Goal: Information Seeking & Learning: Learn about a topic

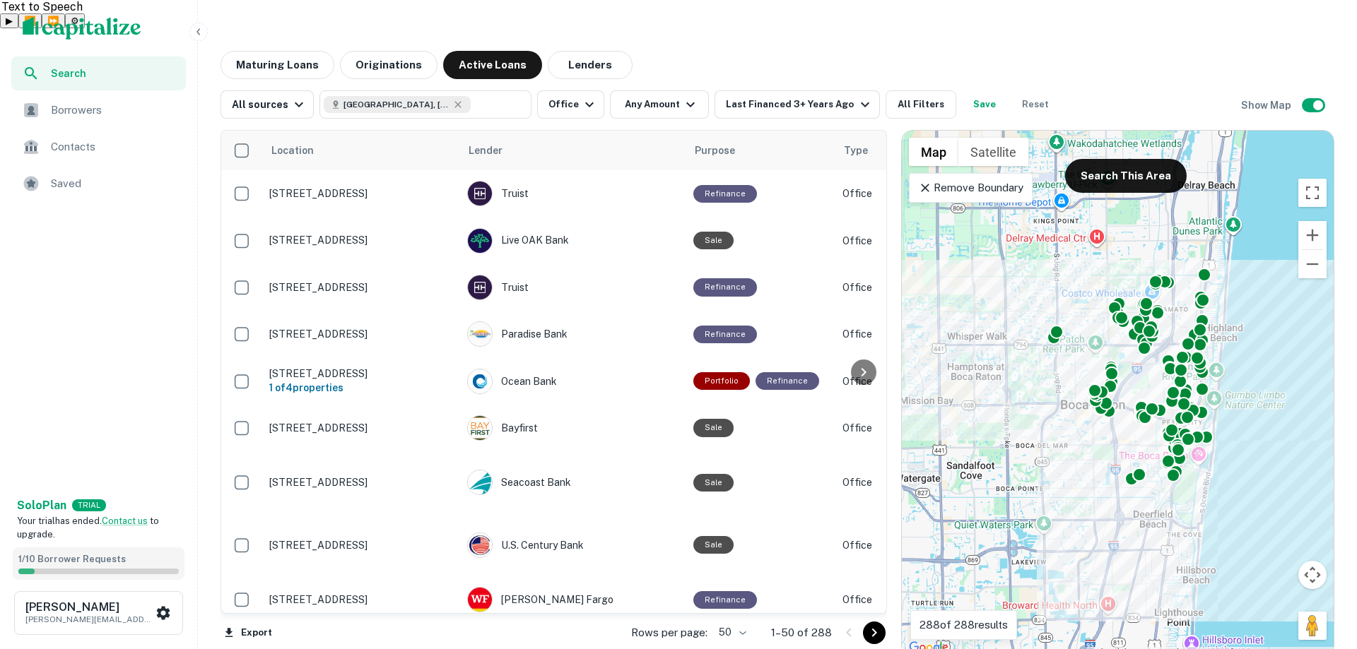
click at [51, 561] on span "1 / 10 Borrower Requests" at bounding box center [71, 559] width 107 height 11
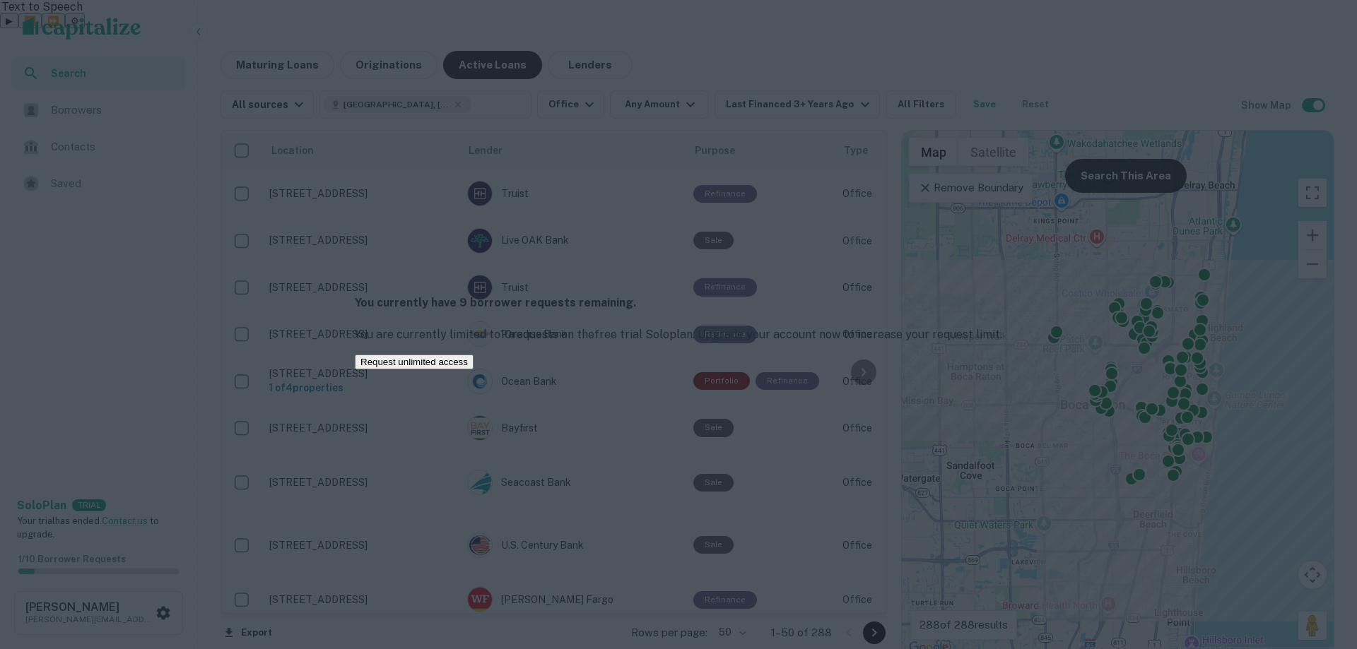
click at [107, 362] on div "You currently have 9 borrower requests remaining. You are currently limited to …" at bounding box center [678, 324] width 1357 height 649
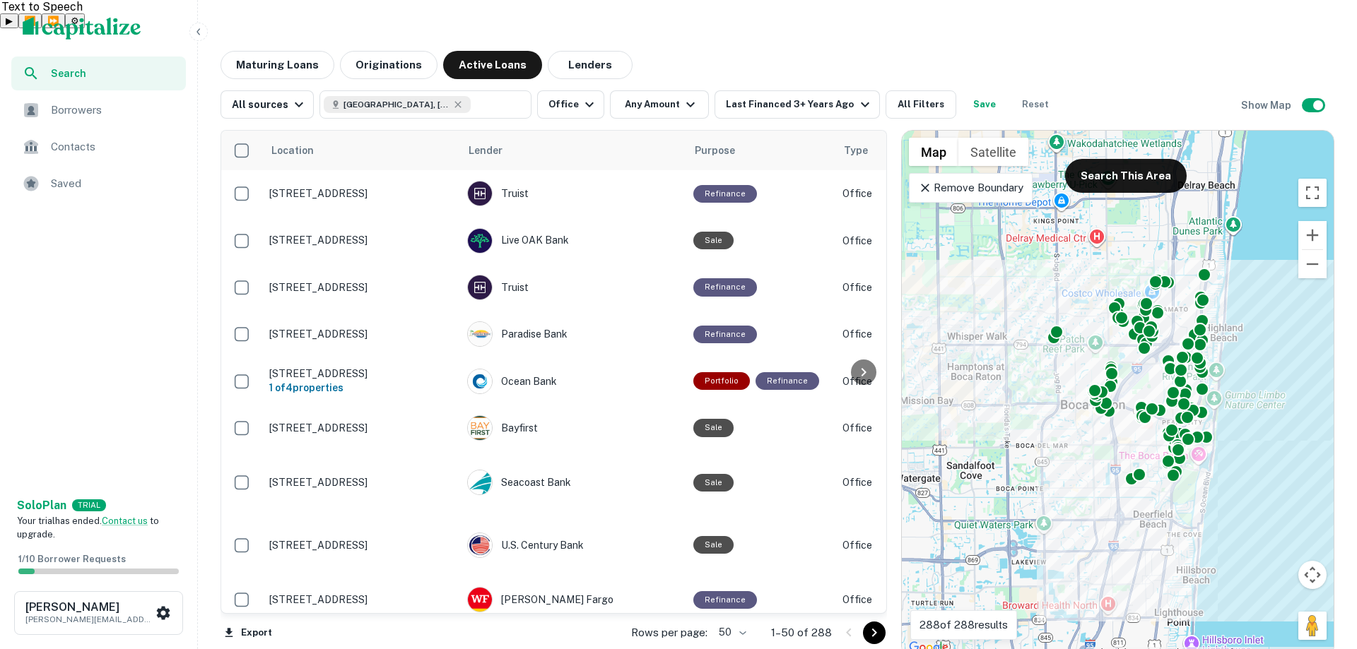
click at [107, 358] on div "Search Borrowers Contacts Saved" at bounding box center [98, 273] width 197 height 432
drag, startPoint x: 107, startPoint y: 357, endPoint x: 66, endPoint y: 268, distance: 98.0
click at [92, 331] on div "Search Borrowers Contacts Saved" at bounding box center [98, 273] width 197 height 432
click at [84, 102] on span "Borrowers" at bounding box center [114, 110] width 126 height 17
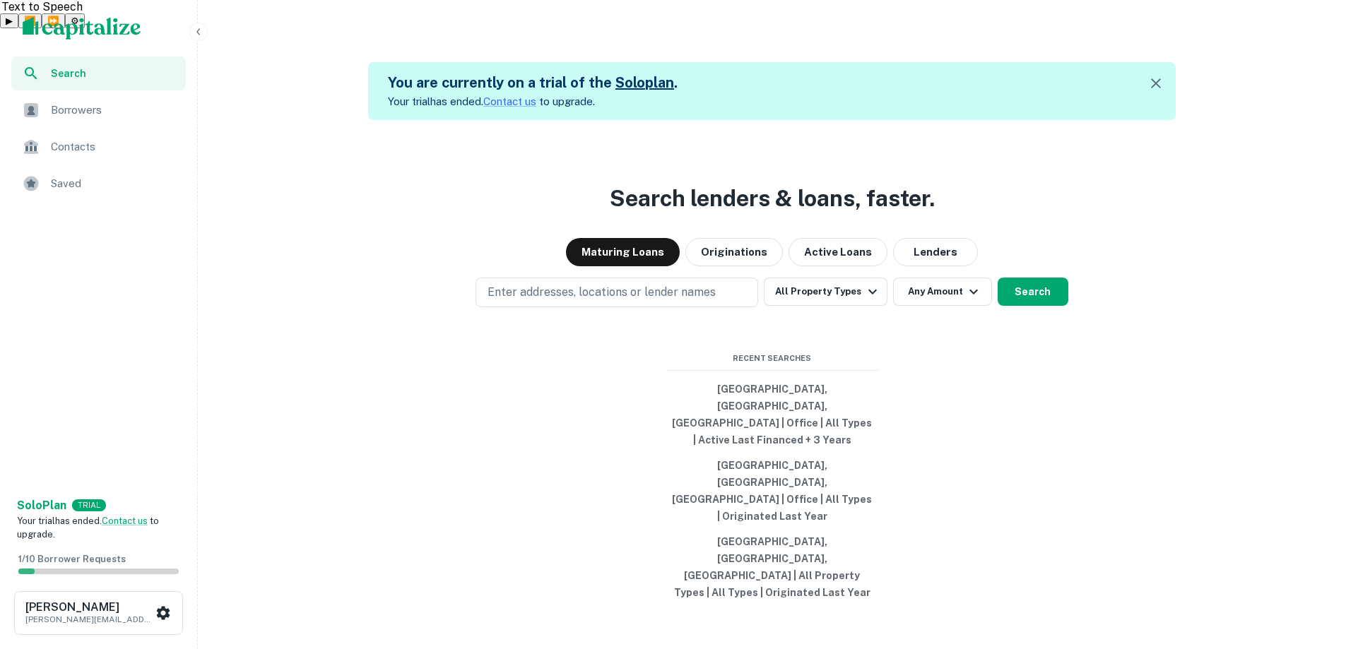
click at [379, 177] on div "Search lenders & loans, faster. Maturing Loans Originations Active Loans Lender…" at bounding box center [772, 444] width 1137 height 649
drag, startPoint x: 374, startPoint y: 175, endPoint x: 353, endPoint y: 166, distance: 22.8
click at [353, 166] on div "Search lenders & loans, faster. Maturing Loans Originations Active Loans Lender…" at bounding box center [772, 444] width 1137 height 649
click at [347, 166] on div "Search lenders & loans, faster. Maturing Loans Originations Active Loans Lender…" at bounding box center [772, 444] width 1137 height 649
drag, startPoint x: 346, startPoint y: 166, endPoint x: 436, endPoint y: 216, distance: 102.5
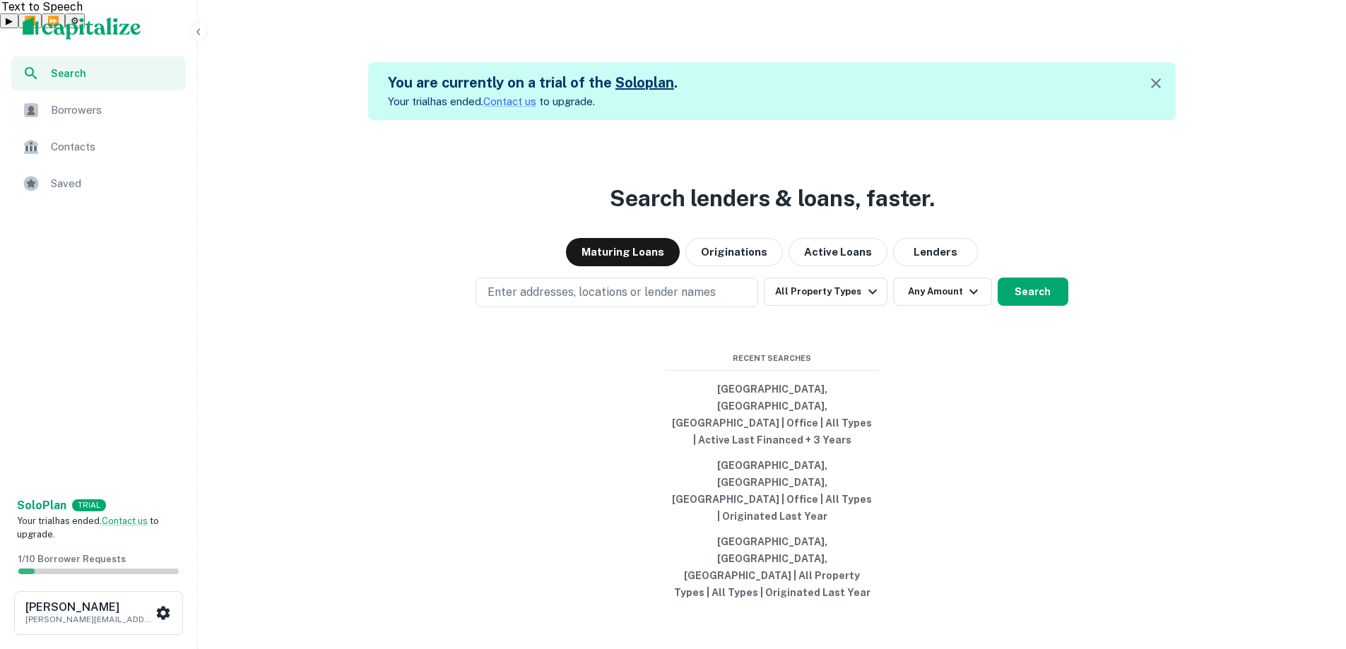
click at [336, 165] on div "Search lenders & loans, faster. Maturing Loans Originations Active Loans Lender…" at bounding box center [772, 444] width 1137 height 649
click at [760, 266] on button "Originations" at bounding box center [734, 252] width 98 height 28
click at [629, 266] on button "Maturing Loans" at bounding box center [623, 252] width 114 height 28
click at [618, 301] on p "Enter addresses, locations or lender names" at bounding box center [602, 292] width 228 height 17
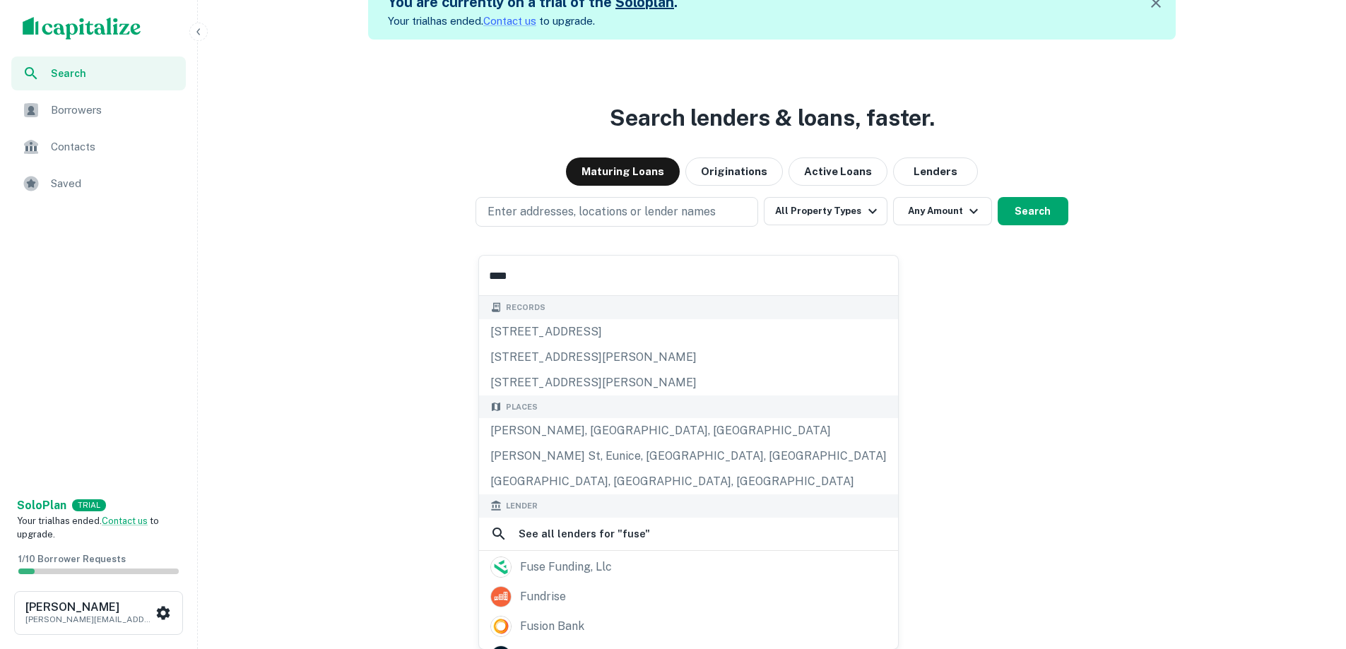
scroll to position [81, 0]
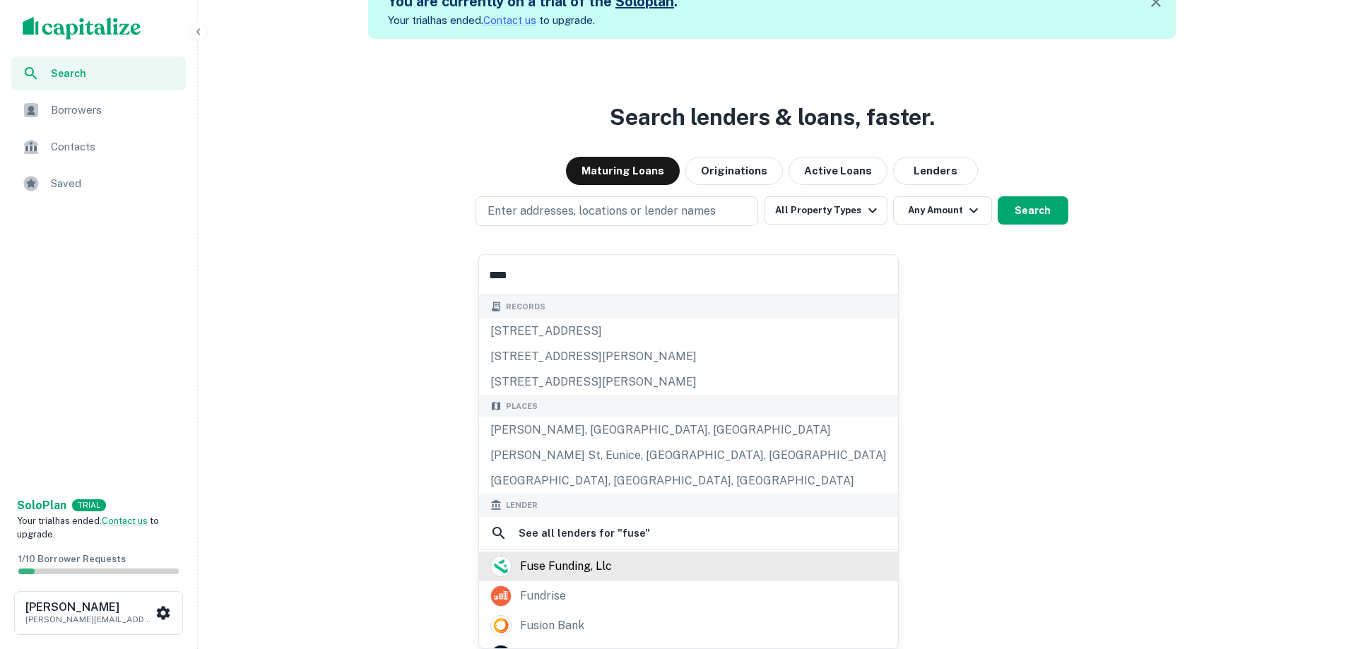
type input "****"
click at [603, 570] on div "fuse funding, llc" at bounding box center [566, 566] width 92 height 21
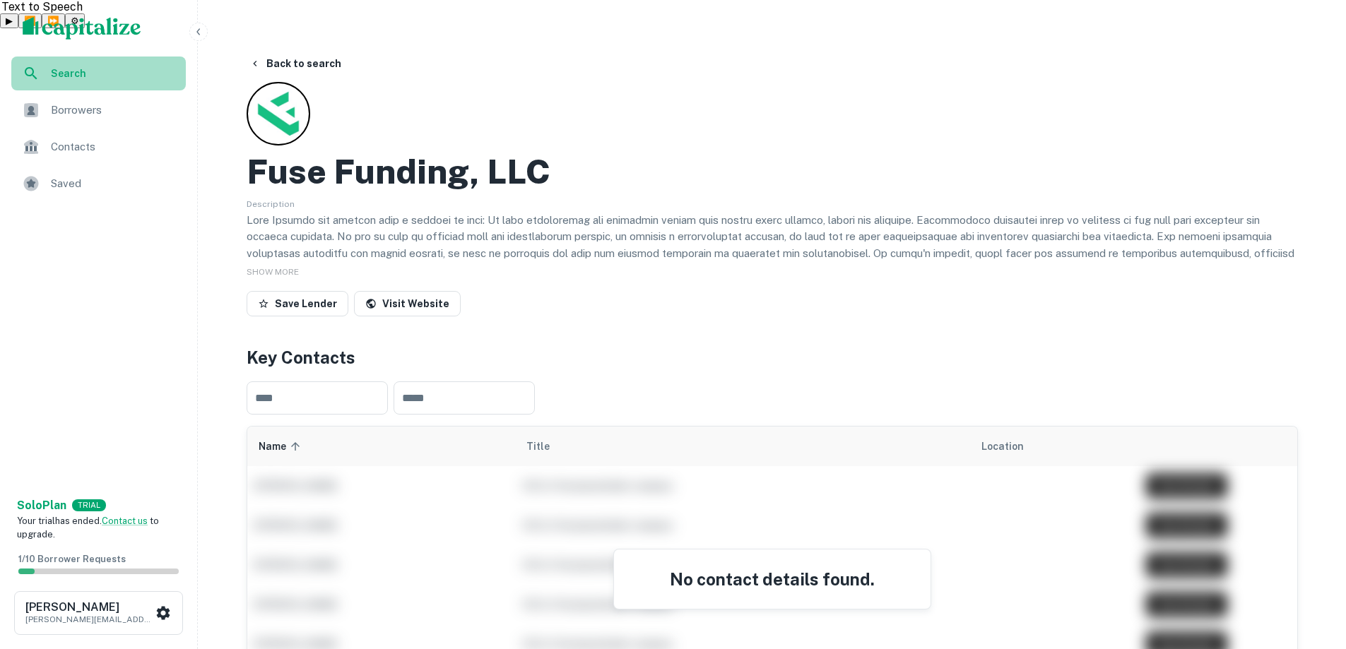
click at [51, 71] on span "Search" at bounding box center [114, 74] width 126 height 16
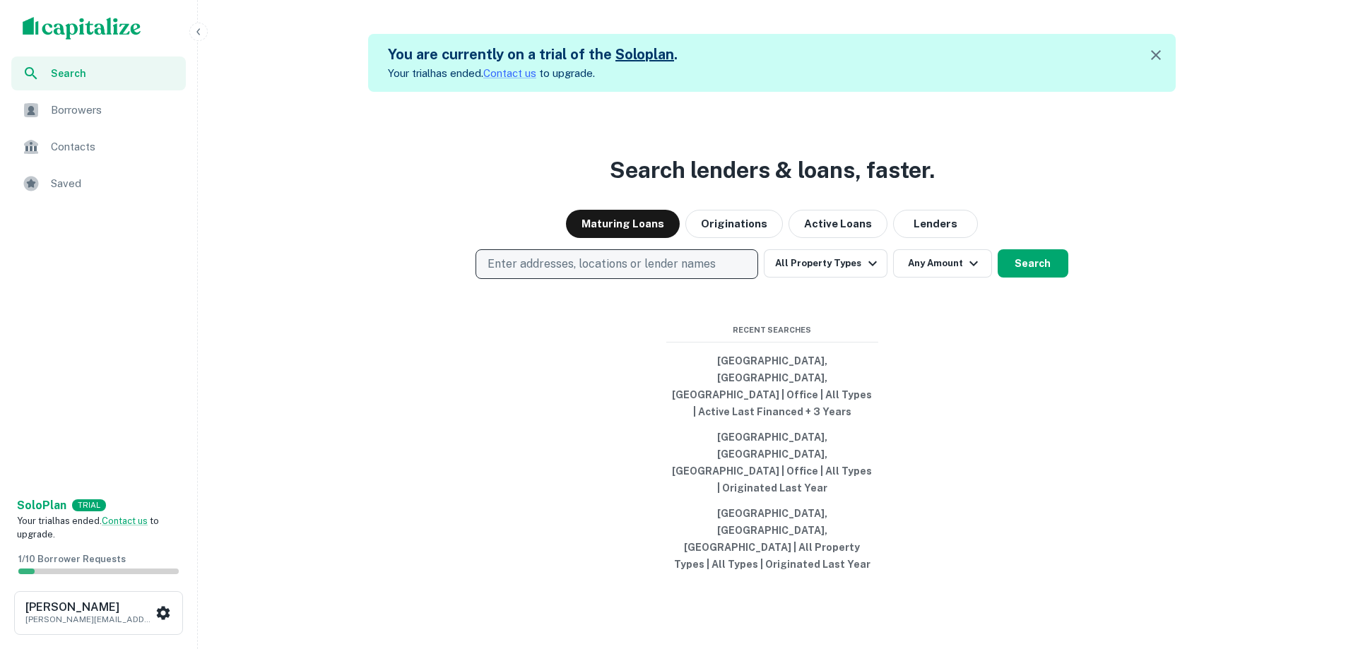
click at [566, 279] on button "Enter addresses, locations or lender names" at bounding box center [617, 264] width 283 height 30
click at [574, 273] on p "Enter addresses, locations or lender names" at bounding box center [602, 264] width 228 height 17
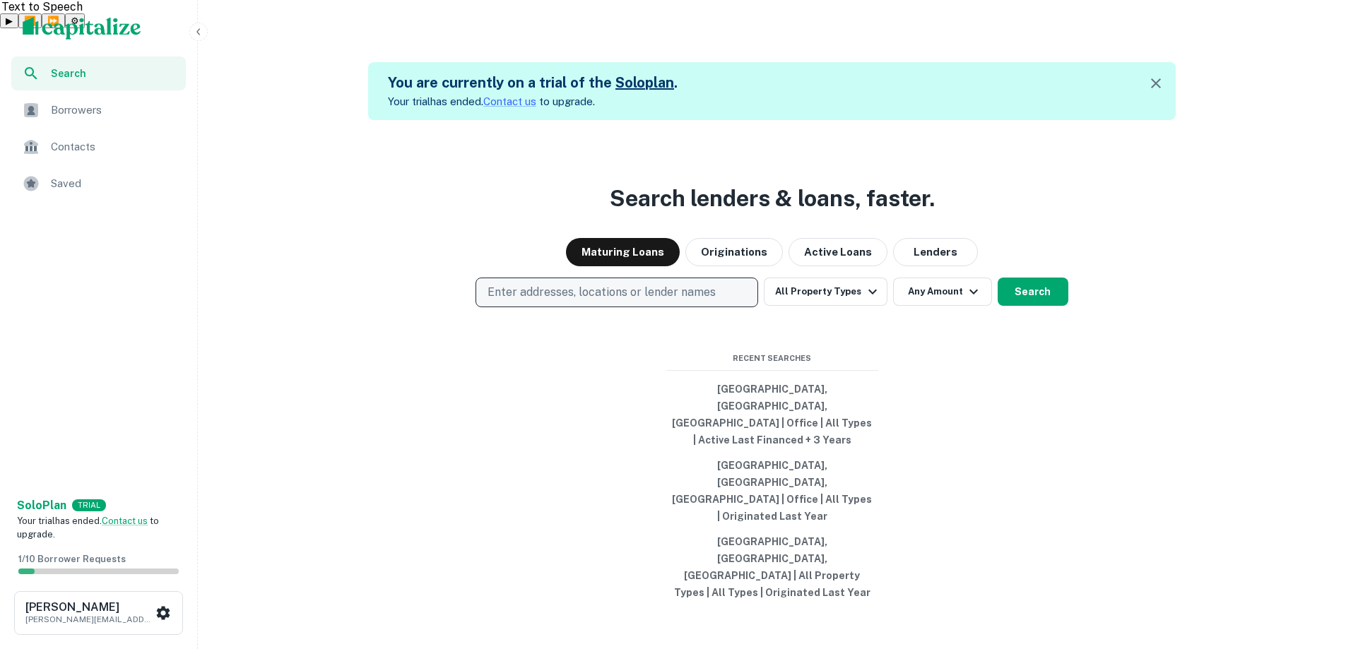
click at [572, 301] on p "Enter addresses, locations or lender names" at bounding box center [602, 292] width 228 height 17
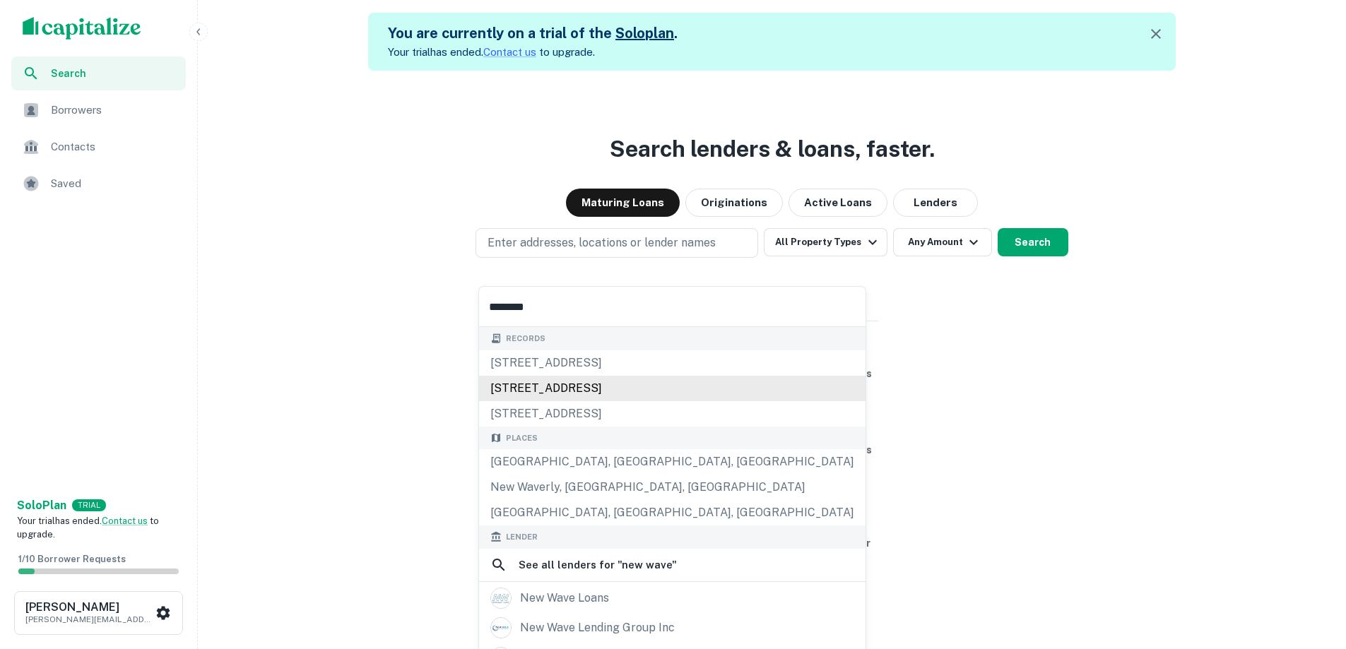
scroll to position [81, 0]
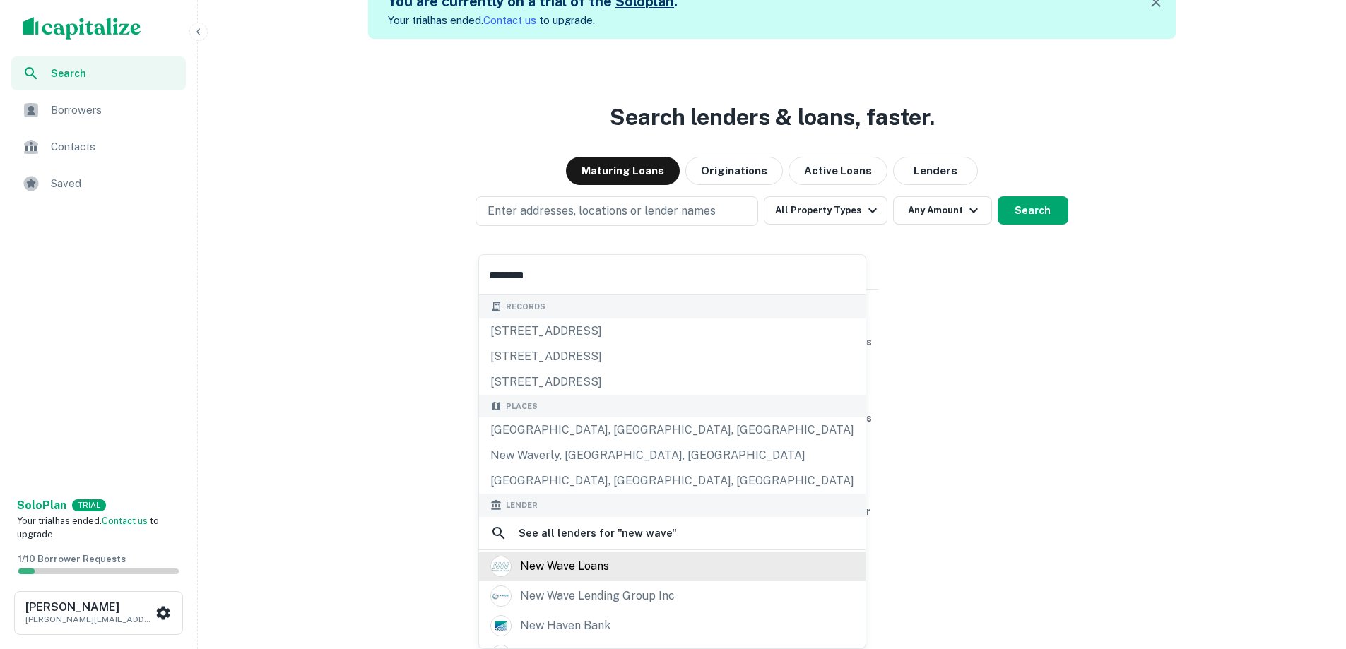
type input "********"
click at [613, 565] on div "new wave loans" at bounding box center [672, 566] width 364 height 21
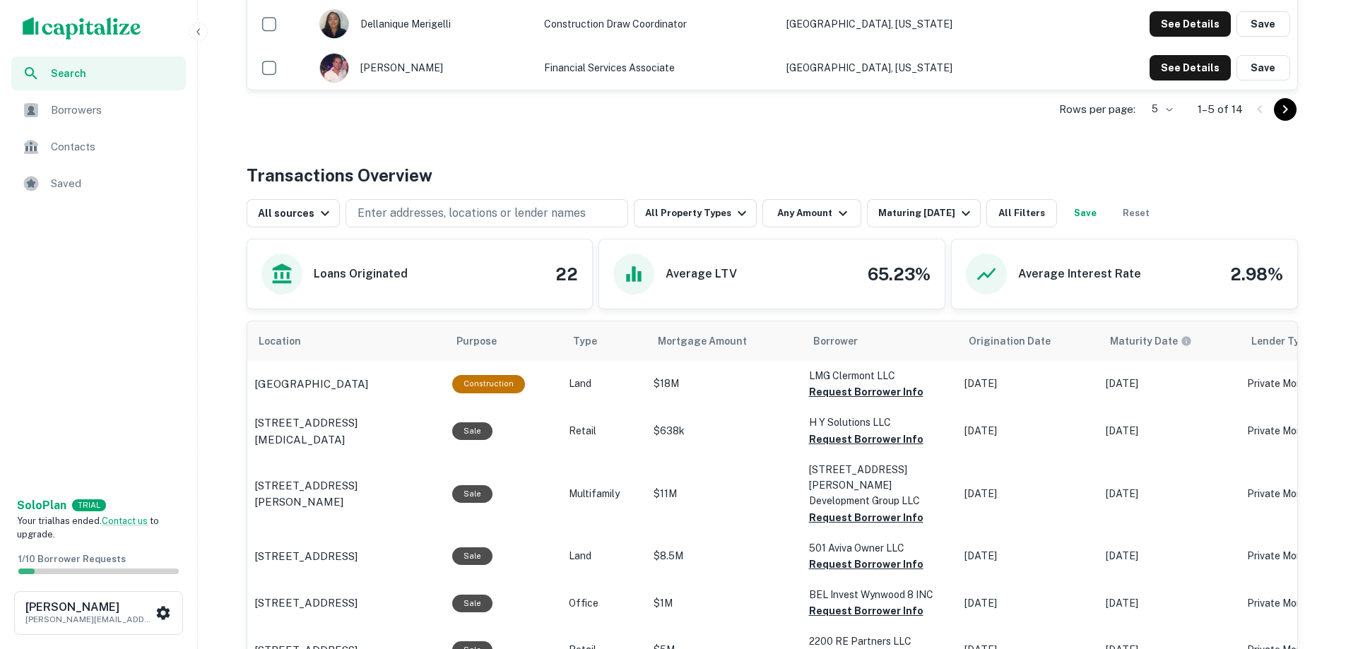
scroll to position [424, 0]
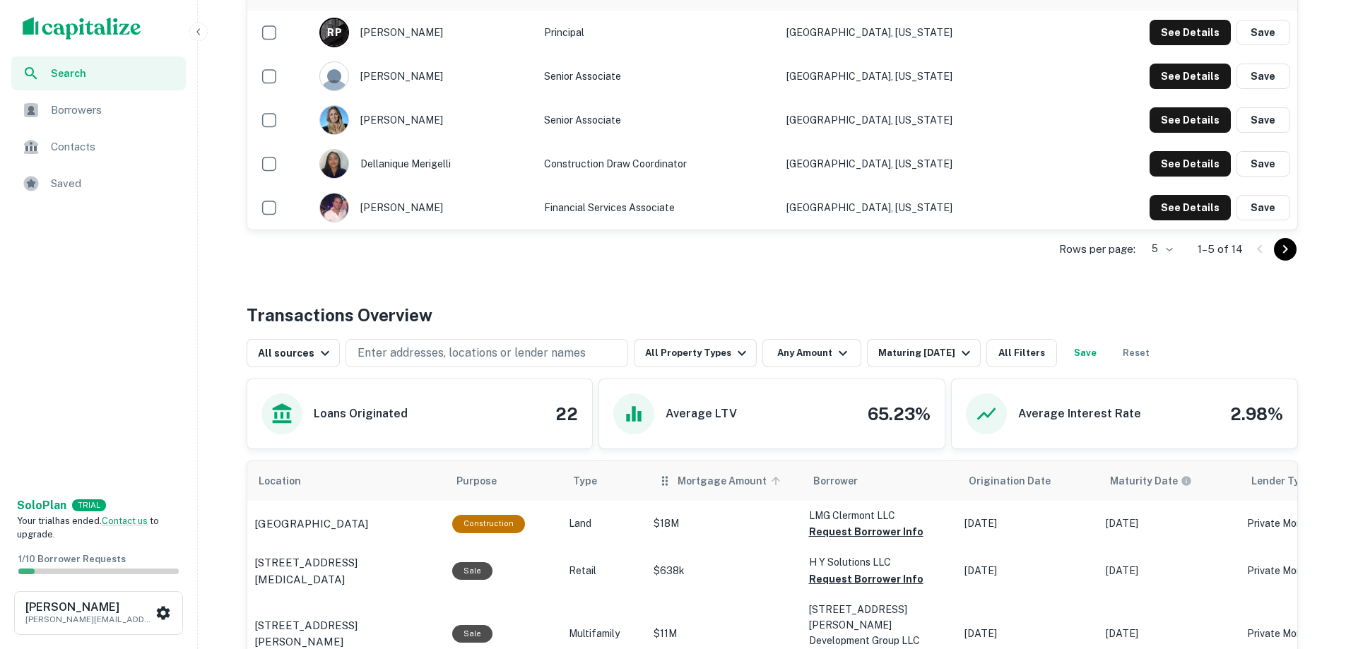
click at [680, 473] on span "Mortgage Amount" at bounding box center [731, 481] width 107 height 17
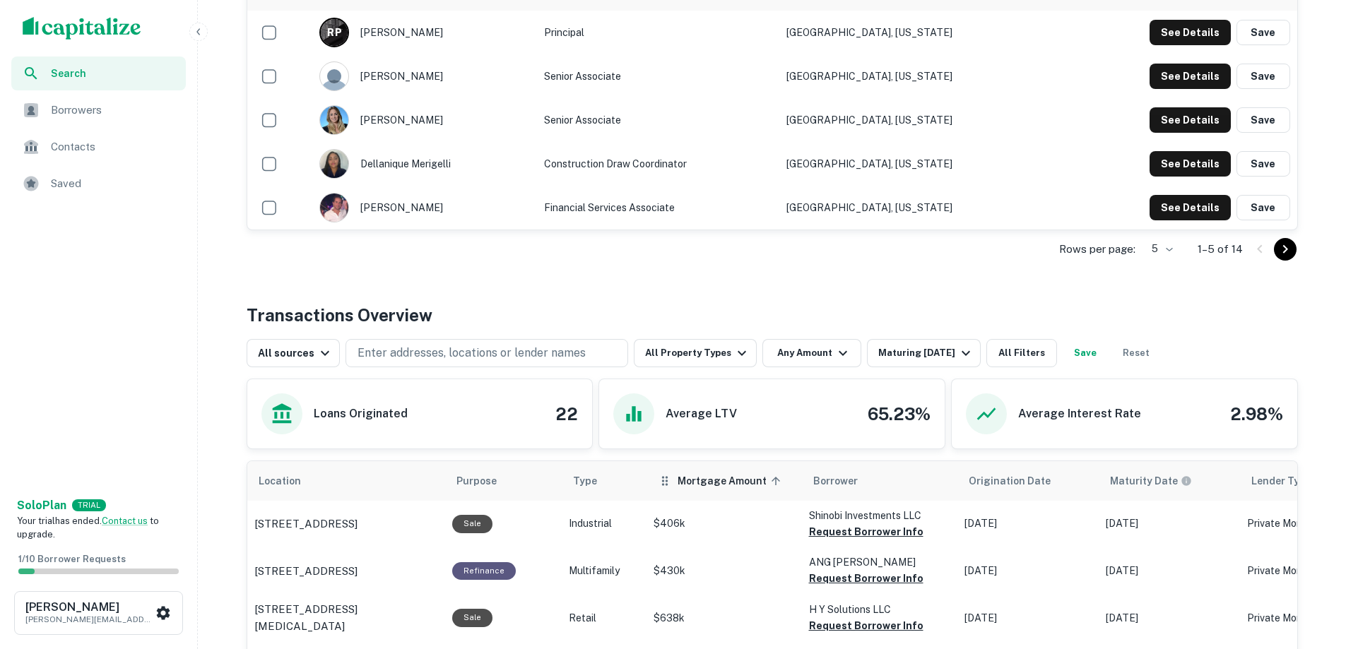
click at [678, 473] on span "Mortgage Amount sorted ascending" at bounding box center [731, 481] width 107 height 17
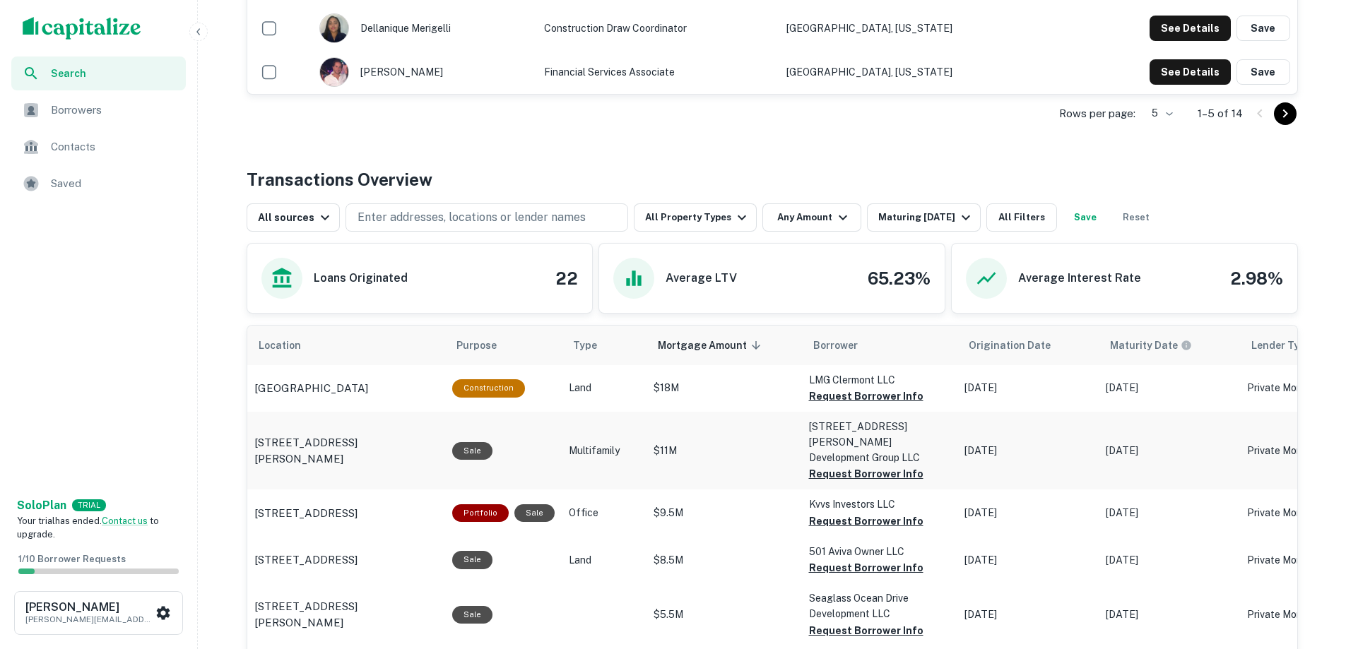
scroll to position [565, 0]
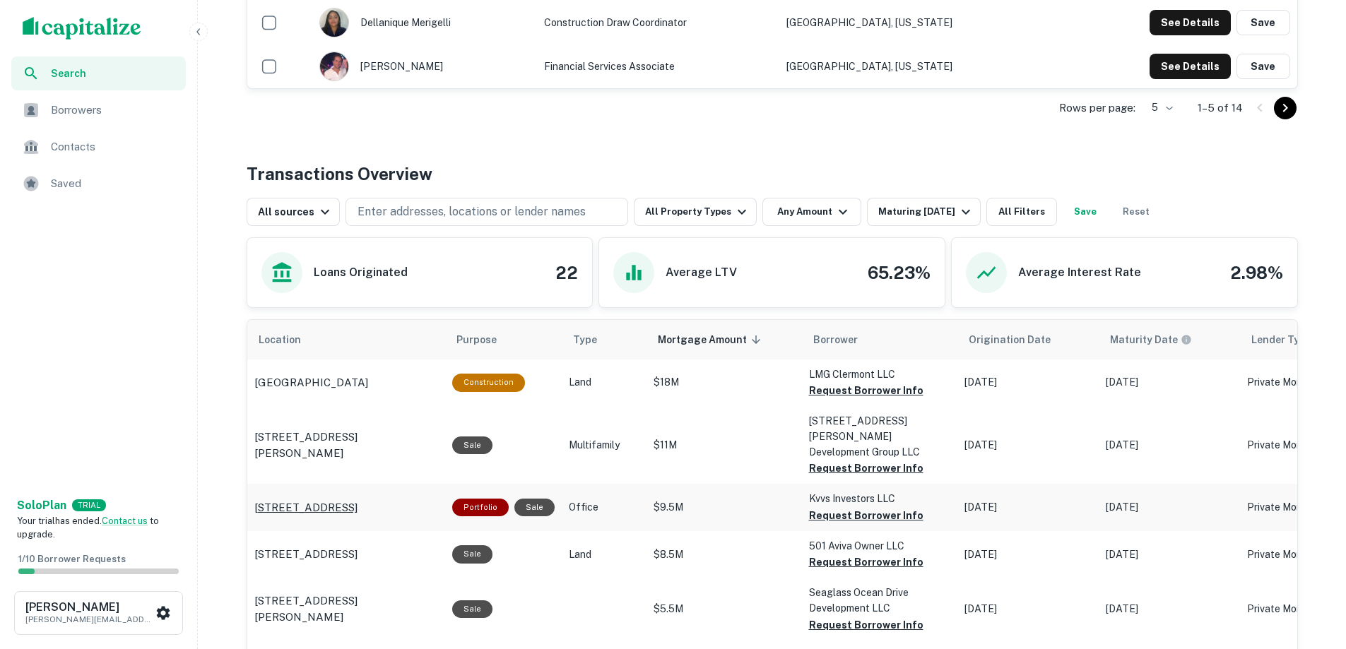
click at [327, 500] on p "2801 Ne 213th St Miami, FL33180" at bounding box center [305, 508] width 103 height 17
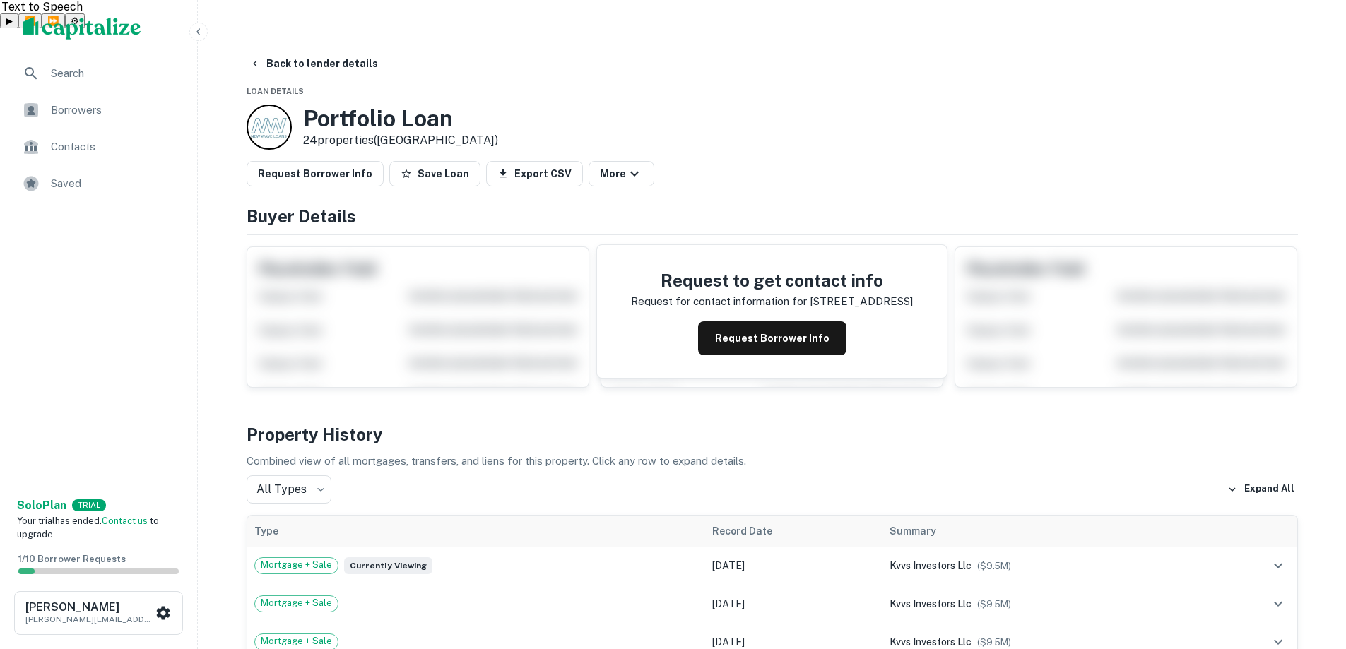
click at [62, 113] on span "Borrowers" at bounding box center [114, 110] width 126 height 17
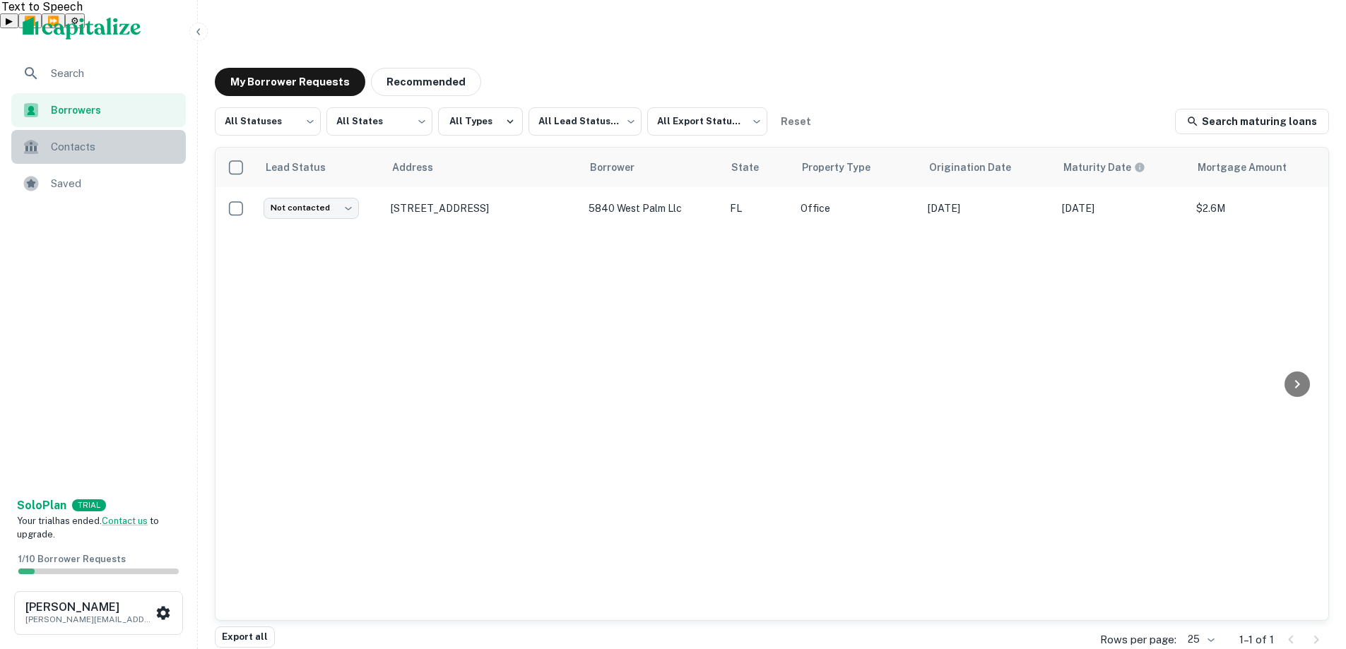
click at [81, 157] on div "Contacts" at bounding box center [98, 147] width 175 height 34
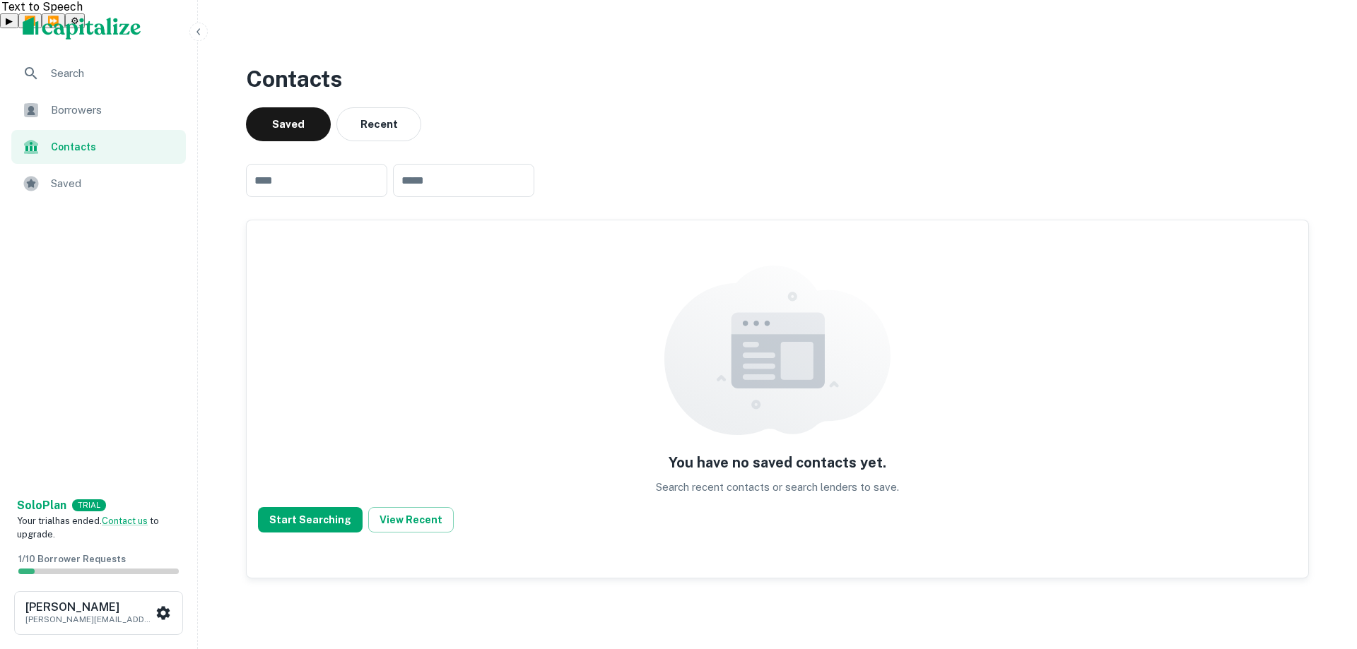
click at [80, 31] on img "scrollable content" at bounding box center [82, 28] width 119 height 23
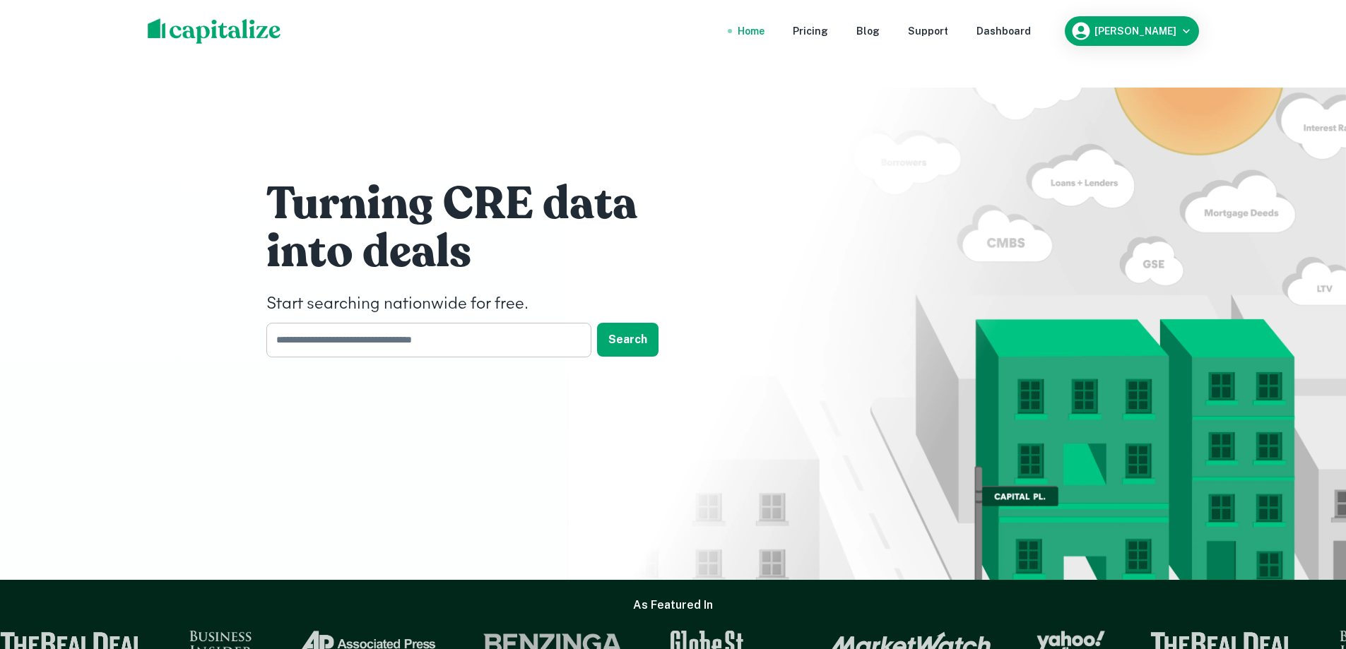
click at [353, 323] on input "text" at bounding box center [423, 340] width 315 height 35
type input "**********"
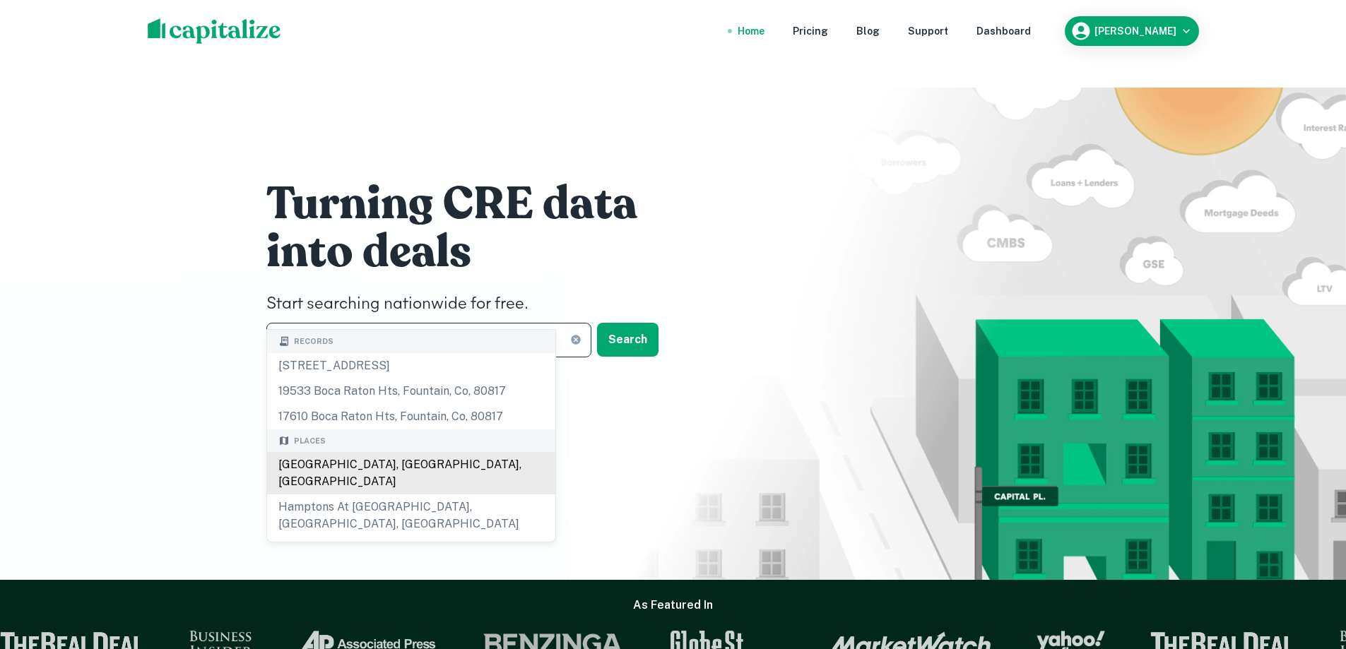
click at [363, 463] on div "[GEOGRAPHIC_DATA], [GEOGRAPHIC_DATA], [GEOGRAPHIC_DATA]" at bounding box center [411, 473] width 288 height 42
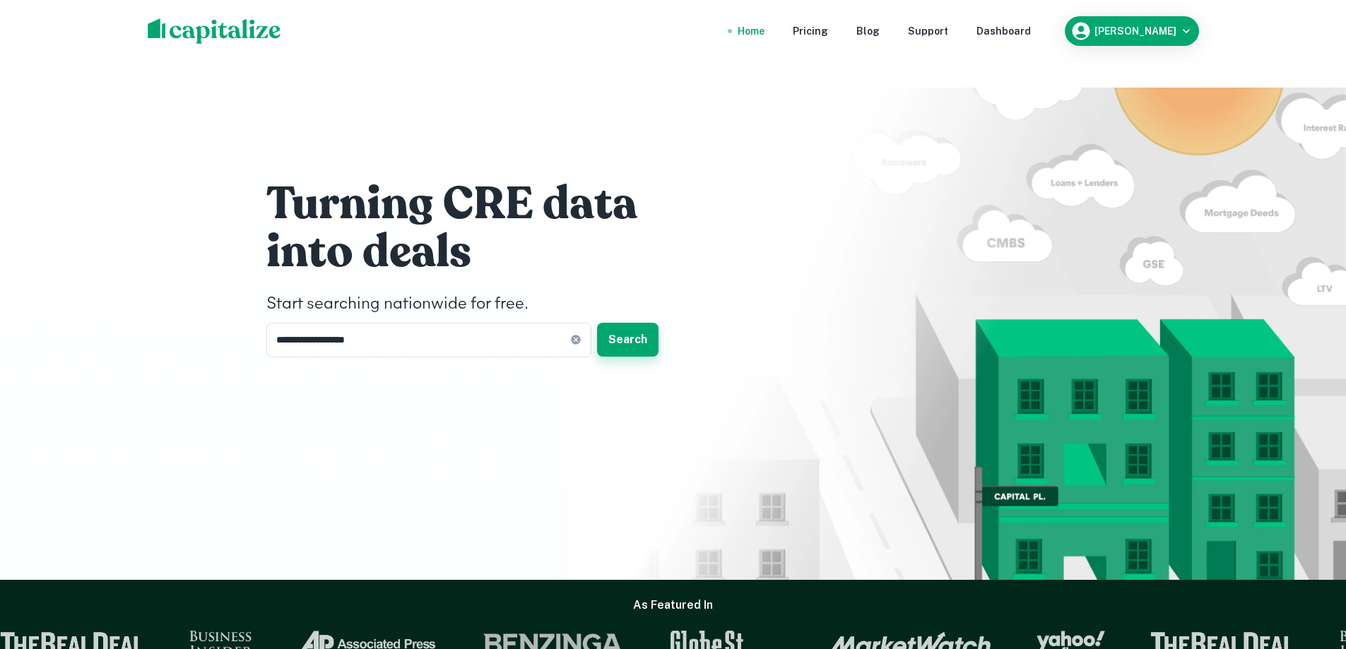
click at [626, 323] on button "Search" at bounding box center [627, 340] width 61 height 34
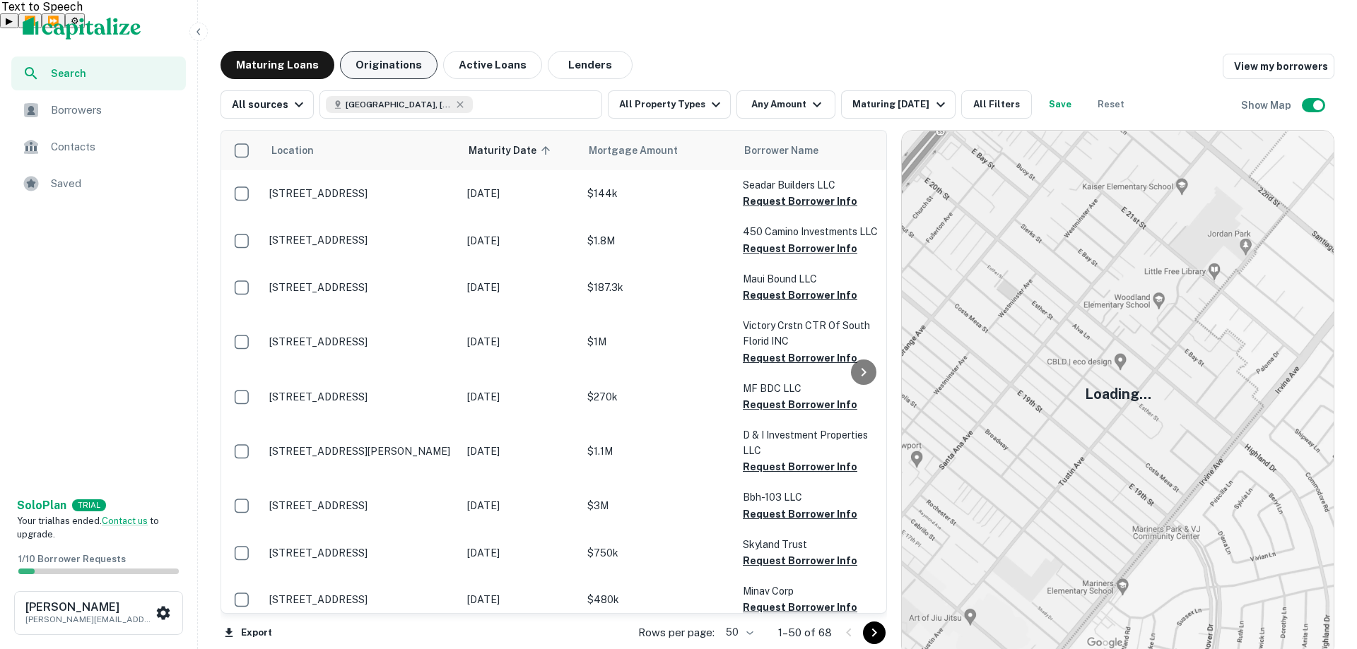
click at [370, 51] on button "Originations" at bounding box center [389, 65] width 98 height 28
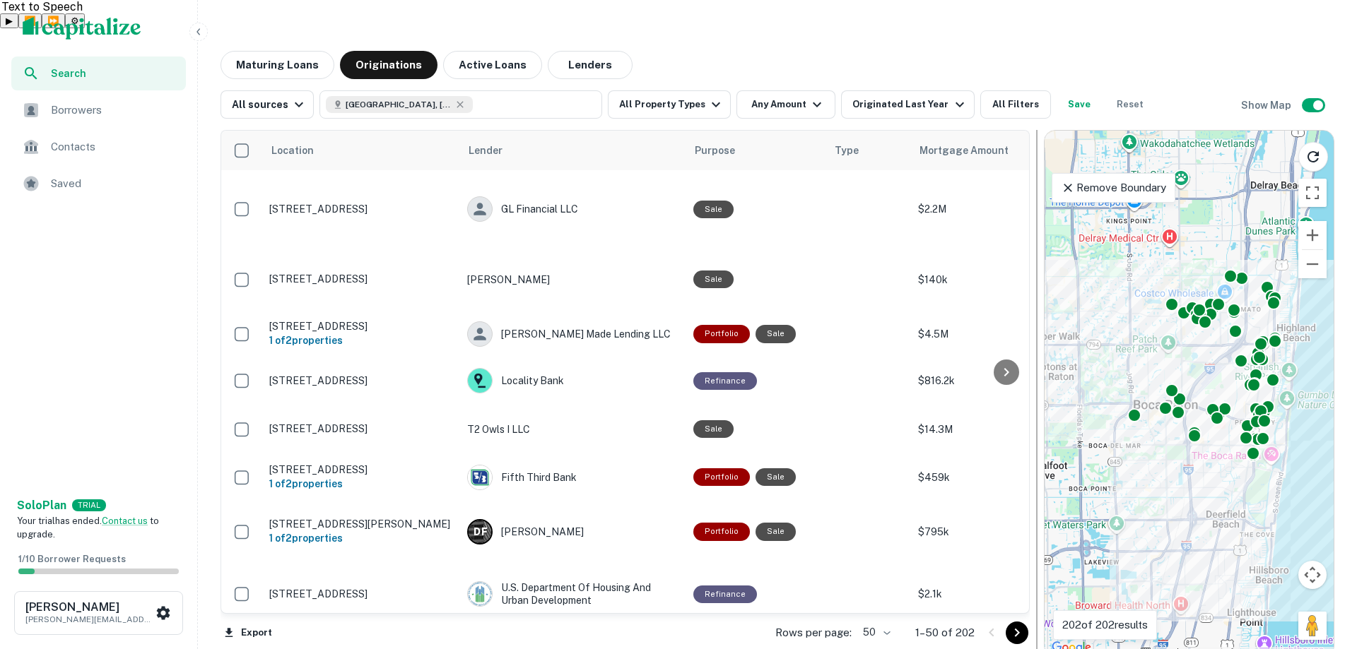
drag, startPoint x: 890, startPoint y: 140, endPoint x: 1033, endPoint y: 172, distance: 146.4
click at [1033, 172] on div at bounding box center [1037, 394] width 14 height 528
click at [929, 142] on div "Mortgage Amount" at bounding box center [988, 150] width 139 height 17
click at [942, 142] on span "Mortgage Amount" at bounding box center [992, 150] width 107 height 17
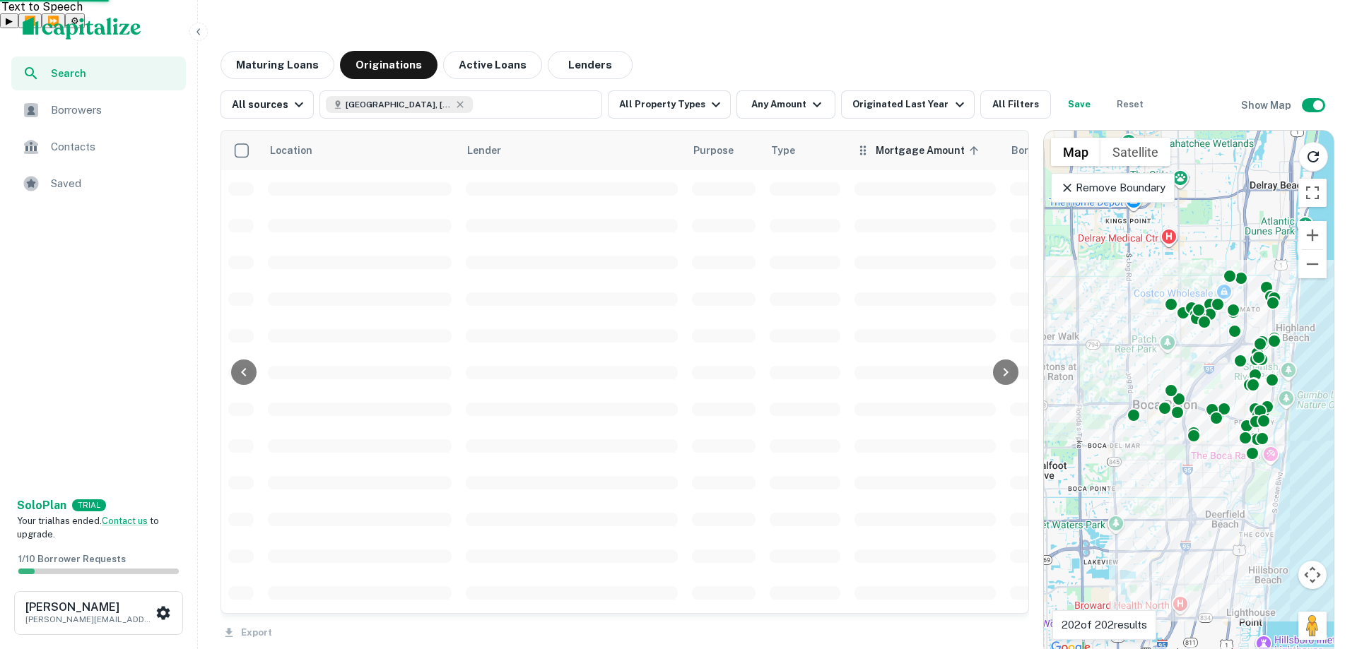
click at [914, 142] on span "Mortgage Amount sorted ascending" at bounding box center [929, 150] width 107 height 17
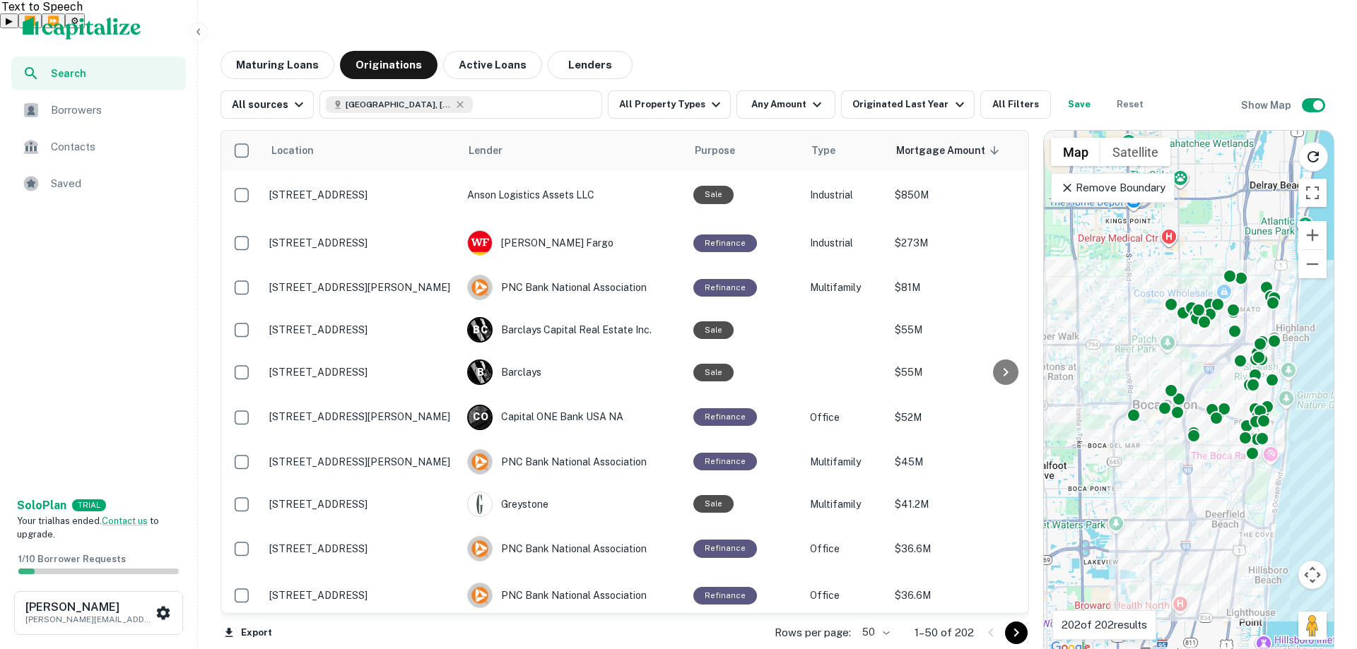
click at [290, 51] on button "Maturing Loans" at bounding box center [277, 65] width 114 height 28
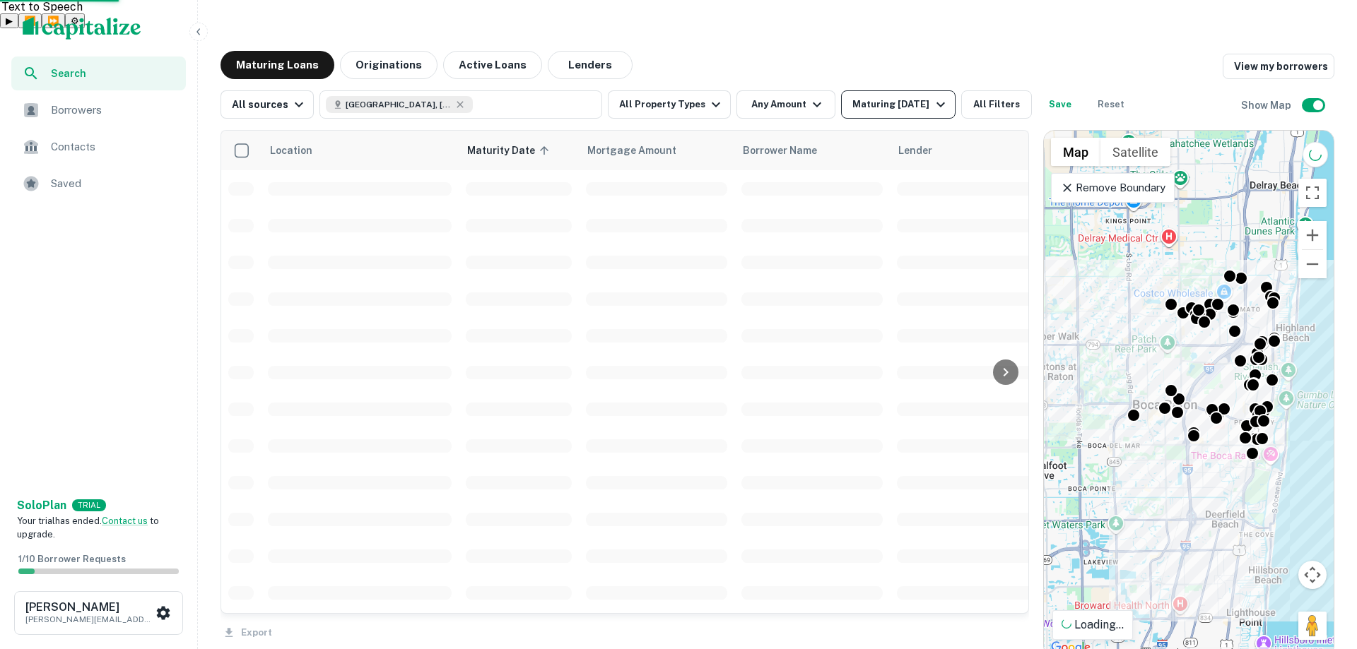
click at [894, 96] on div "Maturing In 1 Year" at bounding box center [900, 104] width 96 height 17
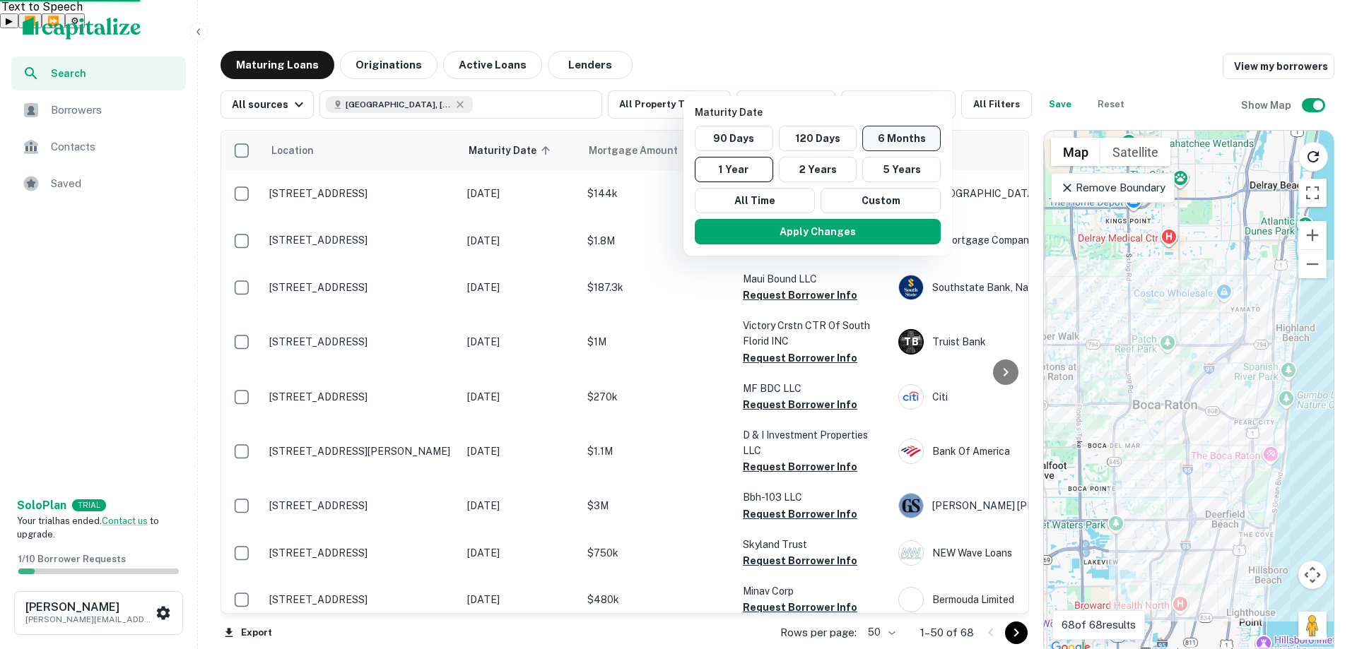
click at [883, 140] on button "6 Months" at bounding box center [901, 138] width 78 height 25
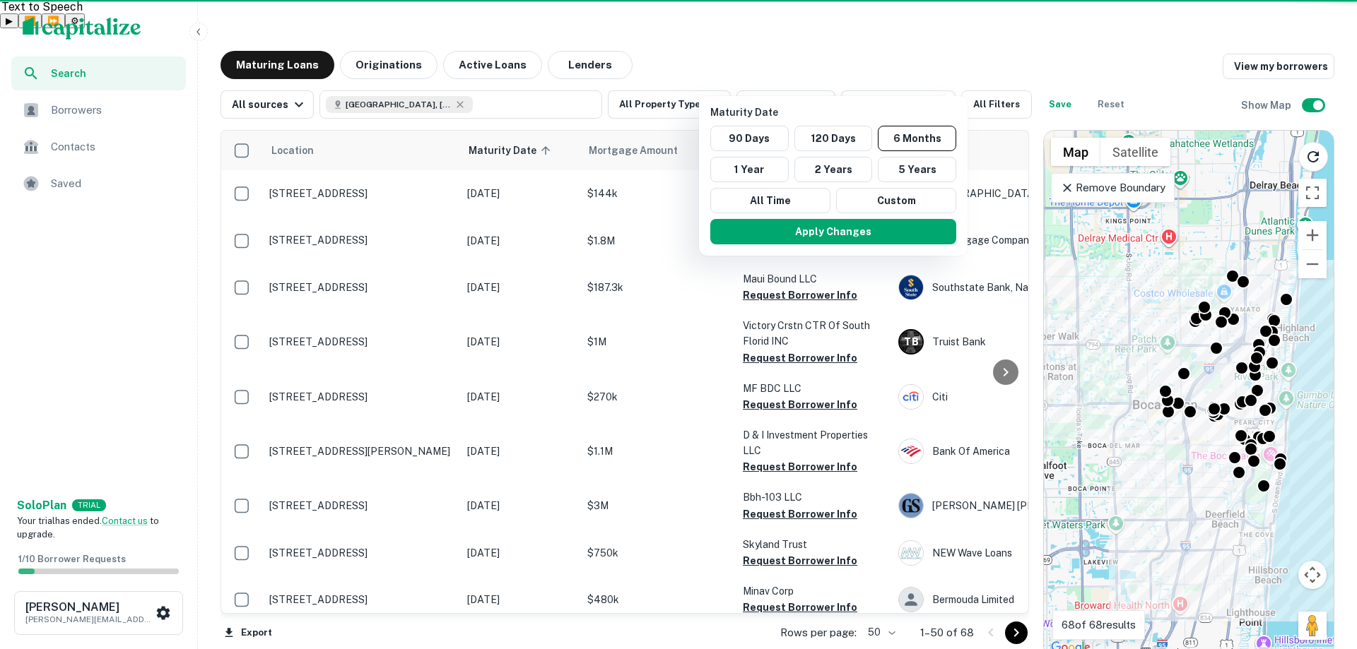
click at [796, 237] on button "Apply Changes" at bounding box center [833, 231] width 246 height 25
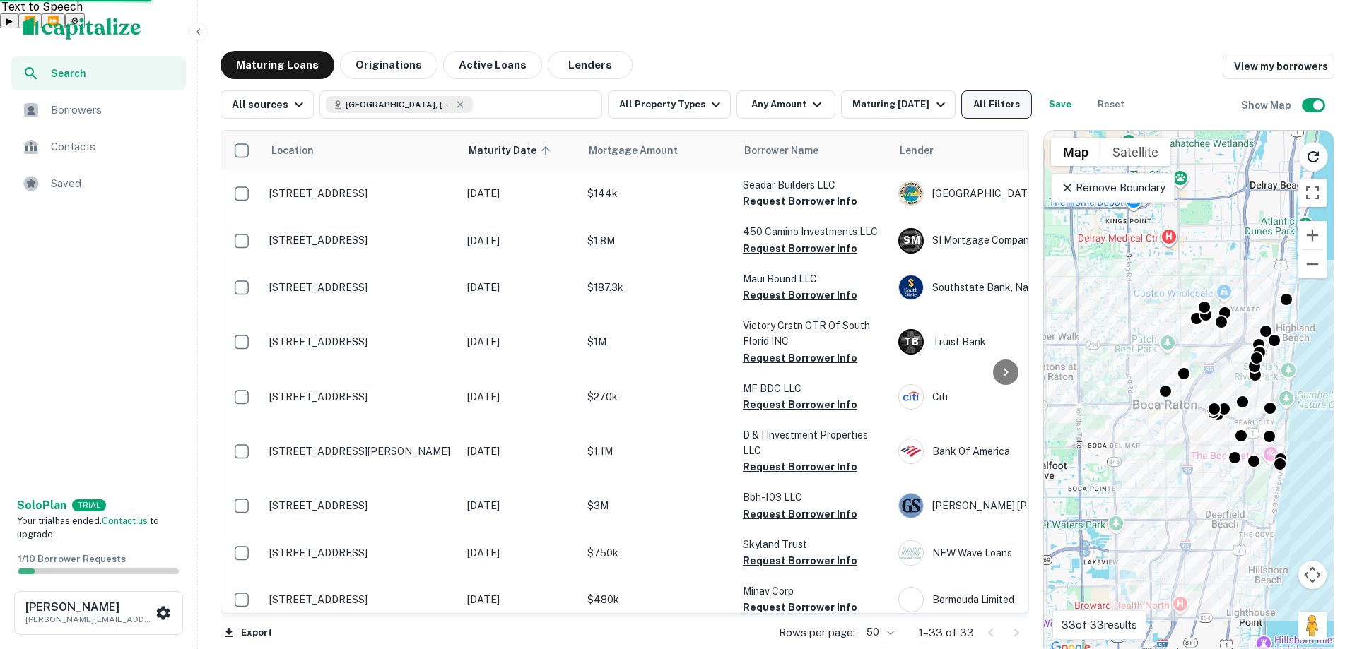
click at [1006, 90] on button "All Filters" at bounding box center [996, 104] width 71 height 28
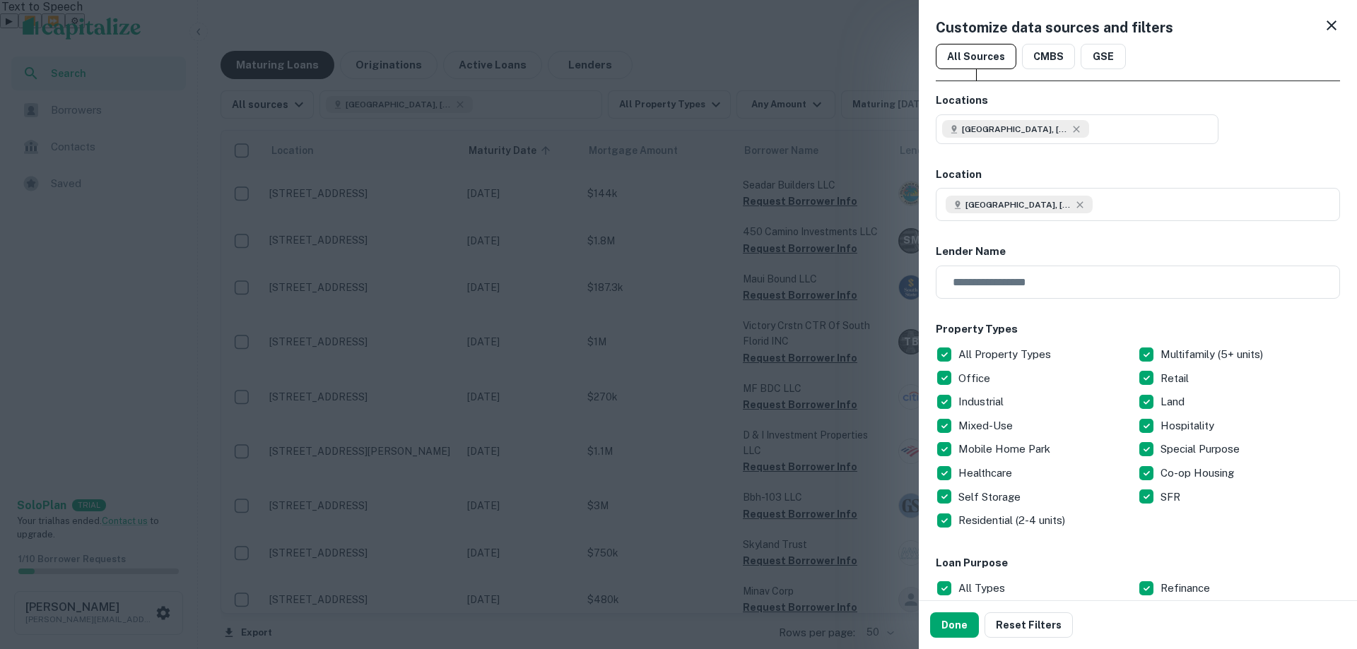
click at [1323, 22] on icon at bounding box center [1331, 25] width 17 height 17
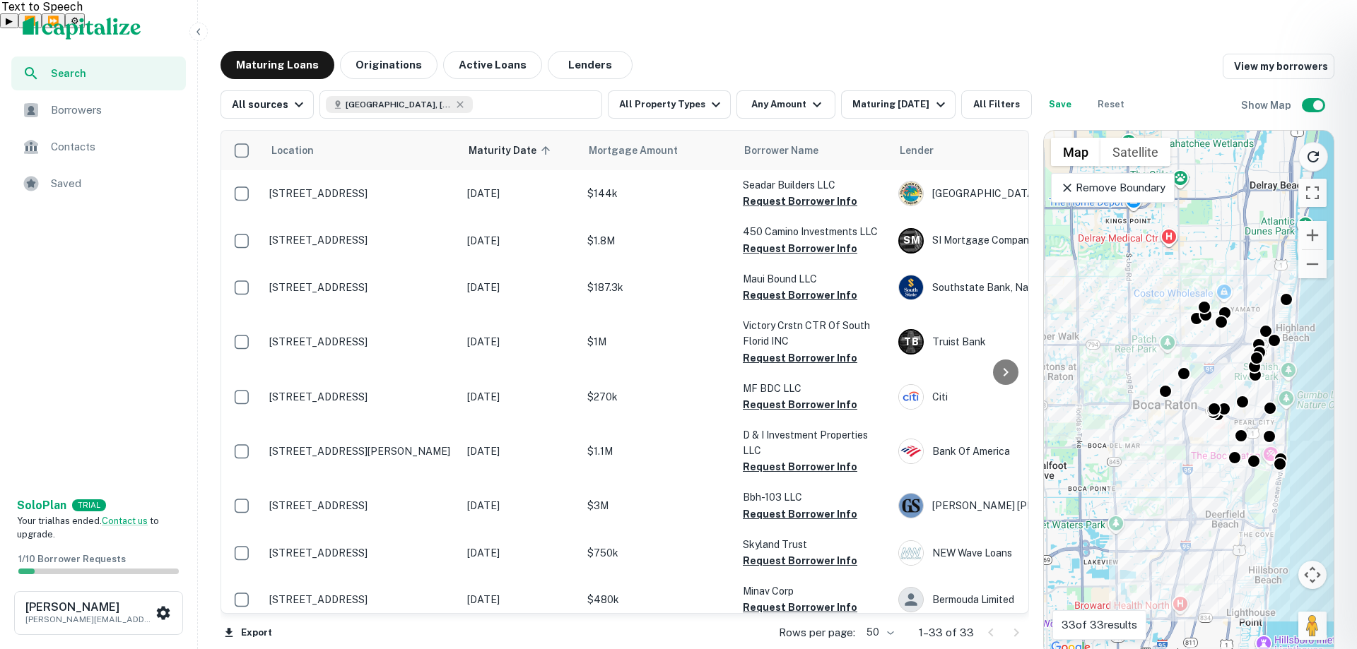
click at [932, 31] on div at bounding box center [678, 324] width 1357 height 649
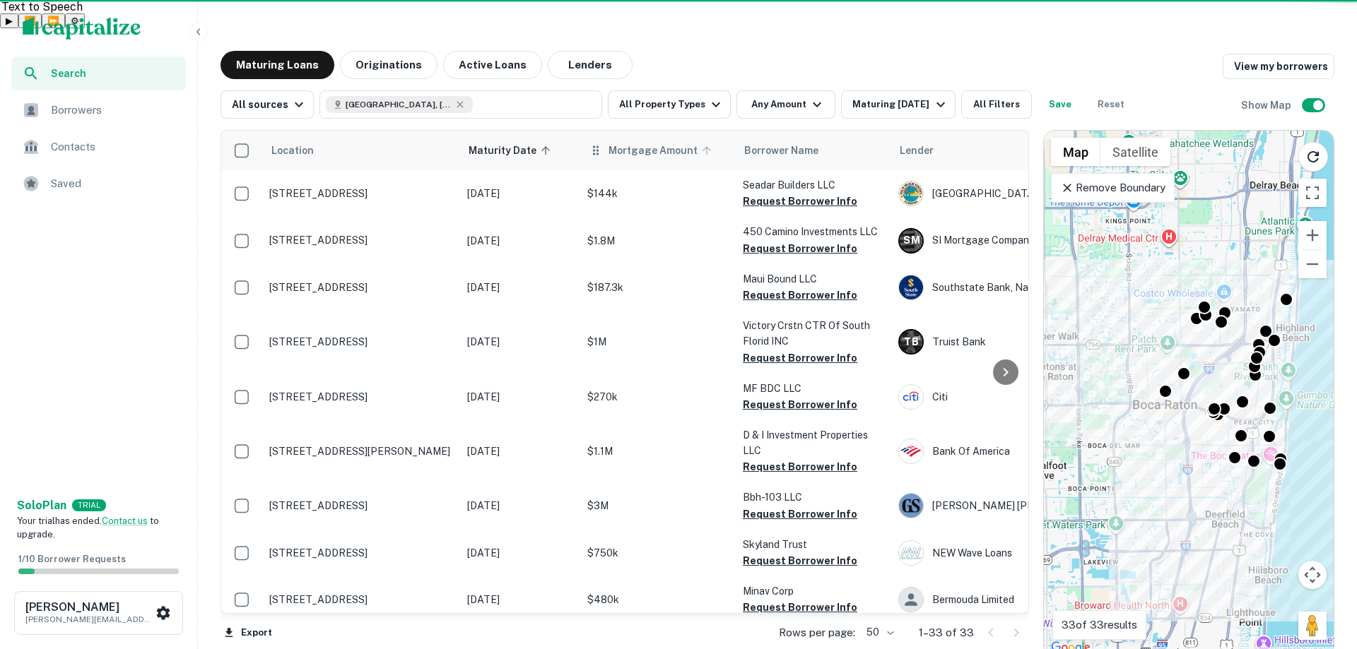
click at [636, 142] on span "Mortgage Amount" at bounding box center [661, 150] width 107 height 17
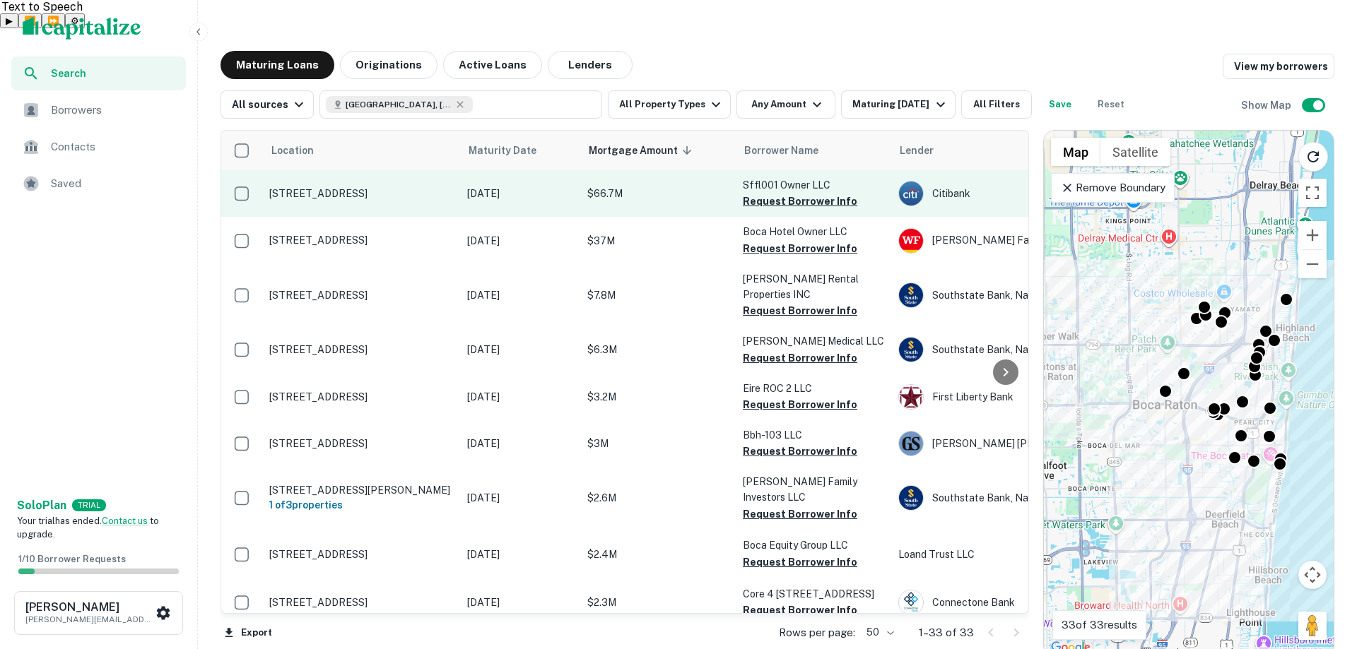
click at [382, 187] on p "6600 Congress Ave Boca Raton, FL33487" at bounding box center [361, 193] width 184 height 13
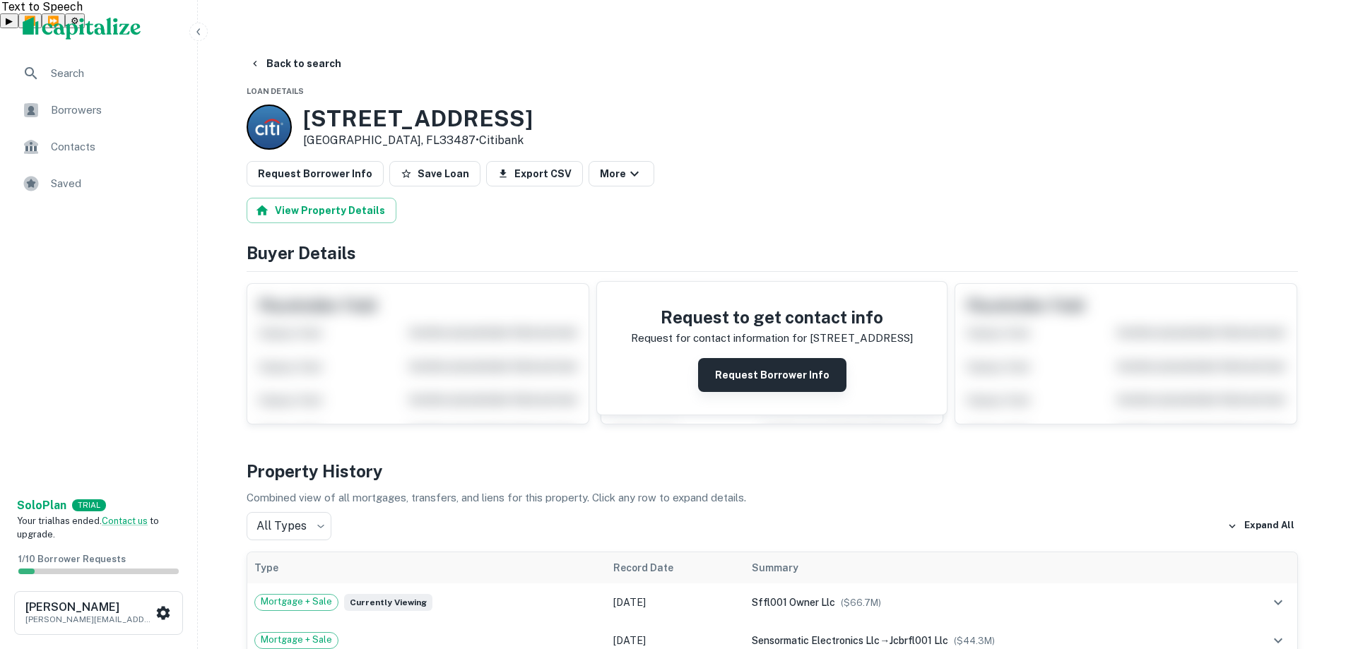
click at [746, 358] on button "Request Borrower Info" at bounding box center [772, 375] width 148 height 34
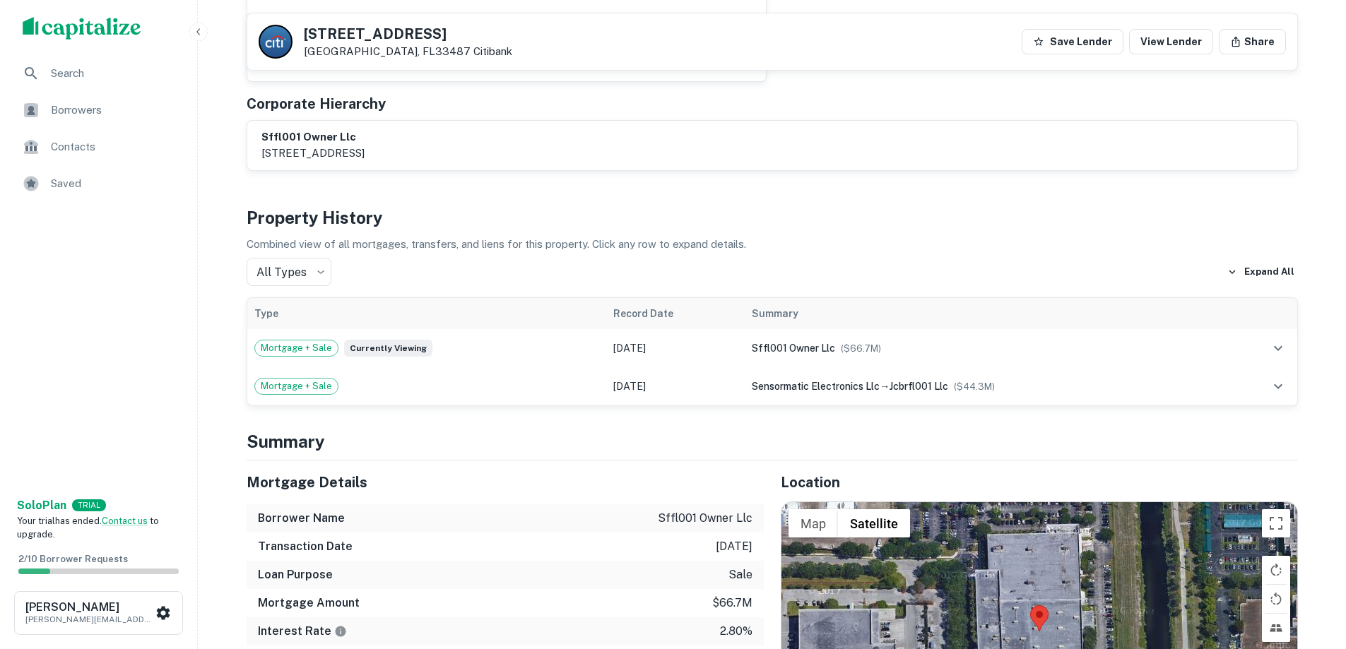
scroll to position [495, 0]
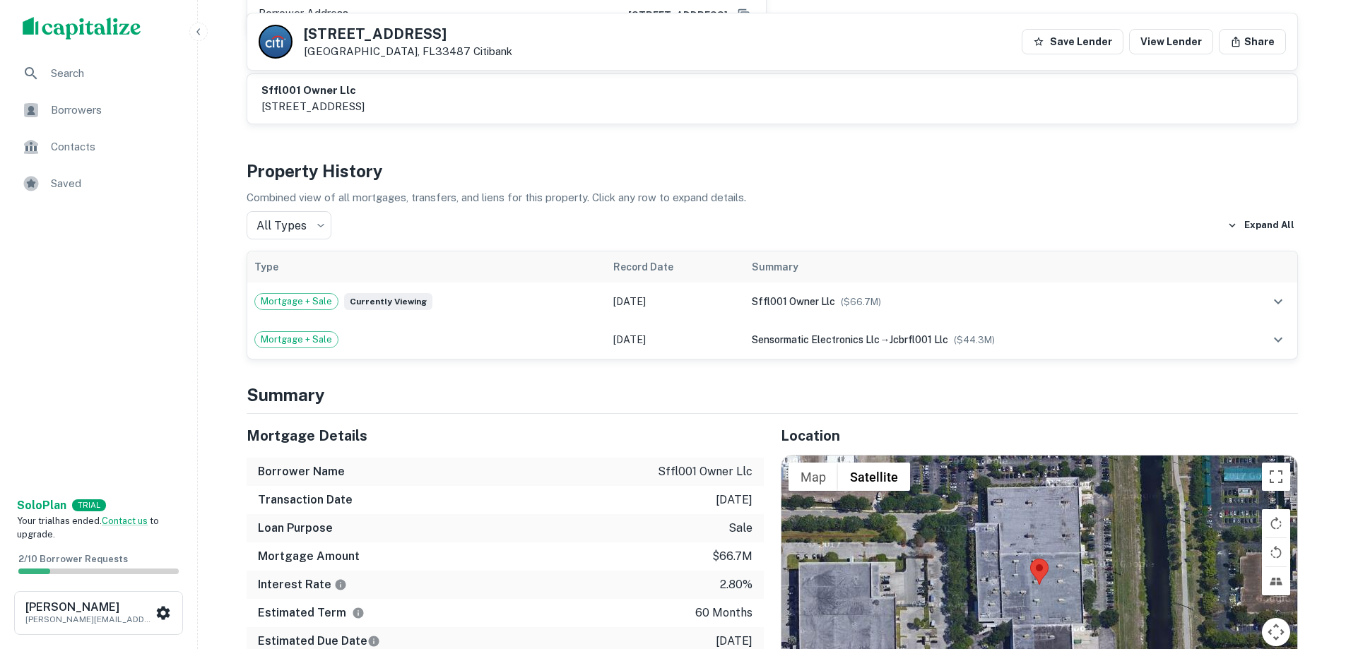
click at [577, 213] on div "Property History Combined view of all mortgages, transfers, and liens for this …" at bounding box center [772, 259] width 1051 height 202
drag, startPoint x: 577, startPoint y: 213, endPoint x: 542, endPoint y: 212, distance: 34.7
click at [542, 212] on div "Property History Combined view of all mortgages, transfers, and liens for this …" at bounding box center [772, 259] width 1051 height 202
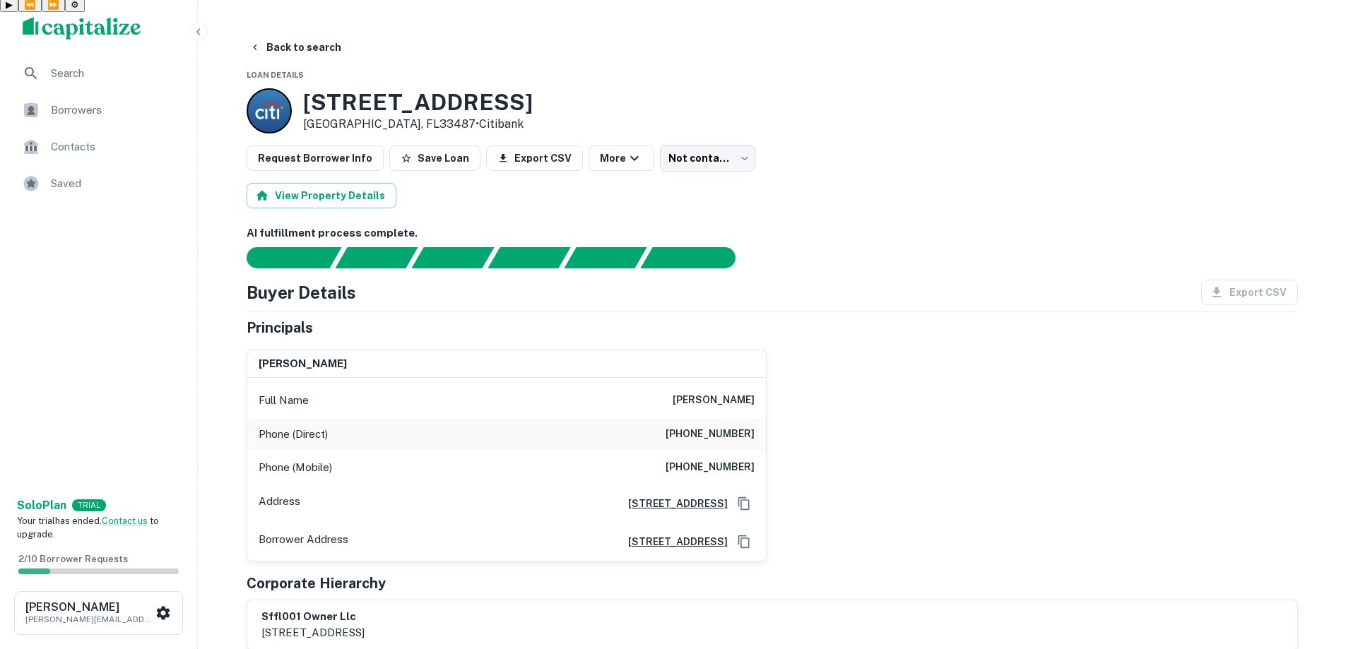
scroll to position [0, 0]
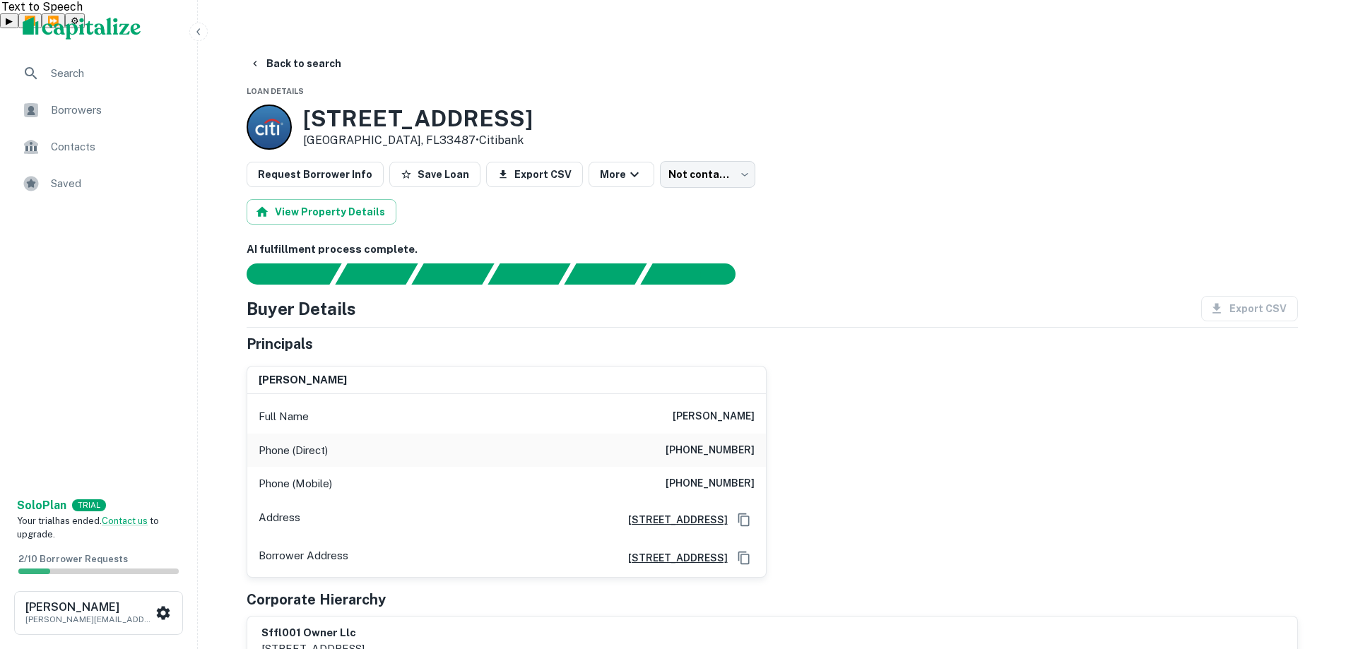
drag, startPoint x: 799, startPoint y: 51, endPoint x: 733, endPoint y: 37, distance: 66.5
click at [733, 51] on div "Back to search" at bounding box center [772, 63] width 1051 height 25
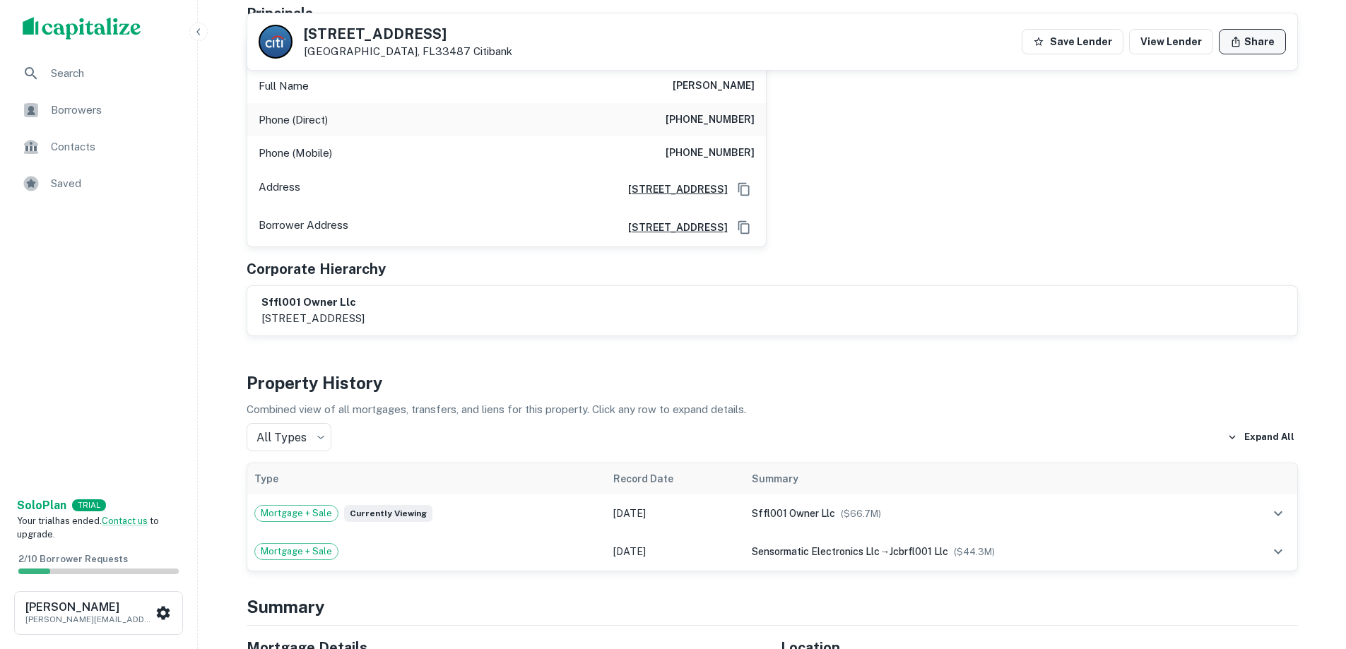
click at [1250, 47] on button "Share" at bounding box center [1252, 41] width 67 height 25
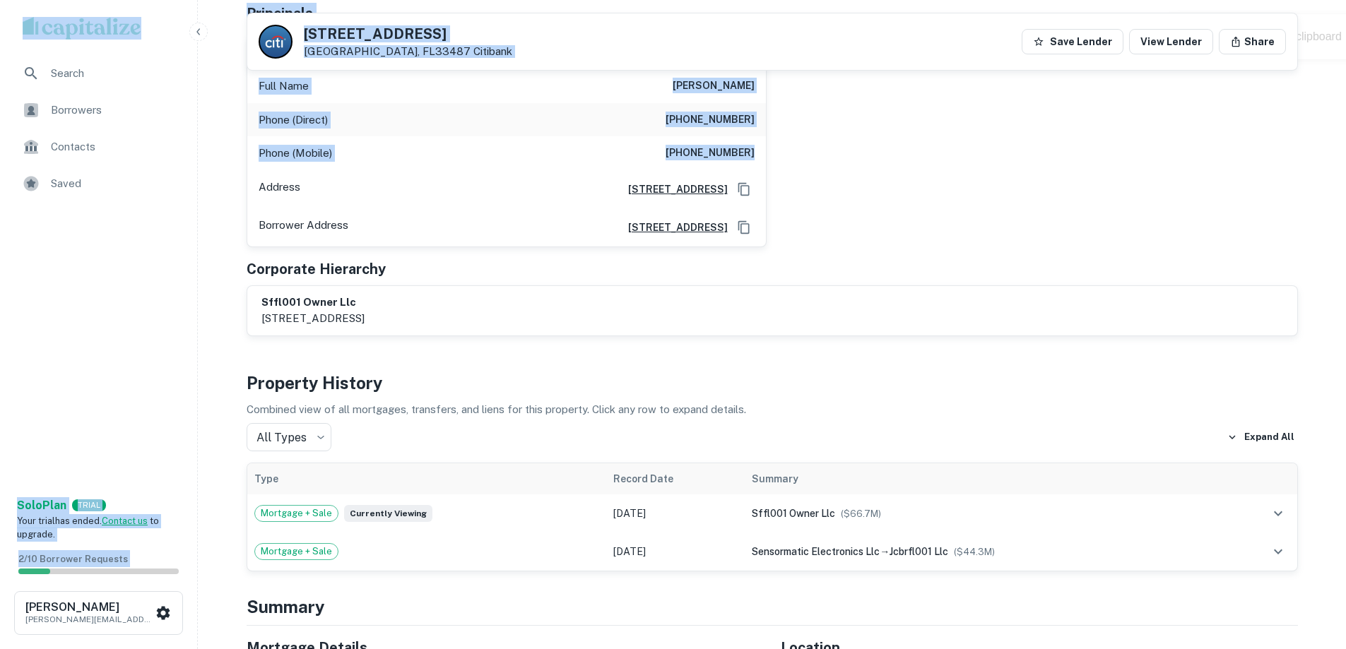
drag, startPoint x: 1317, startPoint y: 42, endPoint x: 1307, endPoint y: 105, distance: 63.7
click at [1346, 115] on html "**********" at bounding box center [673, 41] width 1346 height 649
click at [1092, 88] on div "michael reiter Full Name michael reiter Phone (Direct) (773) 625-6360 Phone (Mo…" at bounding box center [766, 135] width 1063 height 223
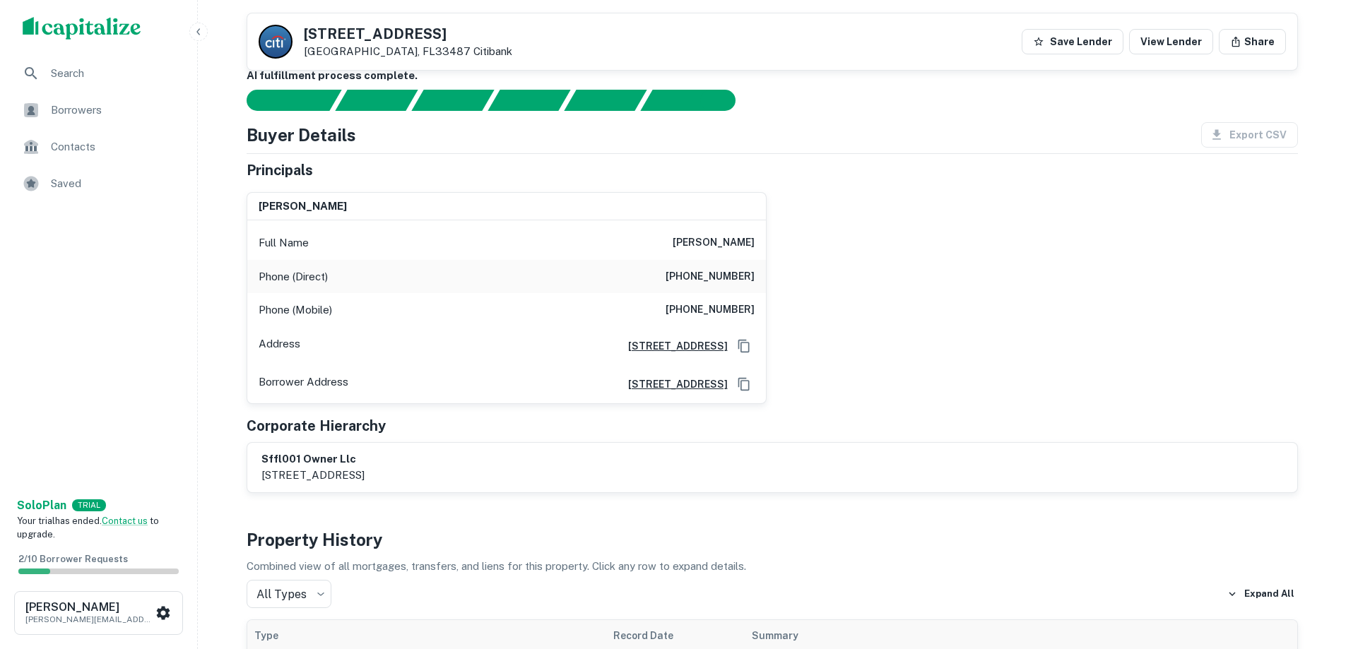
scroll to position [0, 0]
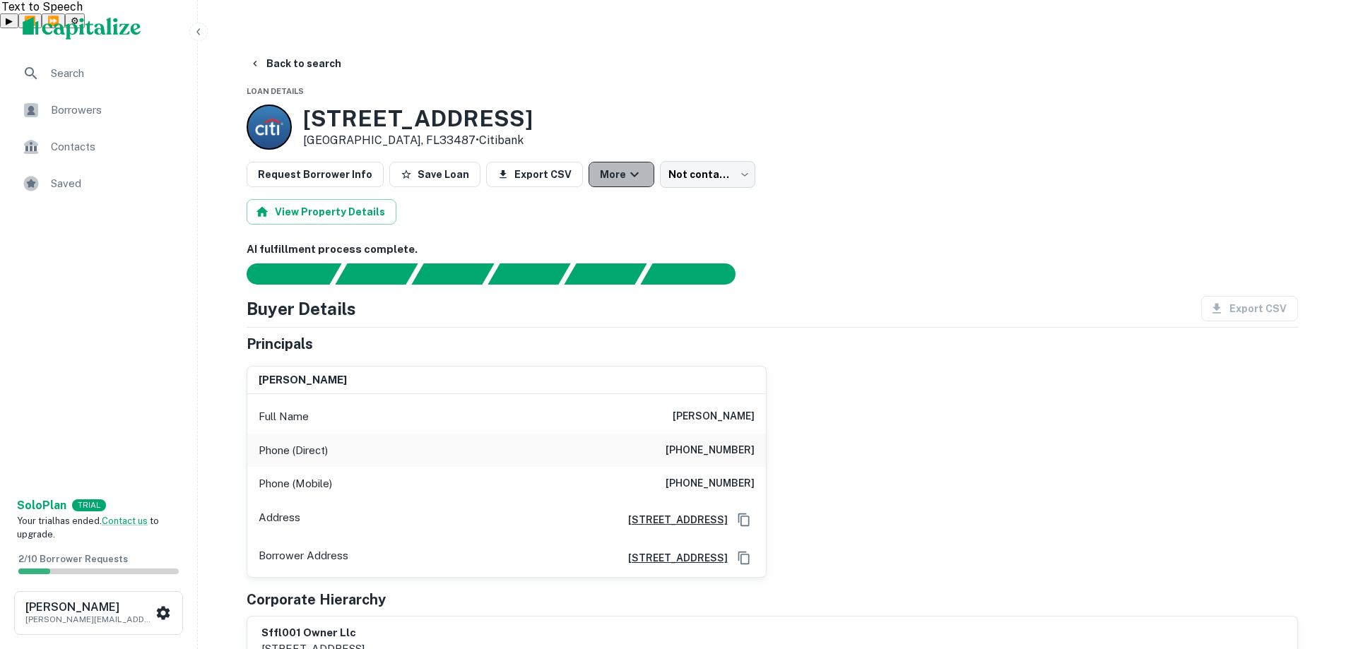
click at [596, 162] on button "More" at bounding box center [622, 174] width 66 height 25
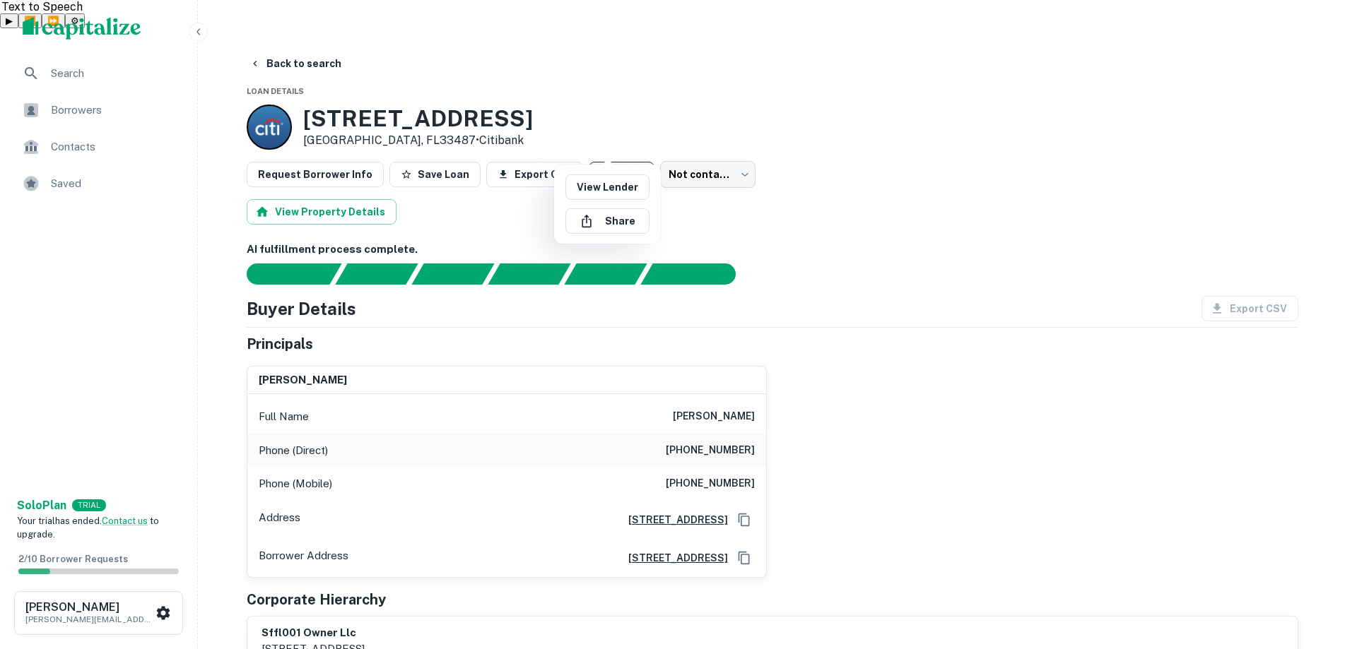
click at [597, 145] on div at bounding box center [678, 324] width 1357 height 649
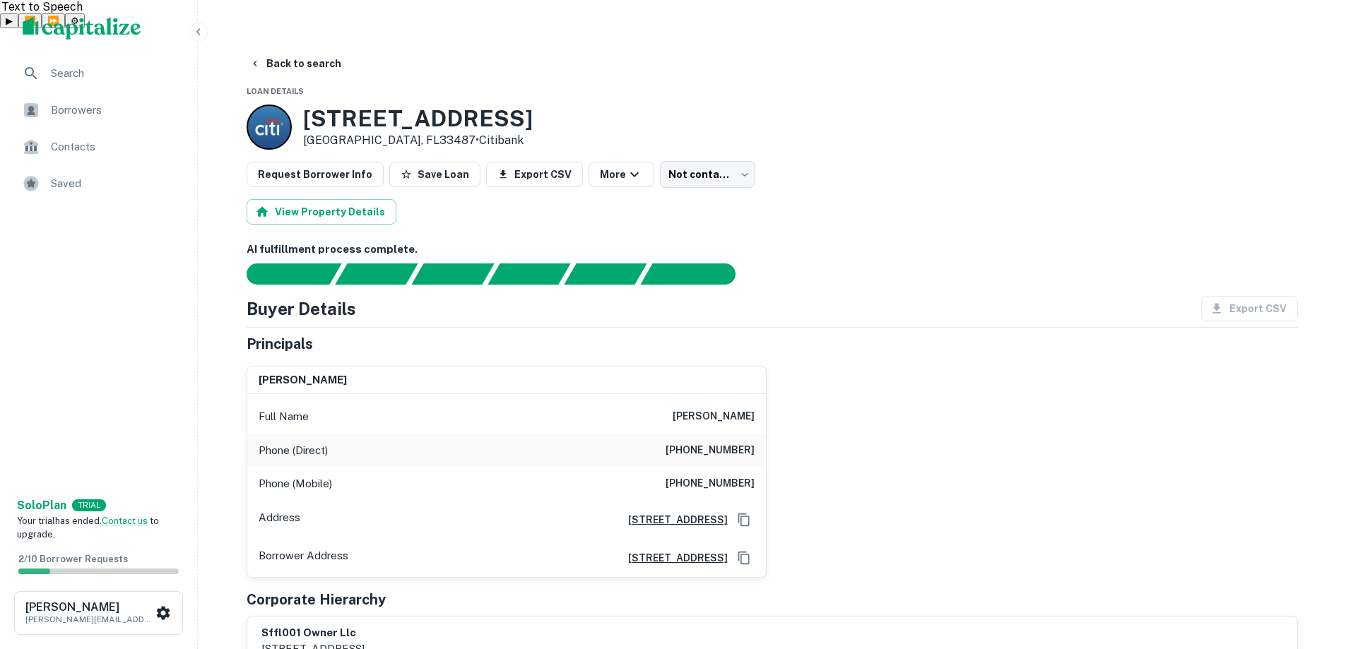
drag, startPoint x: 611, startPoint y: 94, endPoint x: 591, endPoint y: 94, distance: 19.1
click at [601, 105] on div "6600 Congress Ave Boca Raton, FL33487 • Citibank" at bounding box center [772, 127] width 1051 height 45
drag, startPoint x: 591, startPoint y: 94, endPoint x: 567, endPoint y: 91, distance: 24.9
click at [563, 105] on div "6600 Congress Ave Boca Raton, FL33487 • Citibank" at bounding box center [772, 127] width 1051 height 45
click at [560, 105] on div "6600 Congress Ave Boca Raton, FL33487 • Citibank" at bounding box center [772, 127] width 1051 height 45
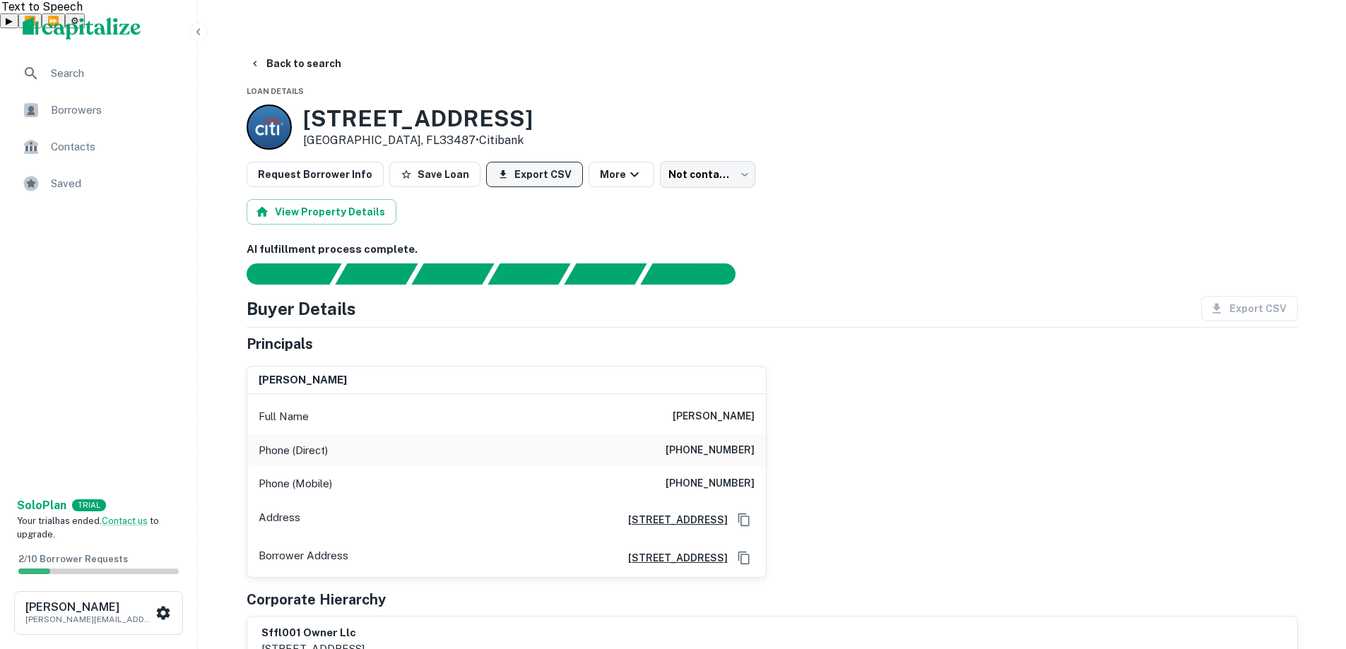
click at [497, 169] on icon "button" at bounding box center [502, 174] width 11 height 11
click at [835, 199] on div "View Property Details" at bounding box center [772, 211] width 1051 height 25
drag, startPoint x: 835, startPoint y: 194, endPoint x: 811, endPoint y: 185, distance: 26.1
click at [811, 199] on div "View Property Details" at bounding box center [772, 211] width 1051 height 25
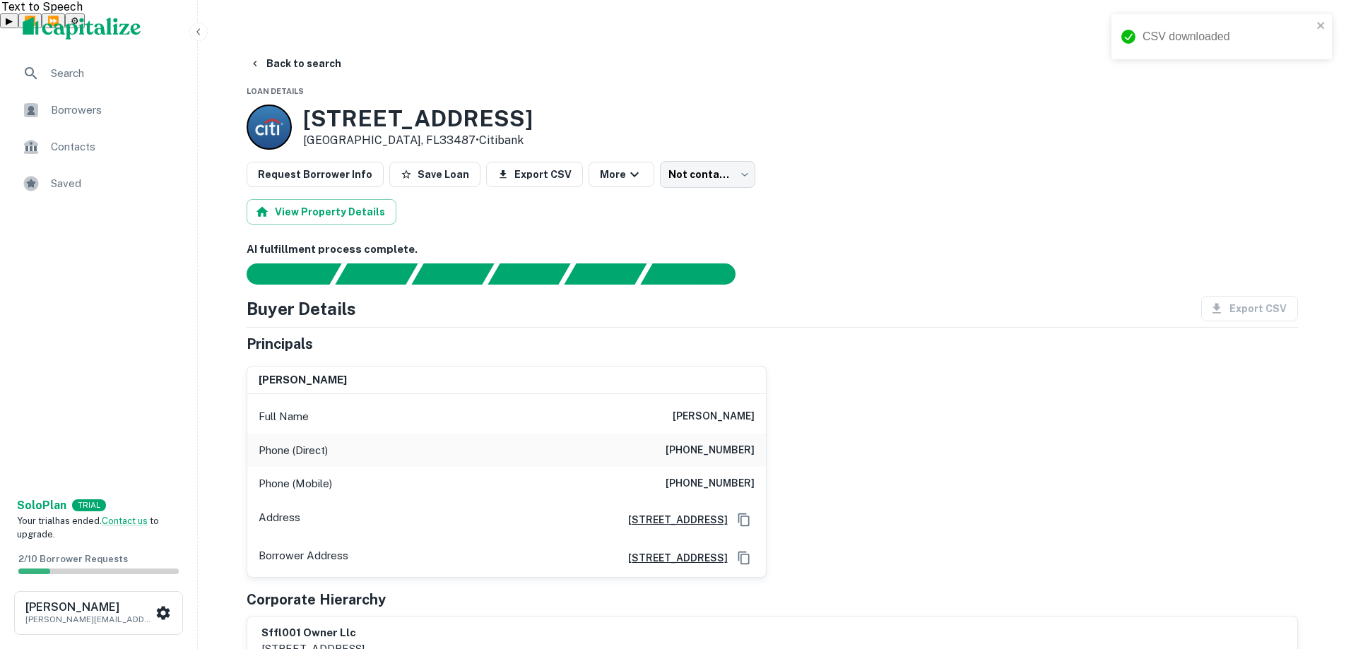
drag, startPoint x: 811, startPoint y: 185, endPoint x: 1350, endPoint y: 165, distance: 540.2
click at [805, 199] on div "View Property Details" at bounding box center [772, 211] width 1051 height 25
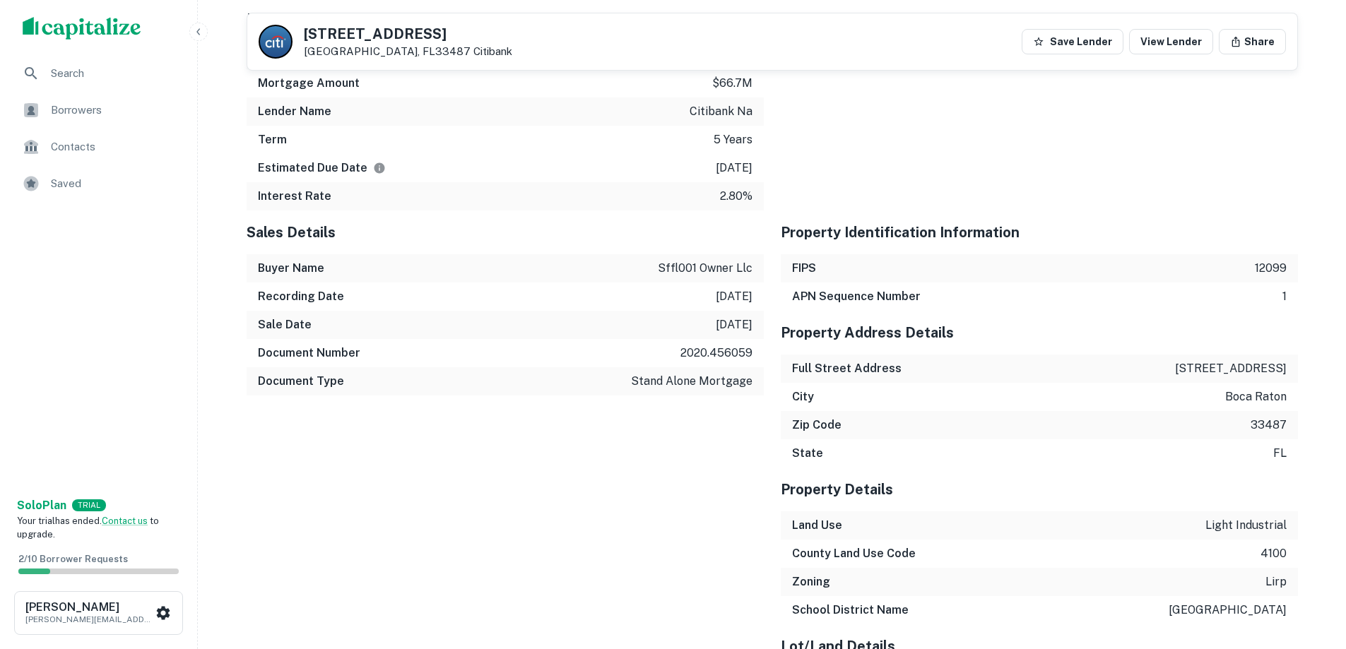
scroll to position [1343, 0]
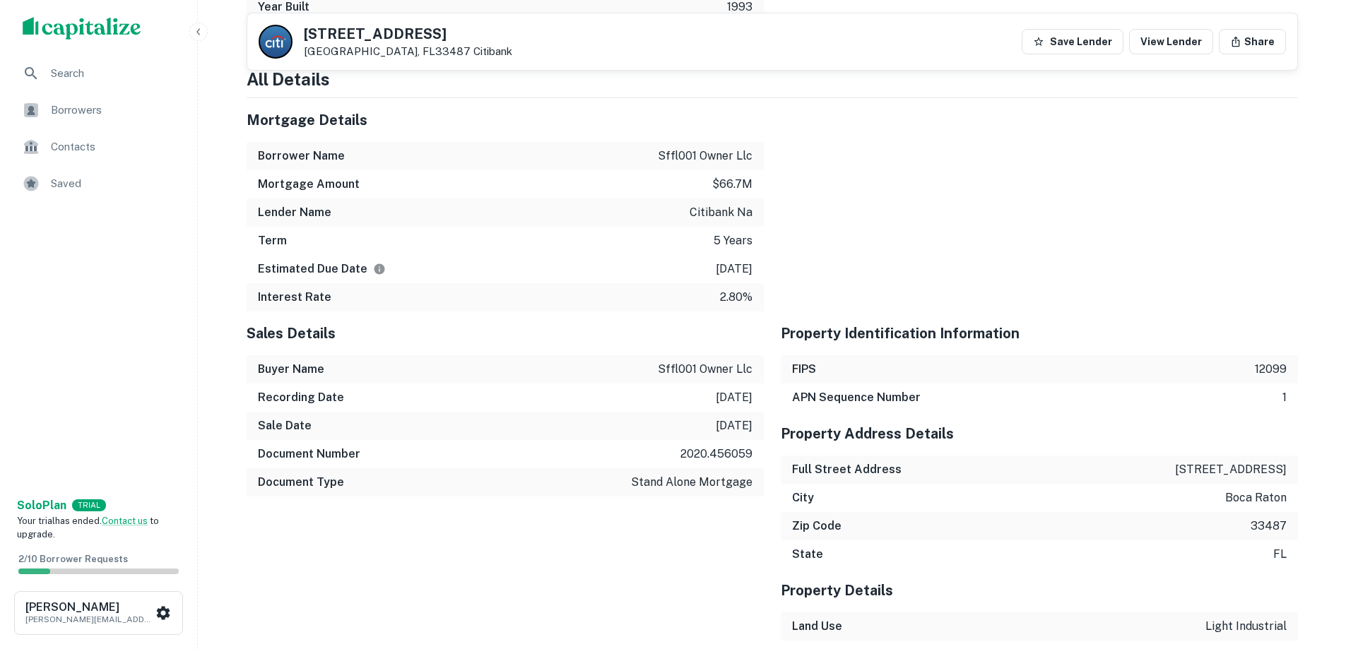
click at [437, 227] on div "Term 5 years" at bounding box center [505, 241] width 517 height 28
click at [523, 227] on div "Term 5 years" at bounding box center [505, 241] width 517 height 28
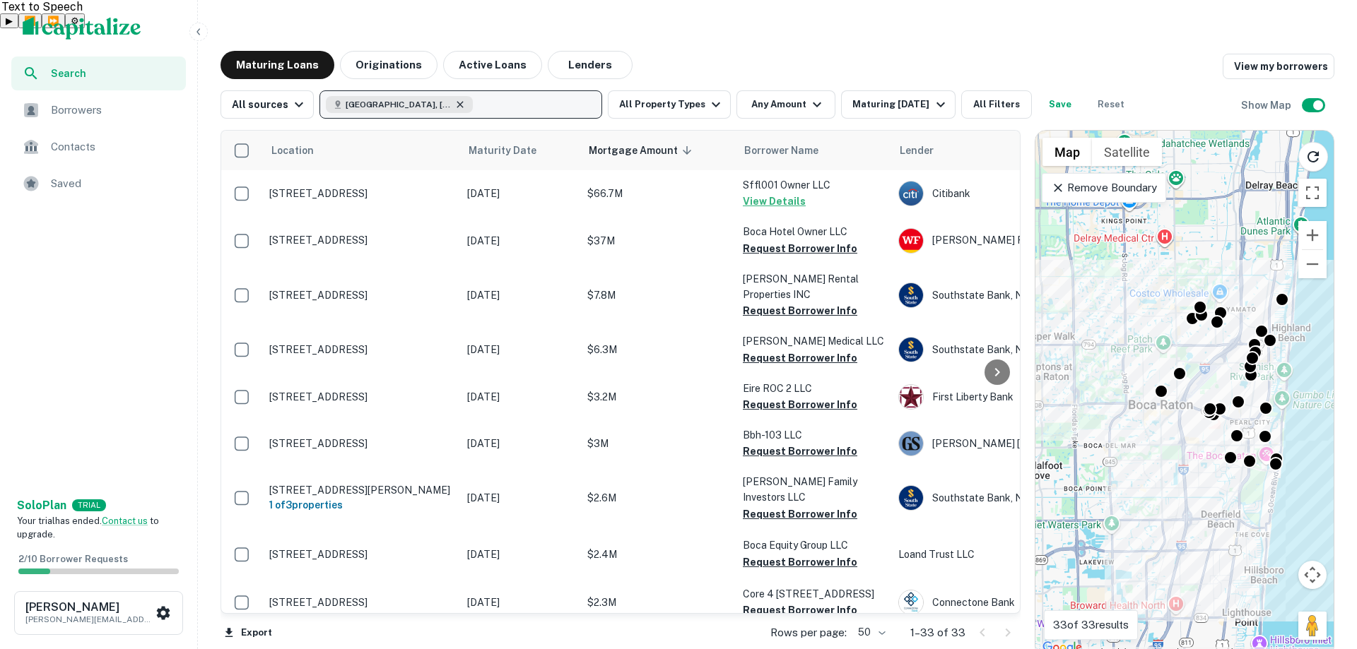
click at [454, 99] on icon "button" at bounding box center [459, 104] width 11 height 11
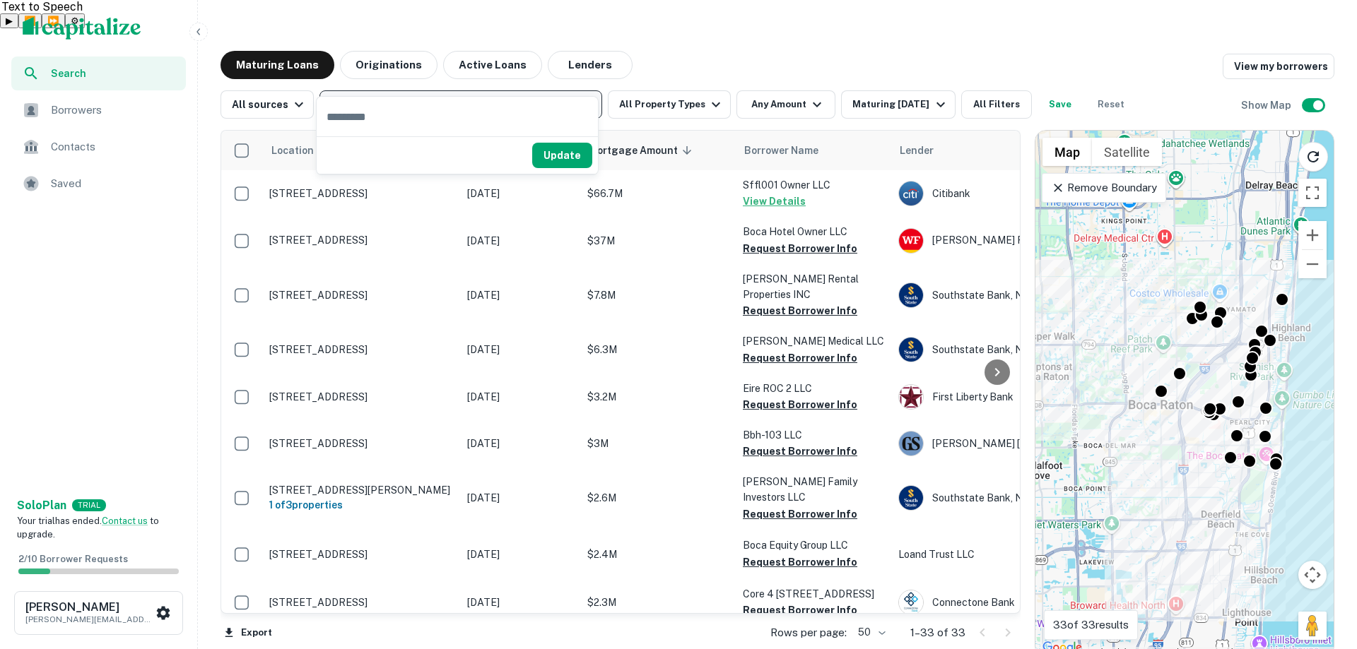
click at [431, 96] on p "Enter addresses, locations or lender names" at bounding box center [445, 104] width 228 height 17
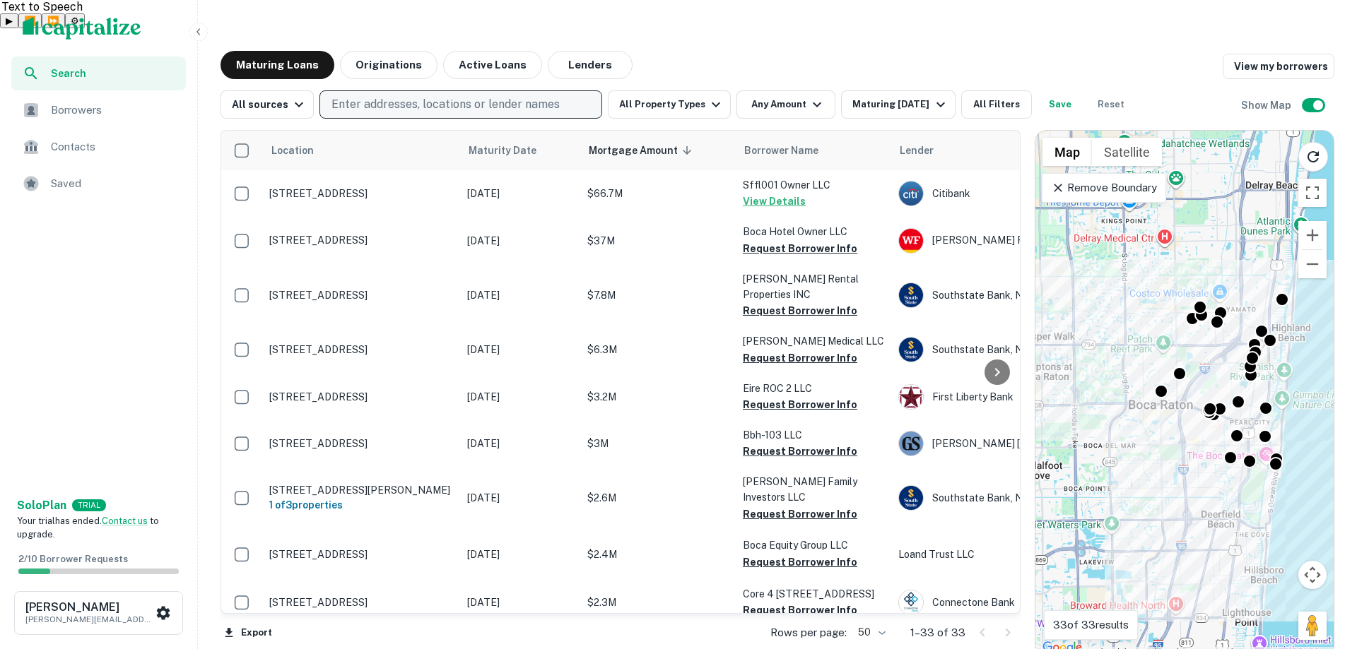
click at [414, 96] on p "Enter addresses, locations or lender names" at bounding box center [445, 104] width 228 height 17
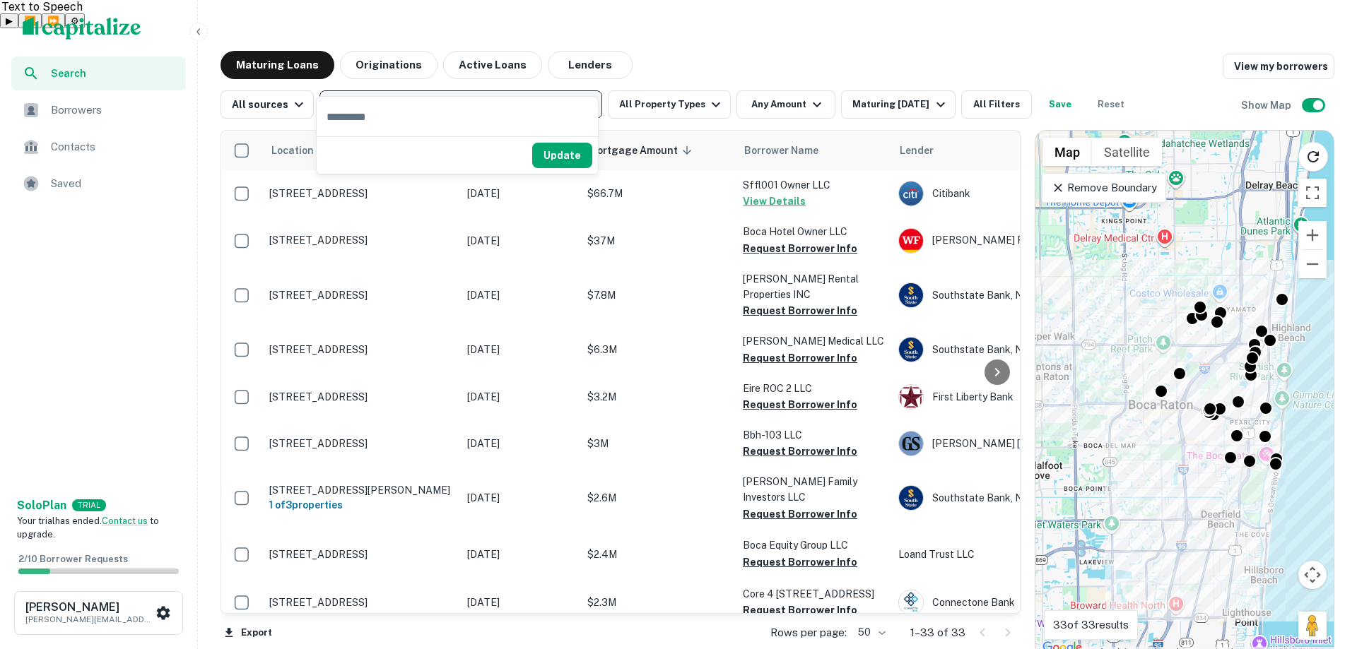
type input "*"
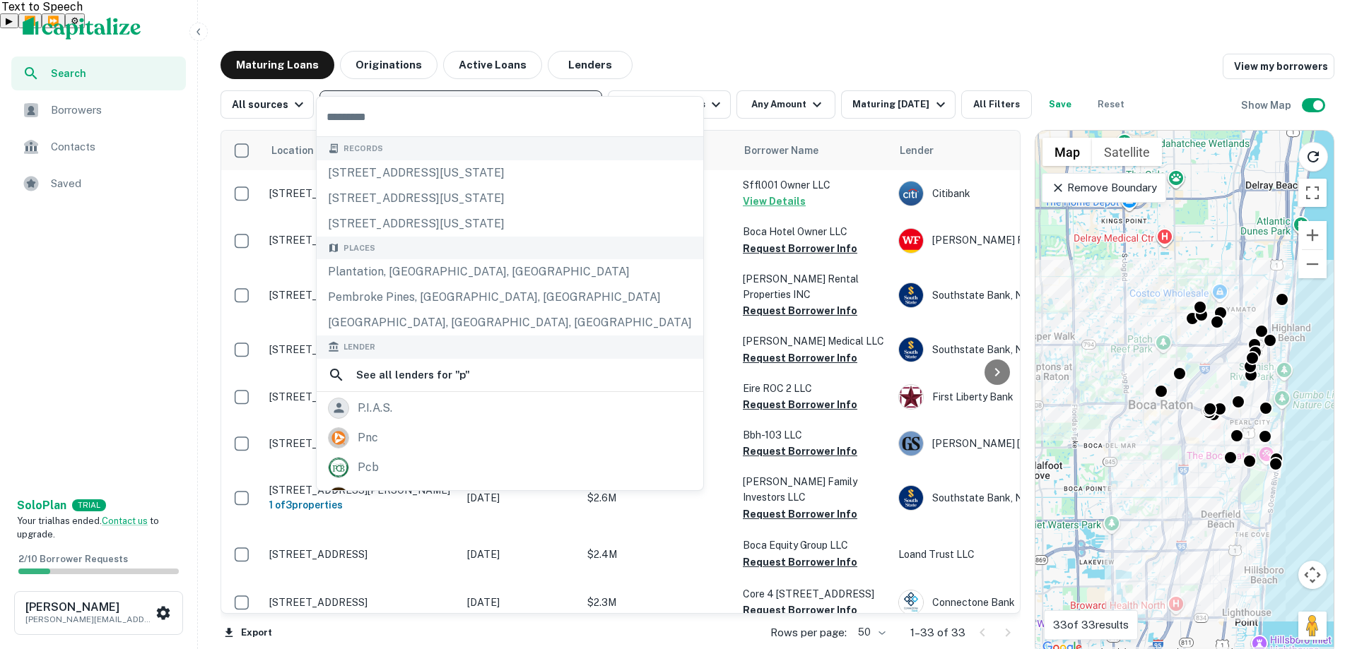
type input "*"
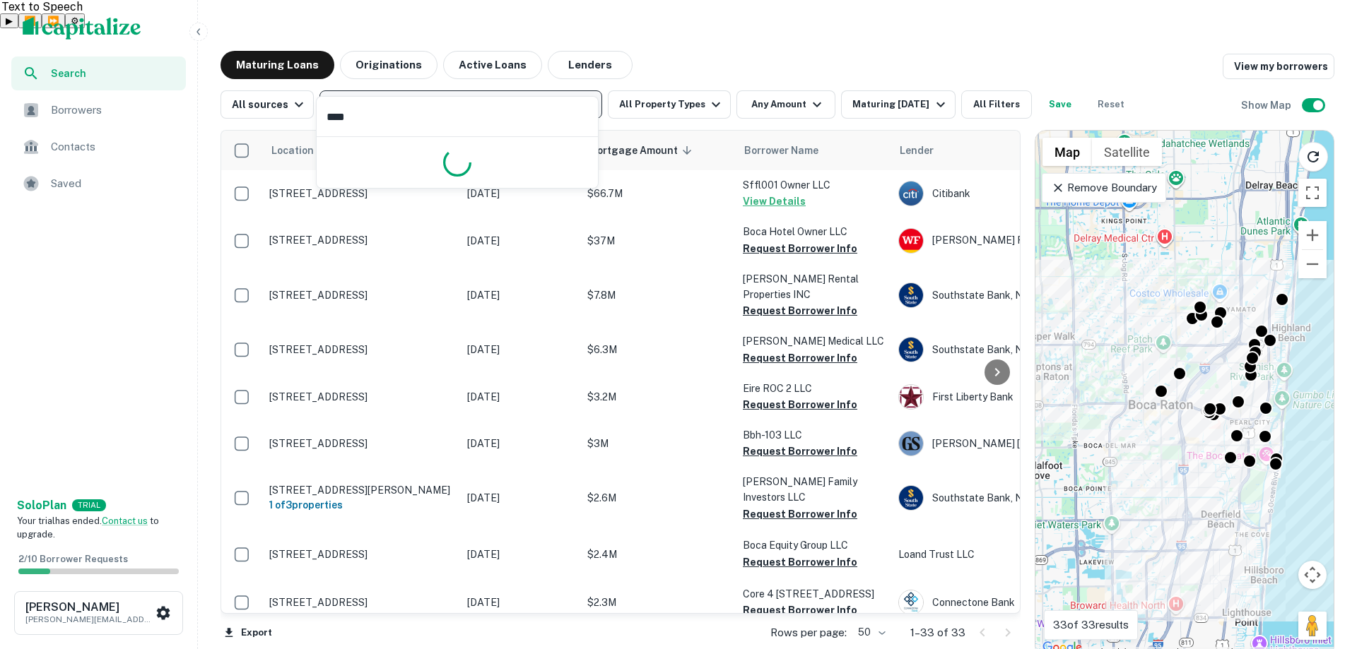
type input "*****"
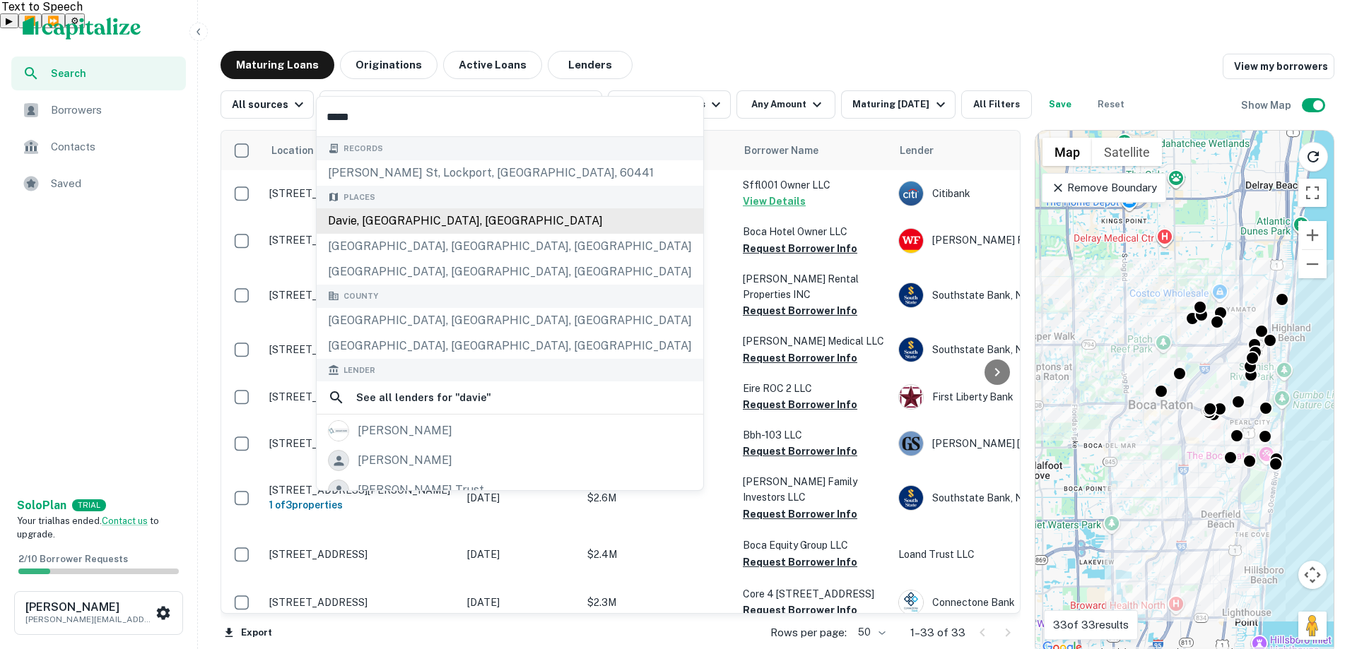
click at [396, 218] on div "Davie, FL, USA" at bounding box center [510, 220] width 387 height 25
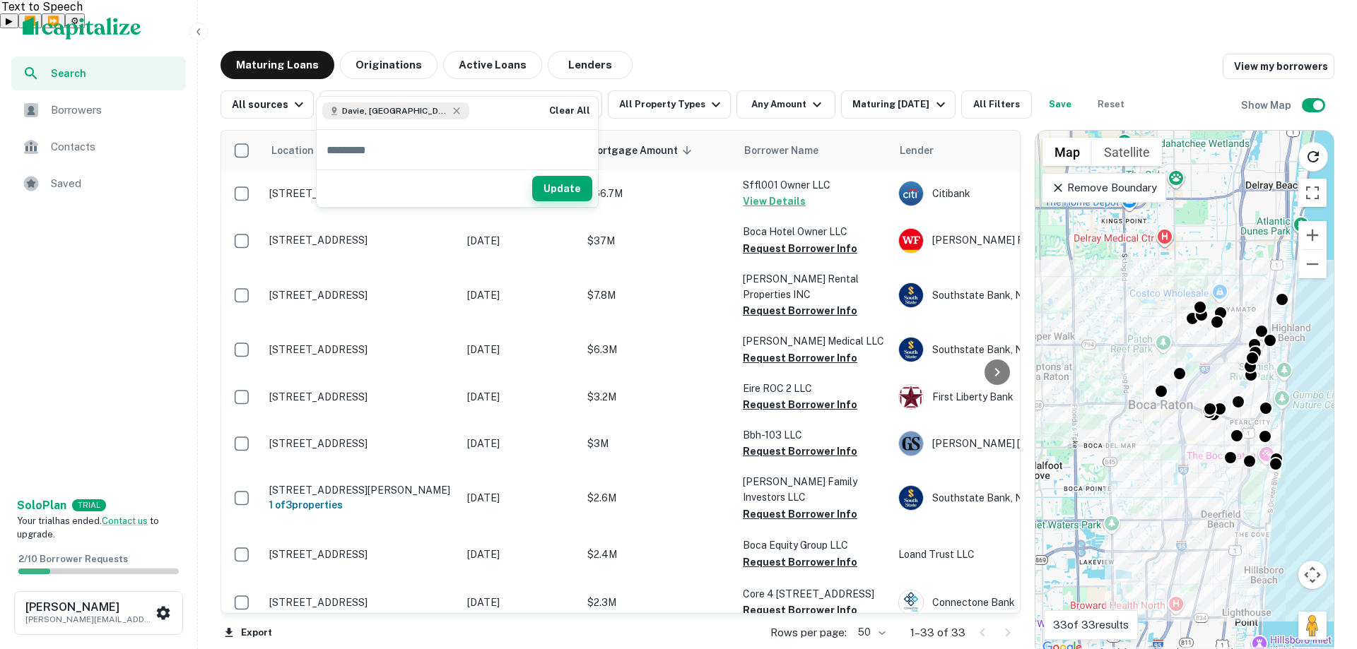
click at [565, 184] on button "Update" at bounding box center [562, 188] width 60 height 25
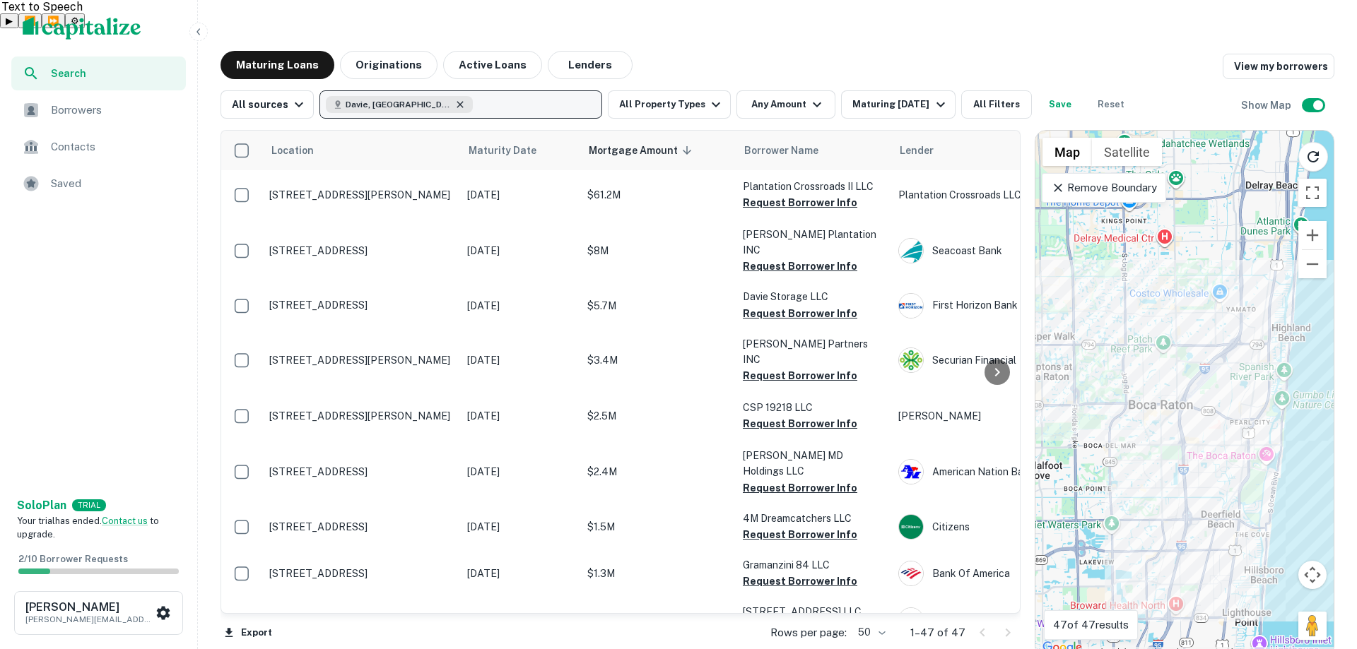
click at [454, 99] on icon "button" at bounding box center [459, 104] width 11 height 11
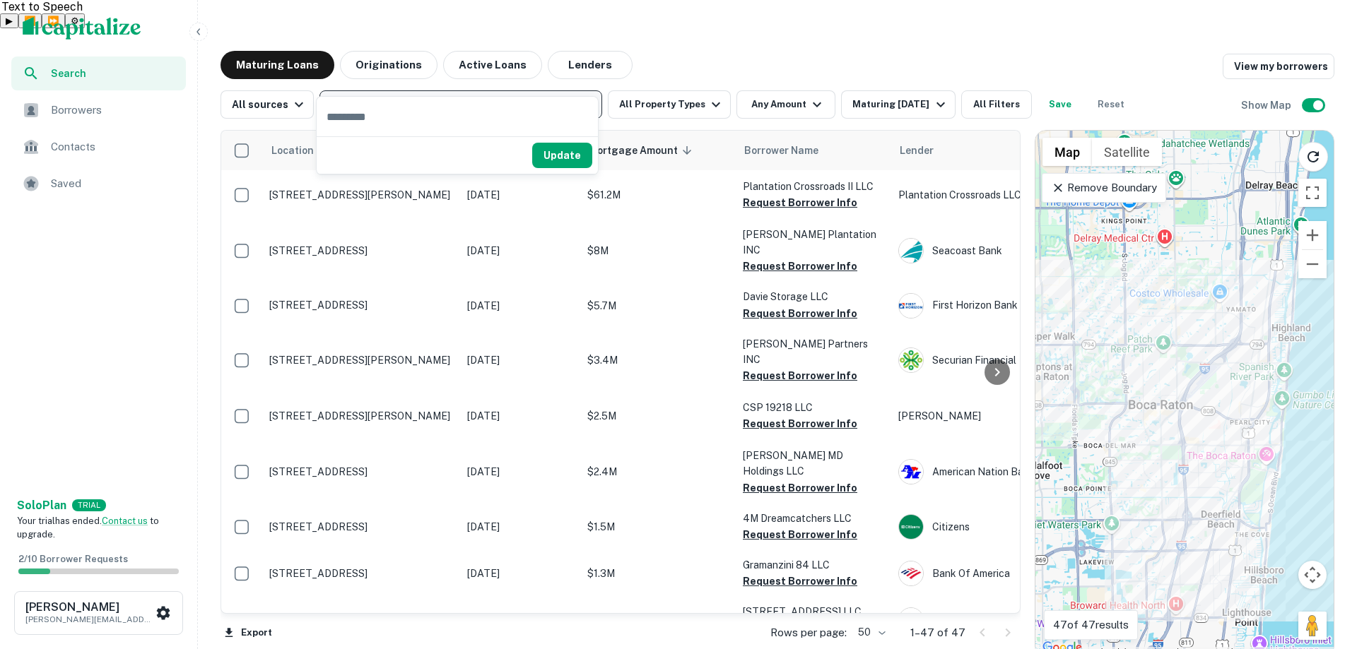
click at [369, 121] on input "text" at bounding box center [457, 117] width 281 height 40
type input "**********"
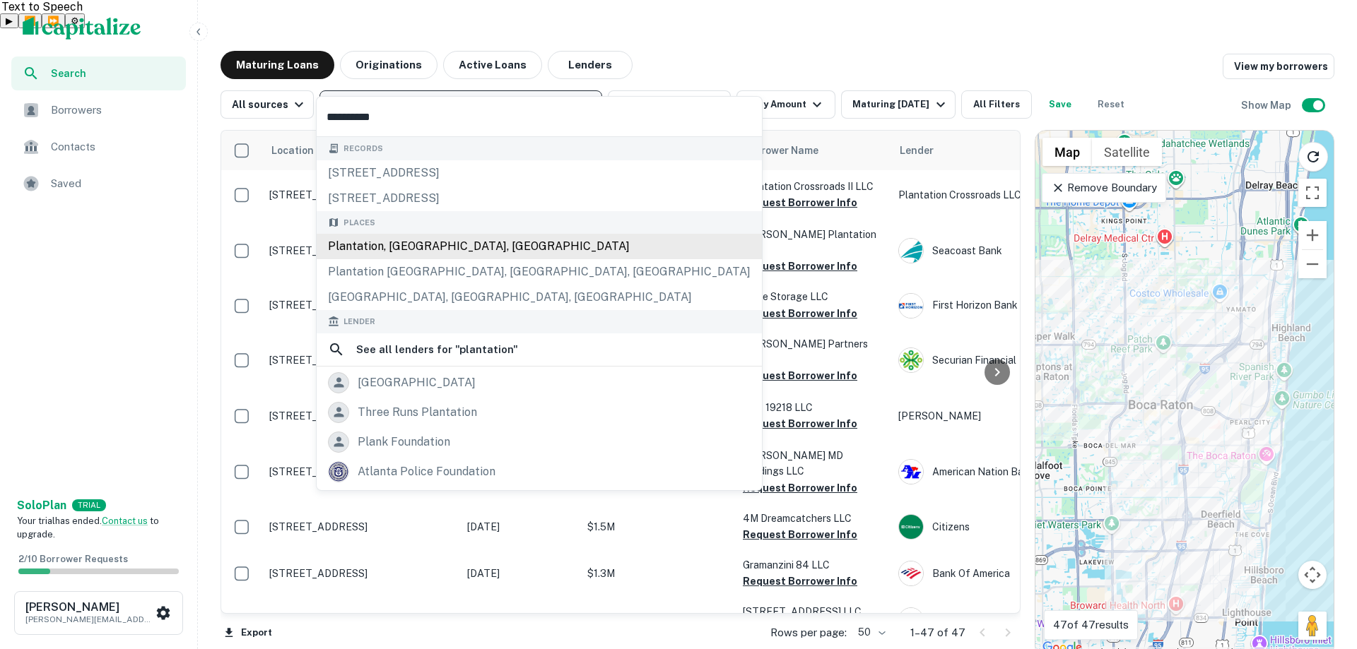
click at [400, 243] on div "Plantation, FL, USA" at bounding box center [539, 246] width 445 height 25
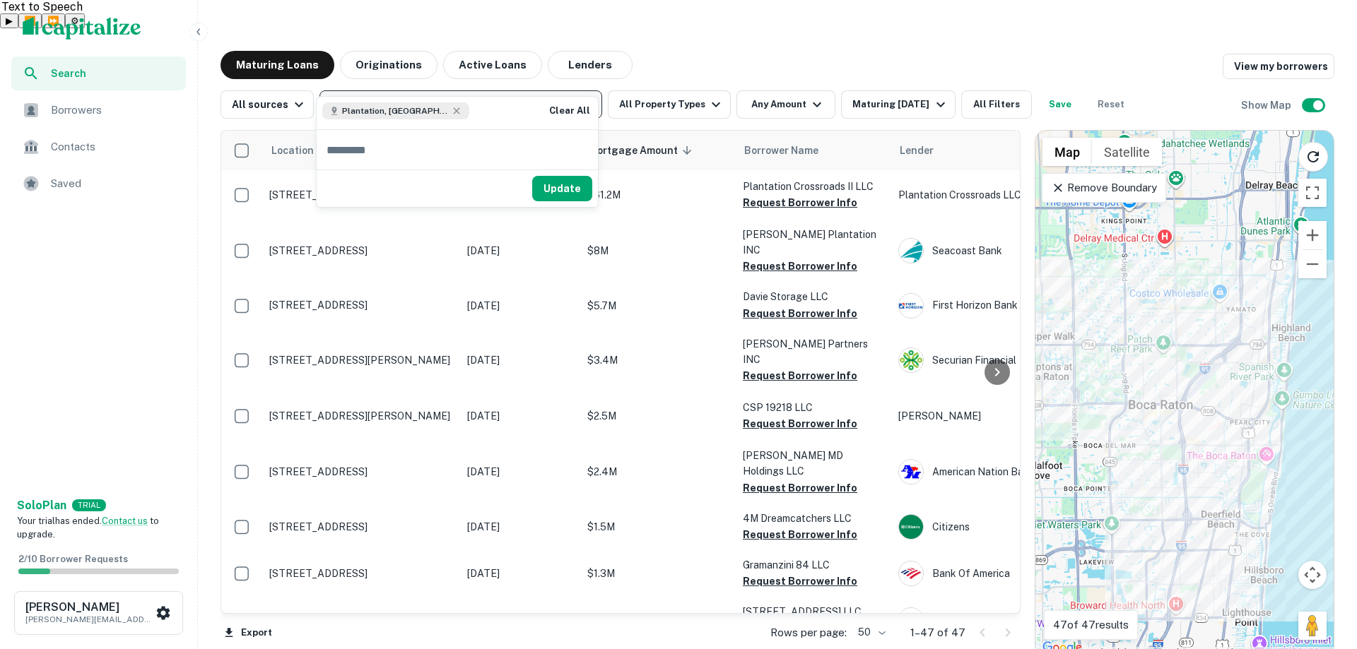
click at [566, 172] on div "Update" at bounding box center [457, 188] width 281 height 37
click at [554, 189] on button "Update" at bounding box center [562, 188] width 60 height 25
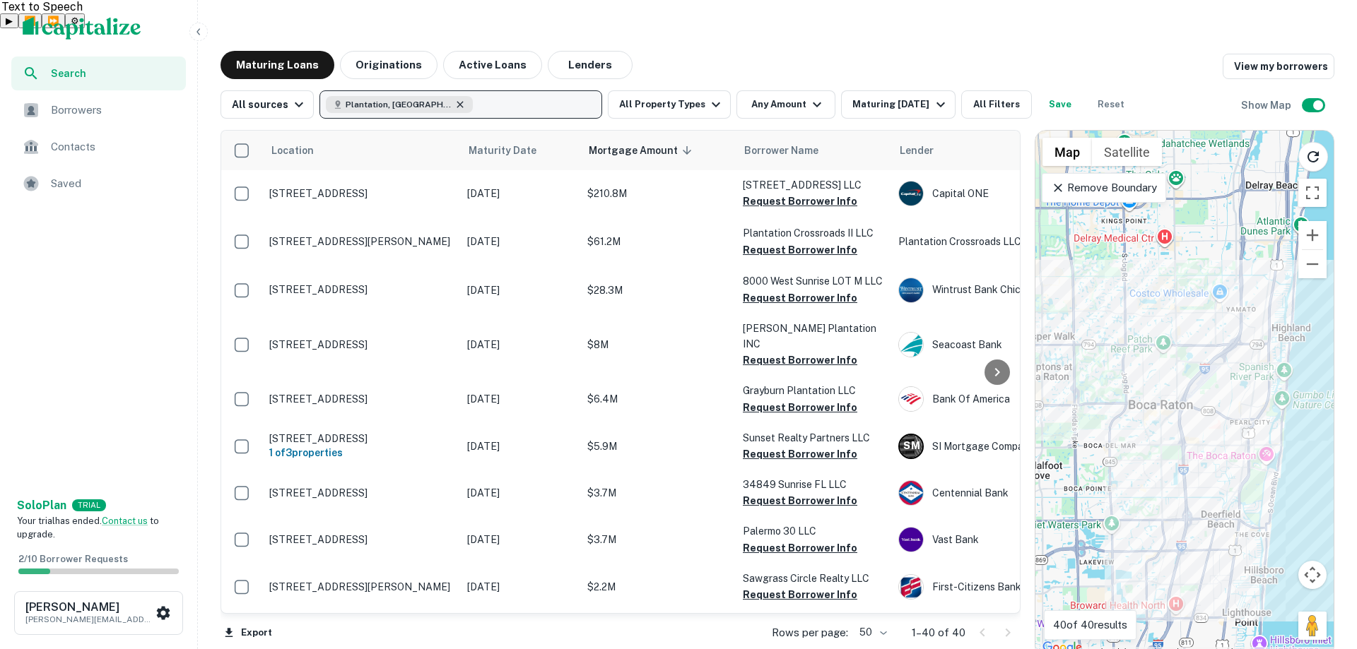
click at [454, 99] on icon "button" at bounding box center [459, 104] width 11 height 11
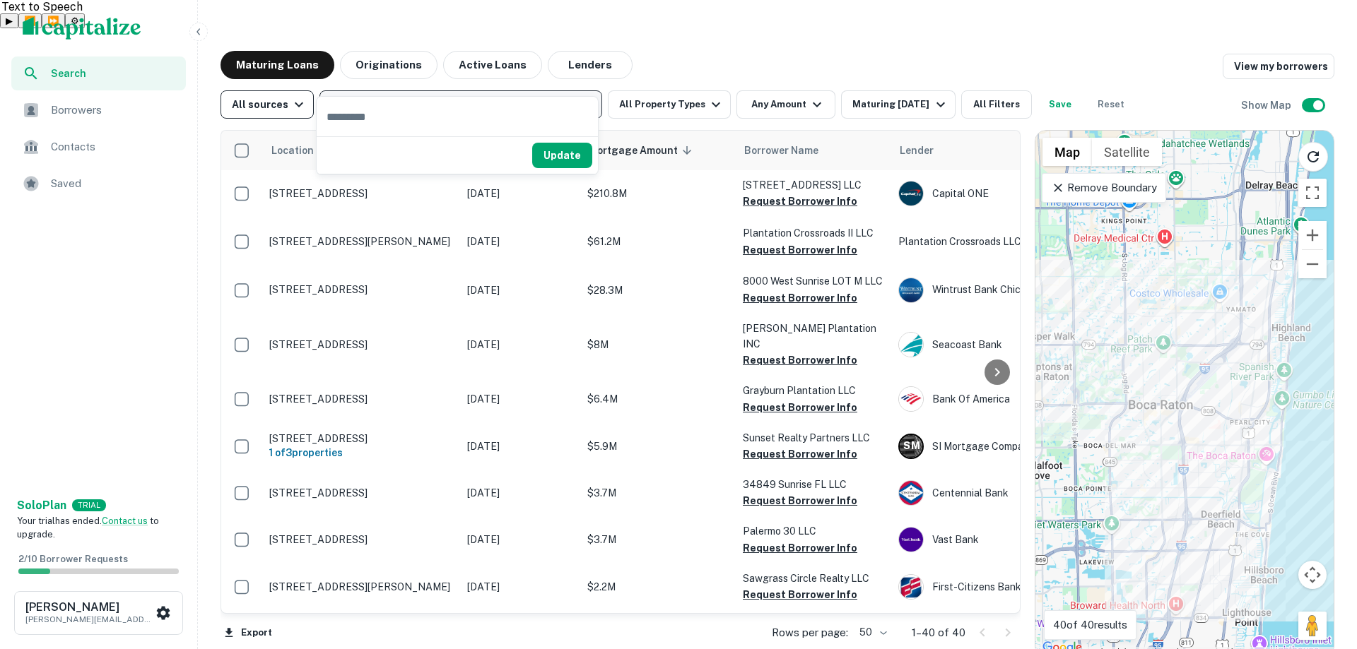
click at [264, 96] on div "All sources" at bounding box center [270, 104] width 76 height 17
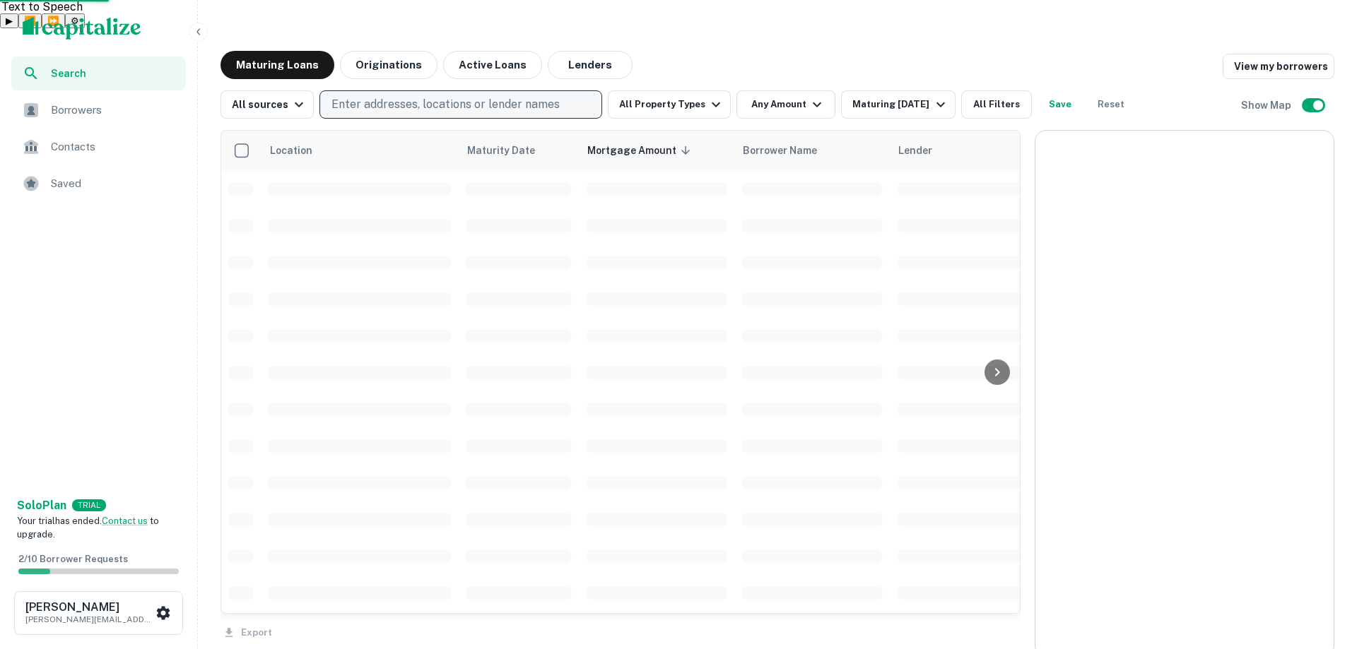
click at [700, 76] on div at bounding box center [678, 324] width 1357 height 649
click at [704, 76] on div at bounding box center [678, 324] width 1357 height 649
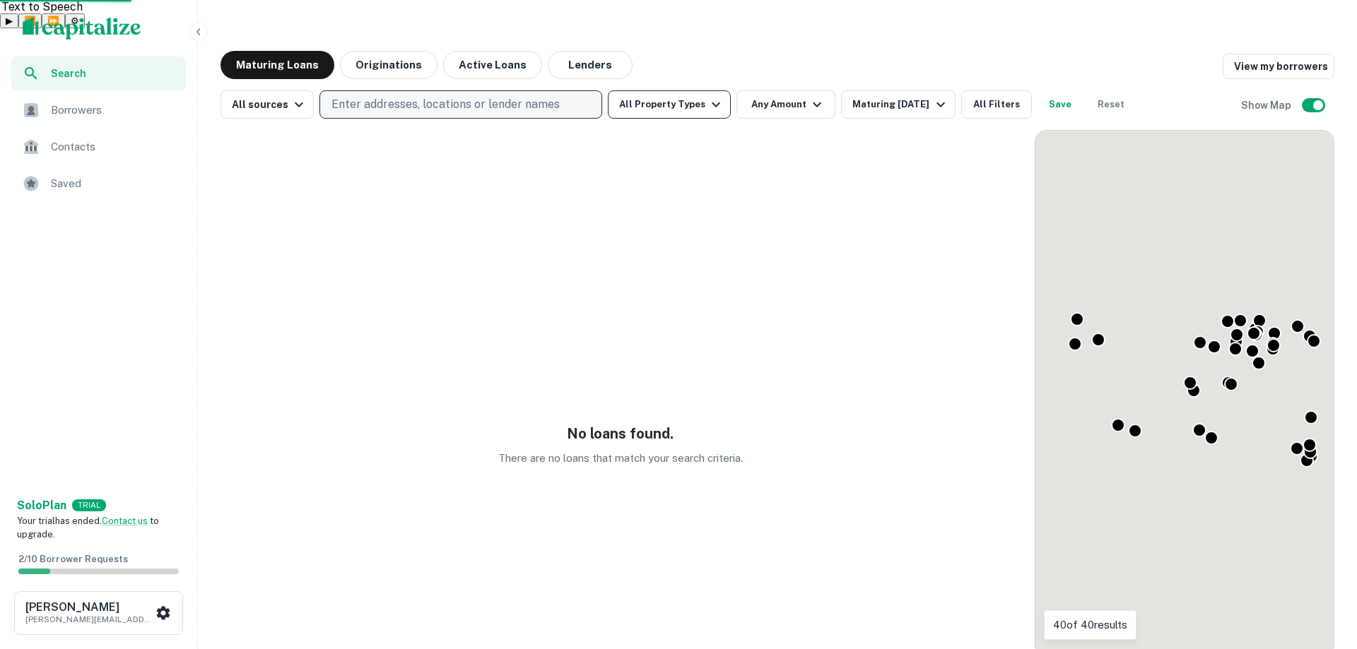
click at [685, 90] on button "All Property Types" at bounding box center [669, 104] width 123 height 28
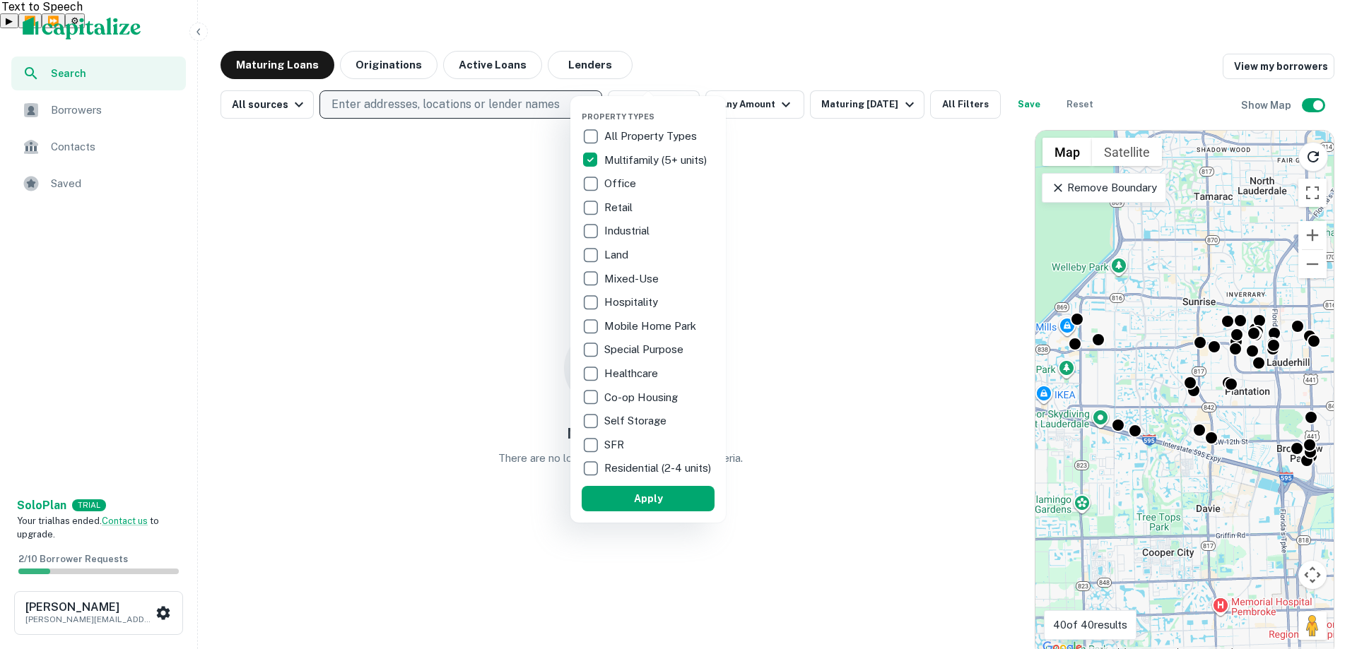
click at [769, 33] on div at bounding box center [678, 324] width 1357 height 649
click at [820, 35] on div at bounding box center [678, 324] width 1357 height 649
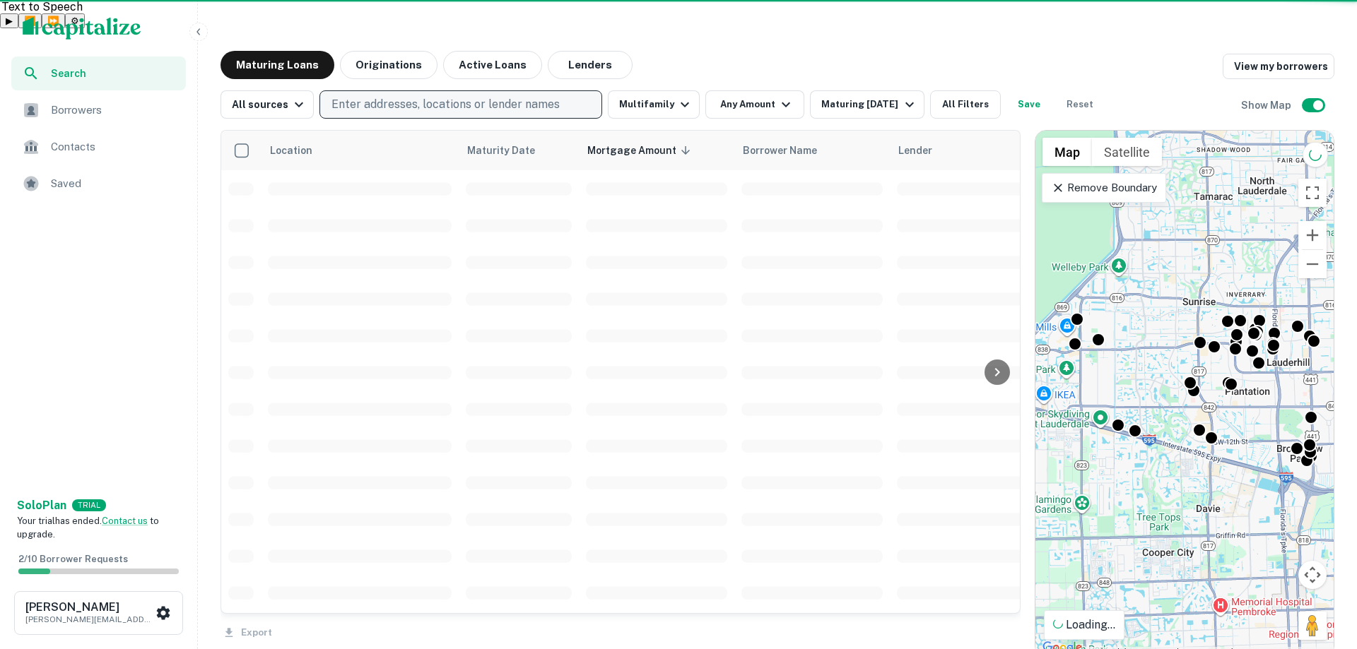
click at [958, 75] on div at bounding box center [678, 324] width 1357 height 649
click at [883, 71] on div at bounding box center [678, 324] width 1357 height 649
click at [890, 74] on div at bounding box center [678, 324] width 1357 height 649
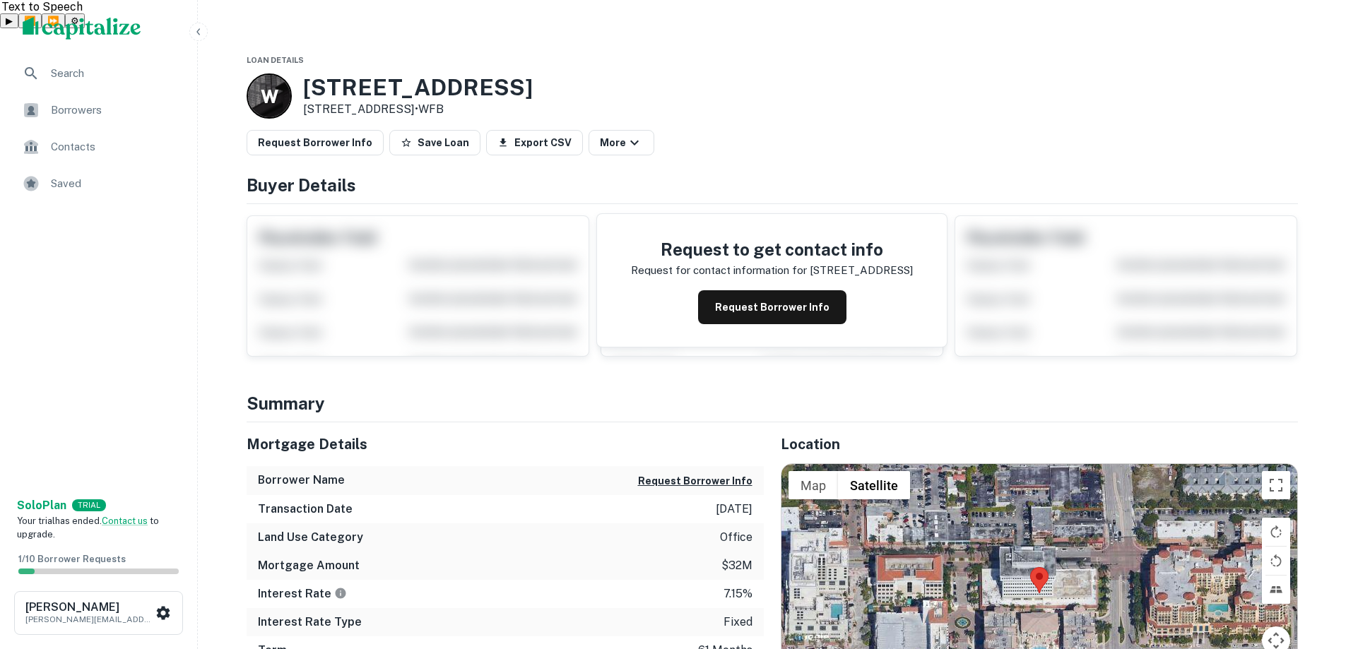
drag, startPoint x: 827, startPoint y: 53, endPoint x: 818, endPoint y: 54, distance: 9.9
click at [827, 73] on div "W 150 east palmetto park road 150 palmetto Boca Raton, FL33432 • WFB" at bounding box center [772, 95] width 1051 height 45
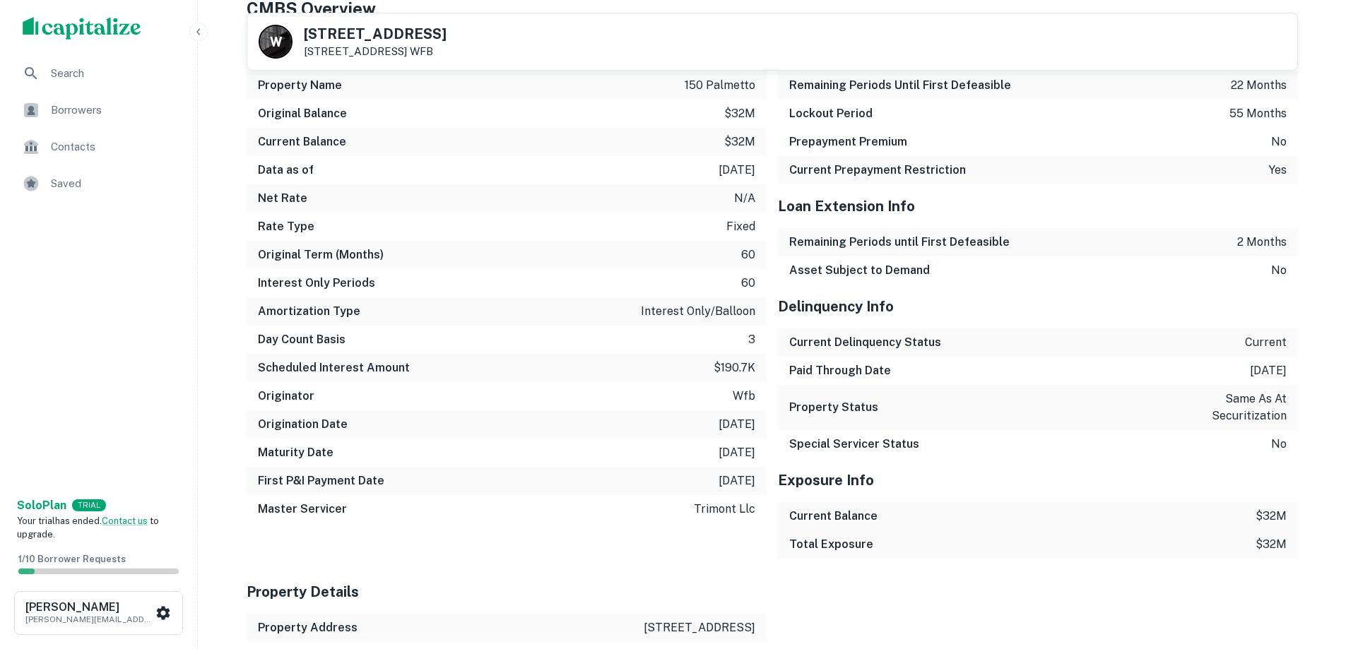
scroll to position [502, 0]
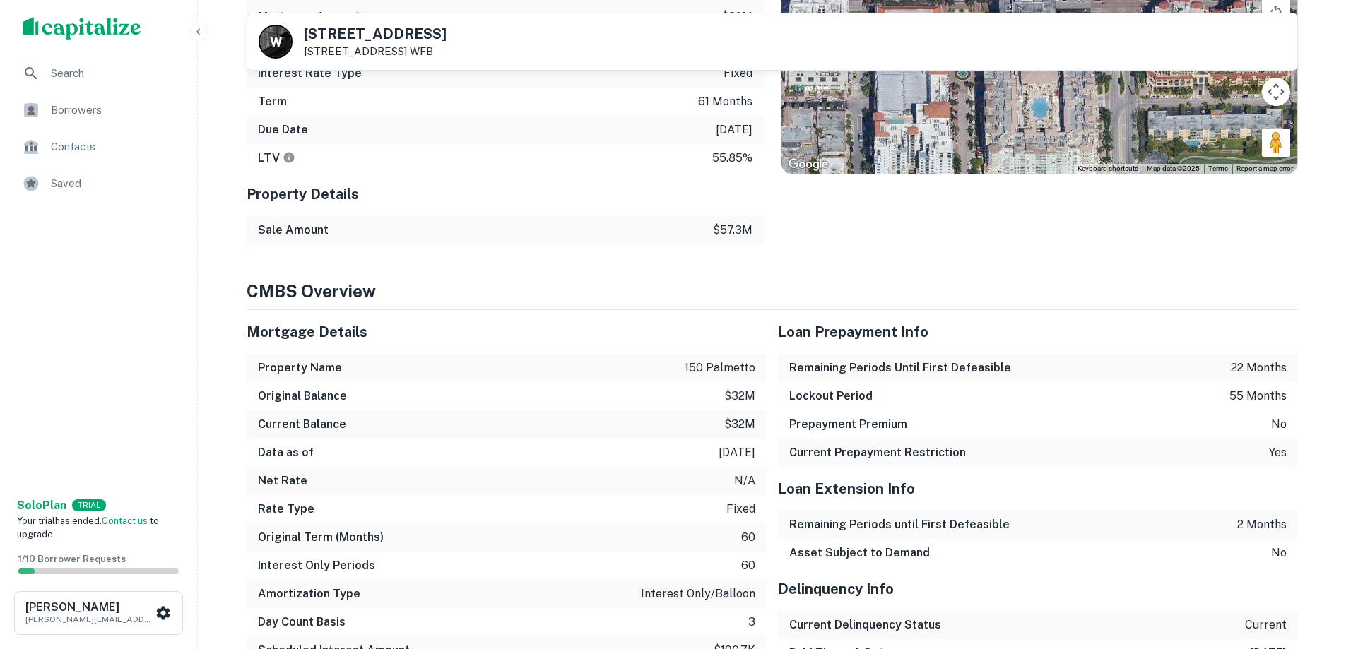
click at [653, 314] on div "Mortgage Details" at bounding box center [507, 332] width 520 height 44
drag, startPoint x: 653, startPoint y: 314, endPoint x: 582, endPoint y: 297, distance: 73.2
click at [582, 322] on h5 "Mortgage Details" at bounding box center [507, 332] width 520 height 21
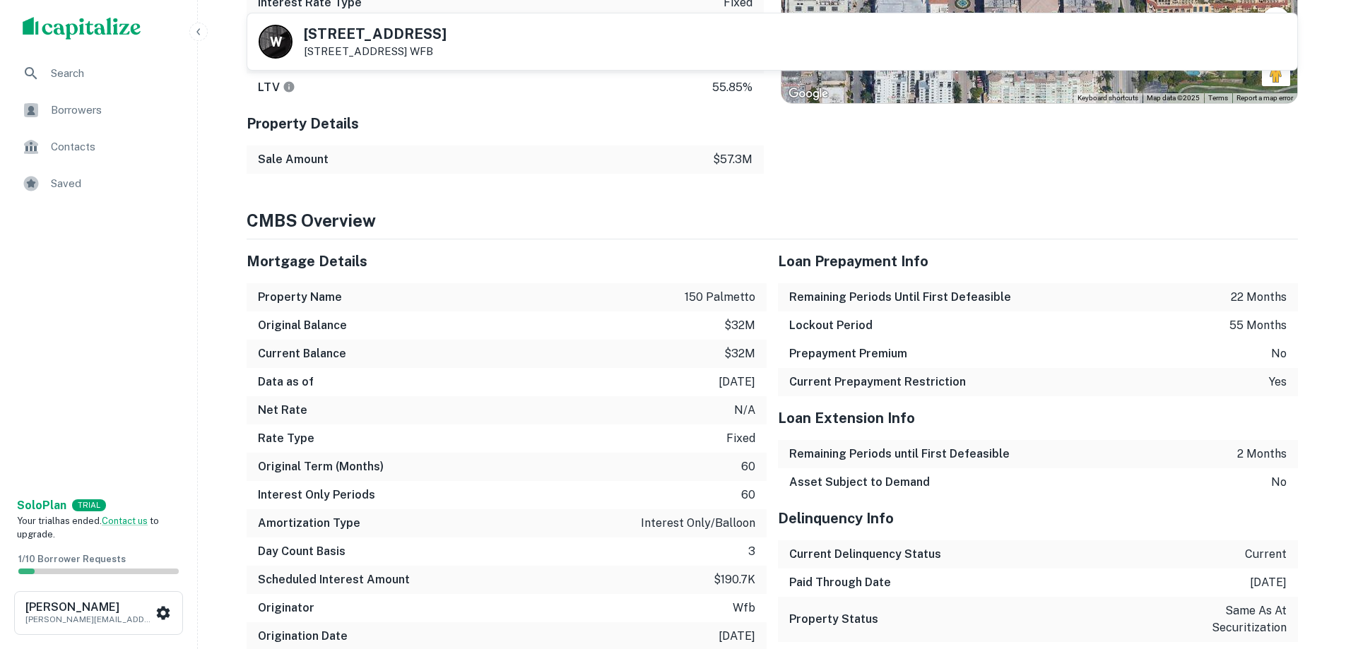
scroll to position [644, 0]
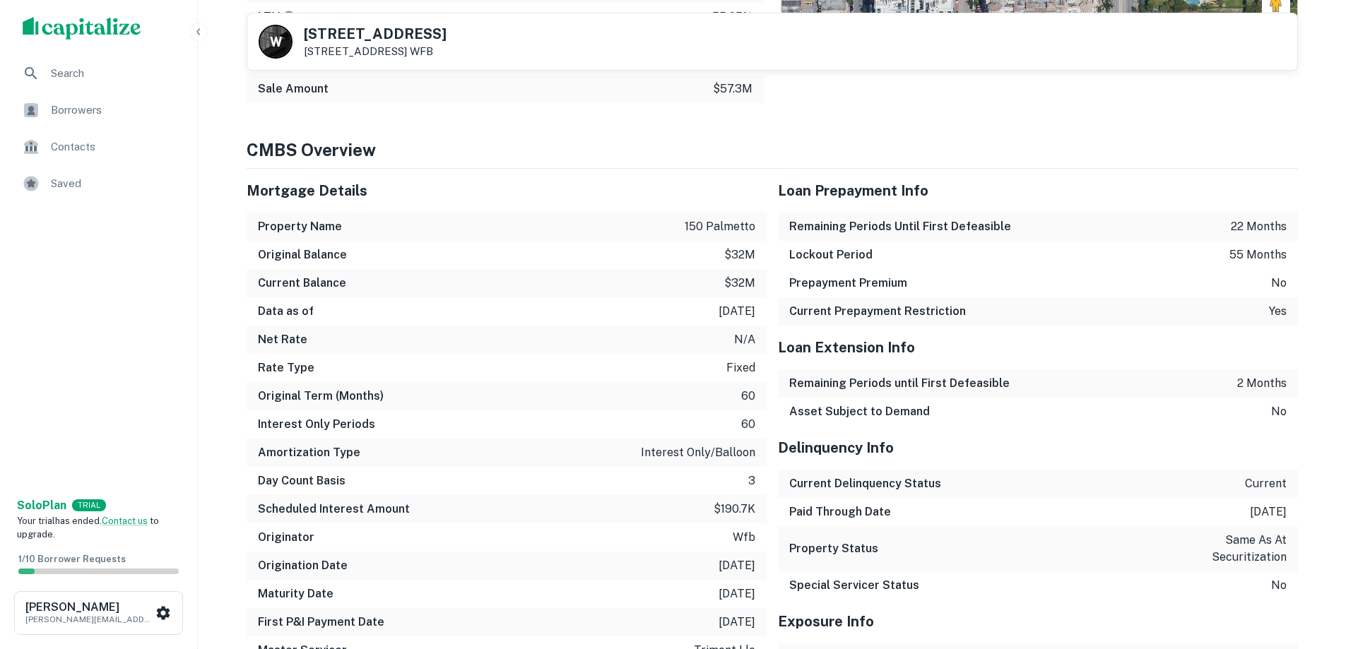
click at [579, 326] on div "Net Rate n/a" at bounding box center [507, 340] width 520 height 28
drag, startPoint x: 577, startPoint y: 297, endPoint x: 529, endPoint y: 291, distance: 49.2
click at [514, 297] on div "Data as of 7/10/2025" at bounding box center [507, 311] width 520 height 28
click at [503, 297] on div "Data as of 7/10/2025" at bounding box center [507, 311] width 520 height 28
drag, startPoint x: 503, startPoint y: 284, endPoint x: 489, endPoint y: 280, distance: 14.8
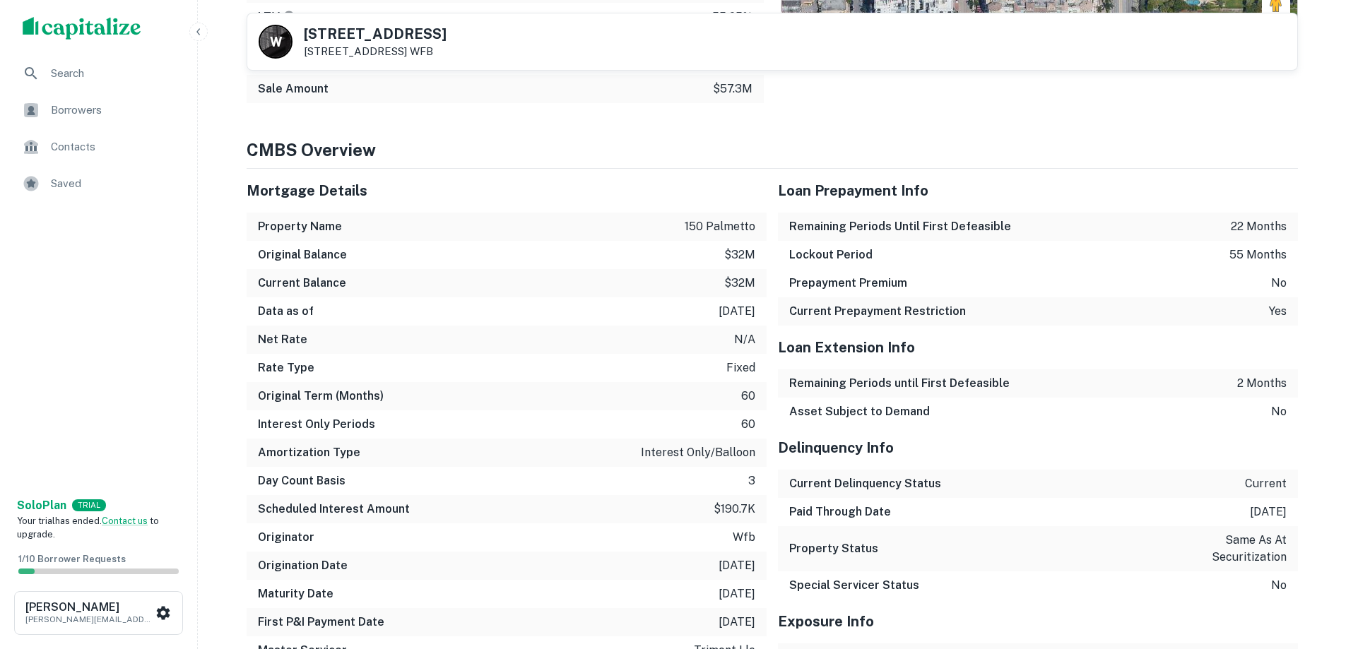
click at [489, 297] on div "Data as of 7/10/2025" at bounding box center [507, 311] width 520 height 28
drag, startPoint x: 489, startPoint y: 280, endPoint x: 476, endPoint y: 276, distance: 13.9
click at [476, 297] on div "Data as of 7/10/2025" at bounding box center [507, 311] width 520 height 28
click at [472, 297] on div "Data as of 7/10/2025" at bounding box center [507, 311] width 520 height 28
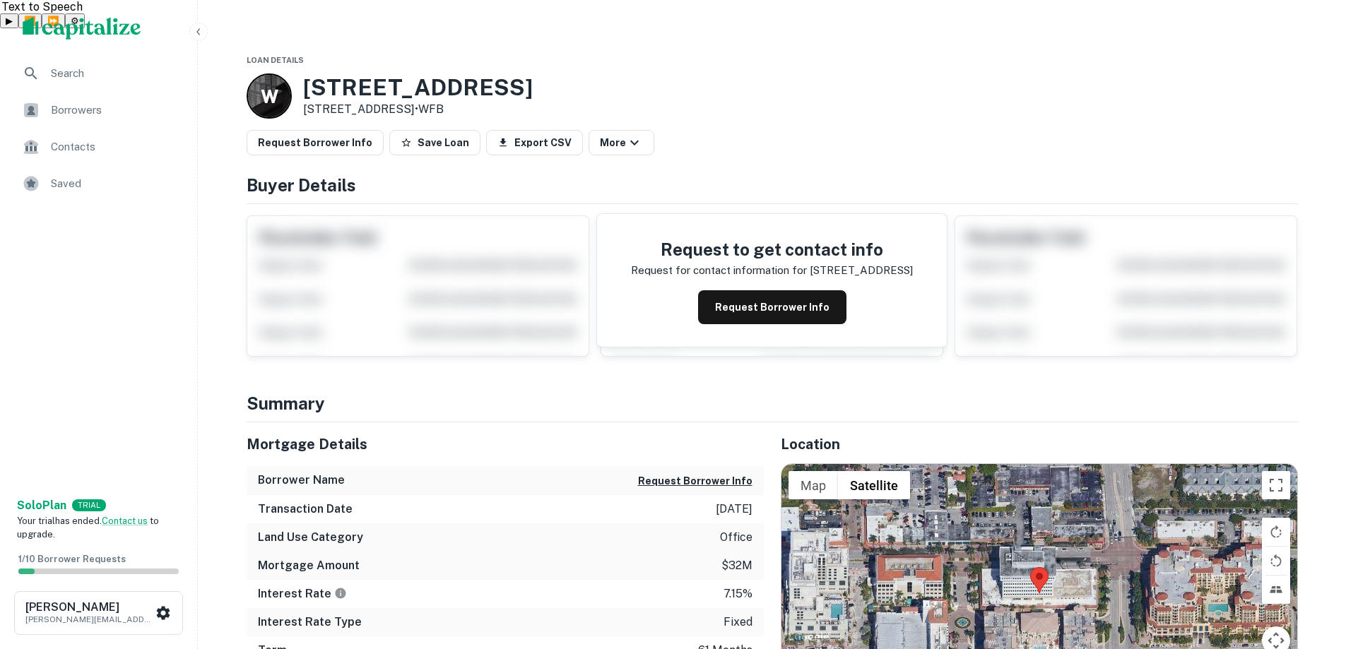
scroll to position [1633, 0]
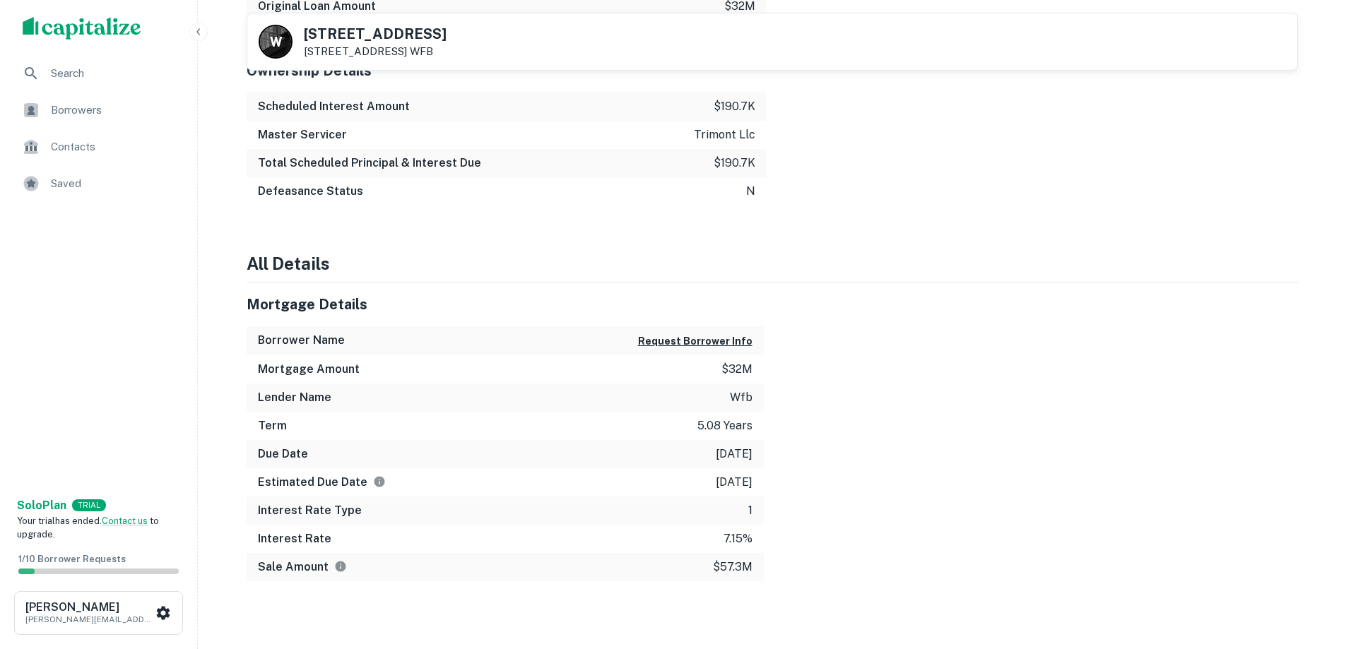
click at [296, 384] on div "Lender Name wfb" at bounding box center [505, 398] width 517 height 28
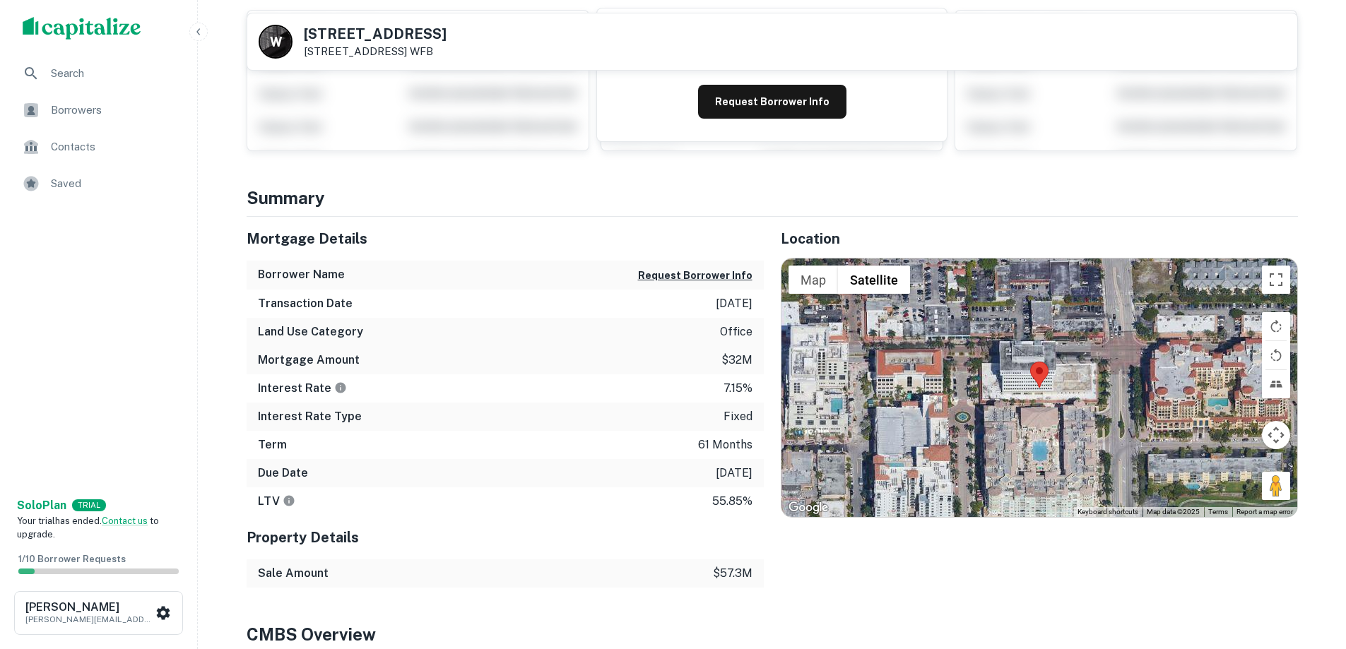
scroll to position [0, 0]
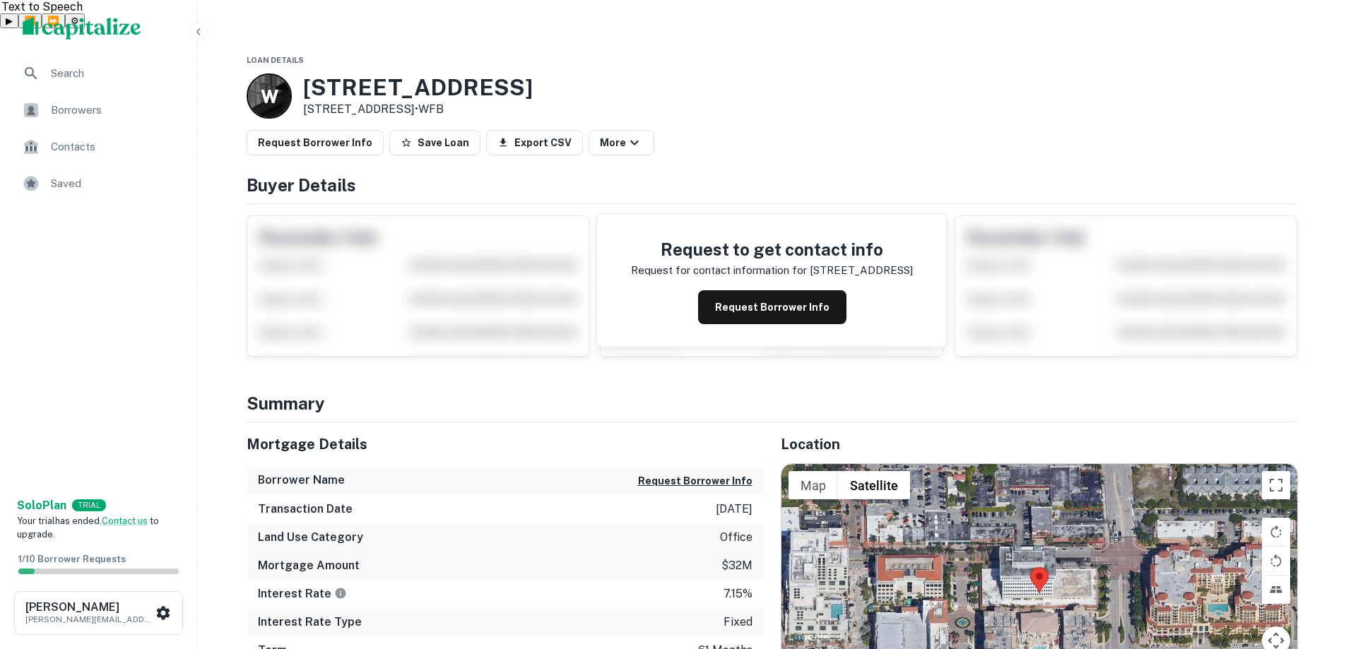
click at [265, 83] on p "W" at bounding box center [269, 97] width 16 height 28
click at [266, 83] on p "W" at bounding box center [269, 97] width 16 height 28
click at [266, 73] on div "W" at bounding box center [269, 95] width 45 height 45
click at [275, 73] on div "W" at bounding box center [269, 95] width 45 height 45
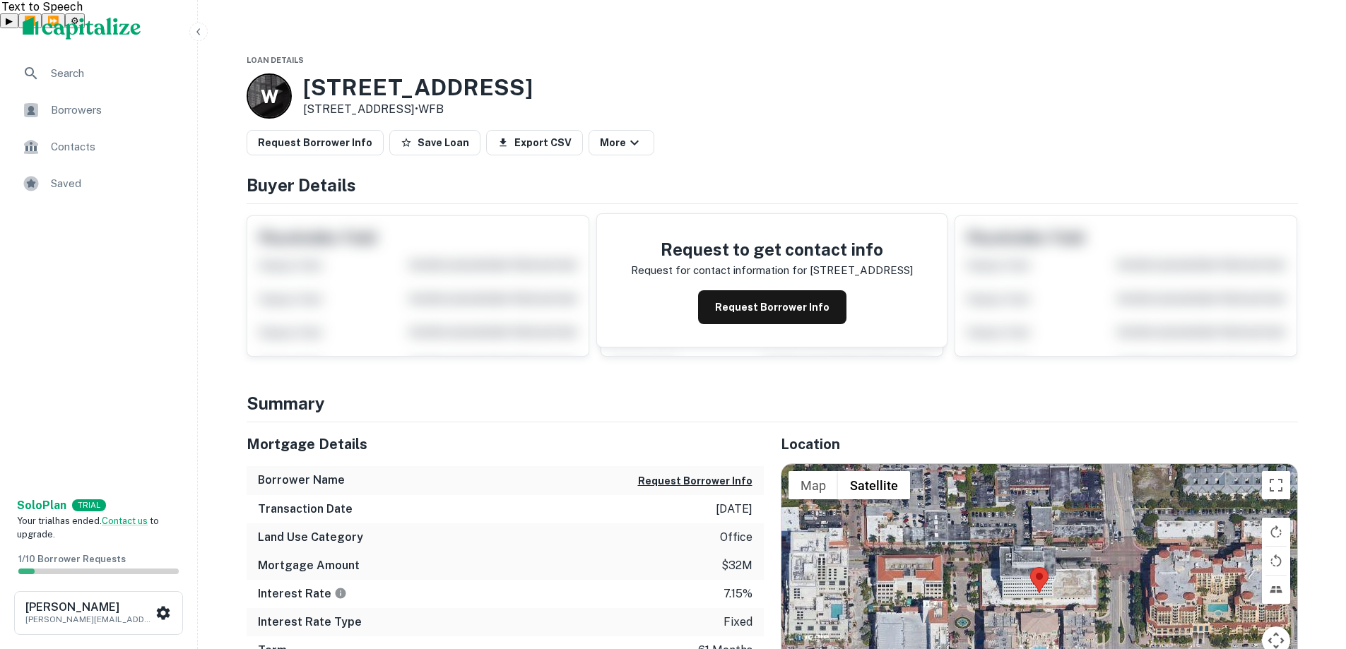
click at [95, 26] on img "scrollable content" at bounding box center [82, 28] width 119 height 23
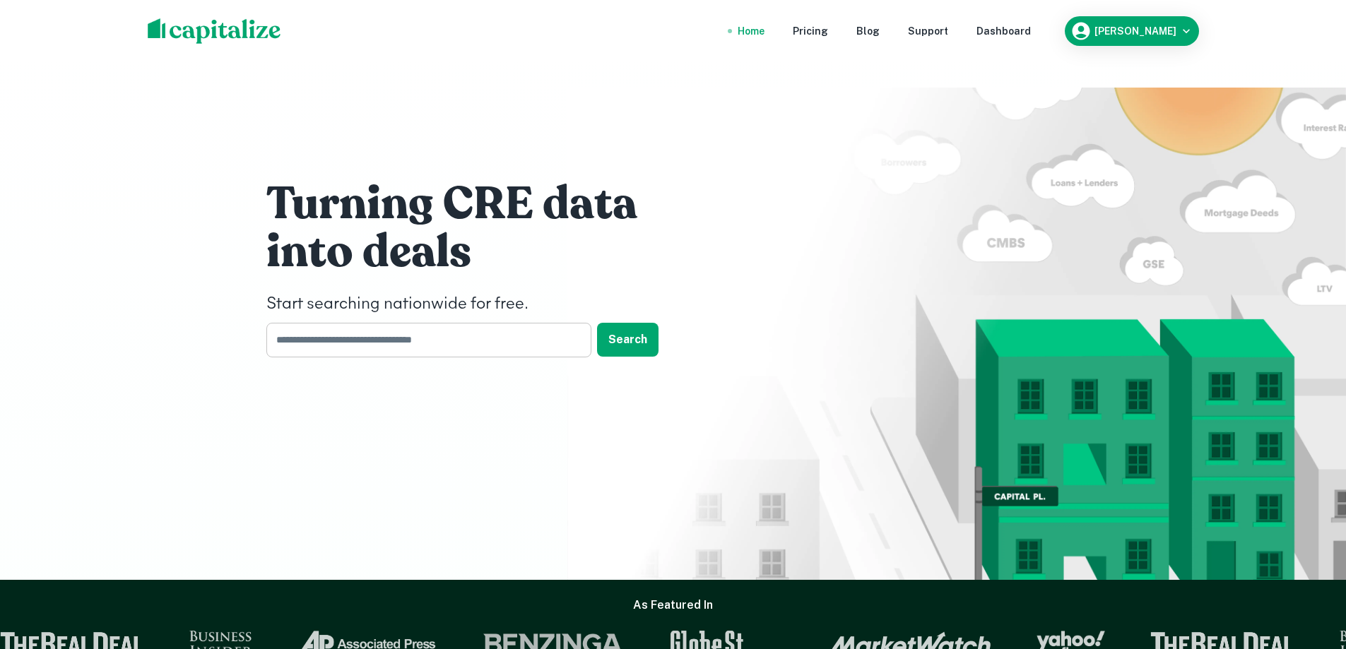
click at [452, 323] on input "text" at bounding box center [423, 340] width 315 height 35
type input "***"
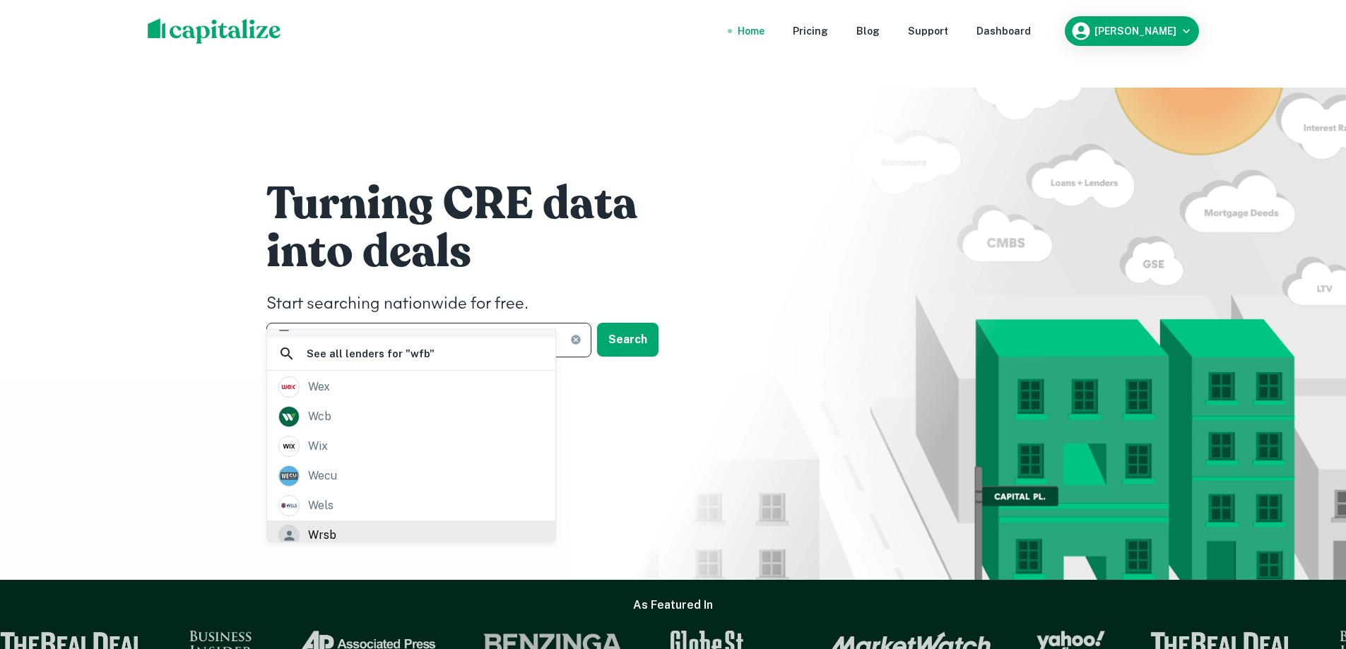
scroll to position [191, 0]
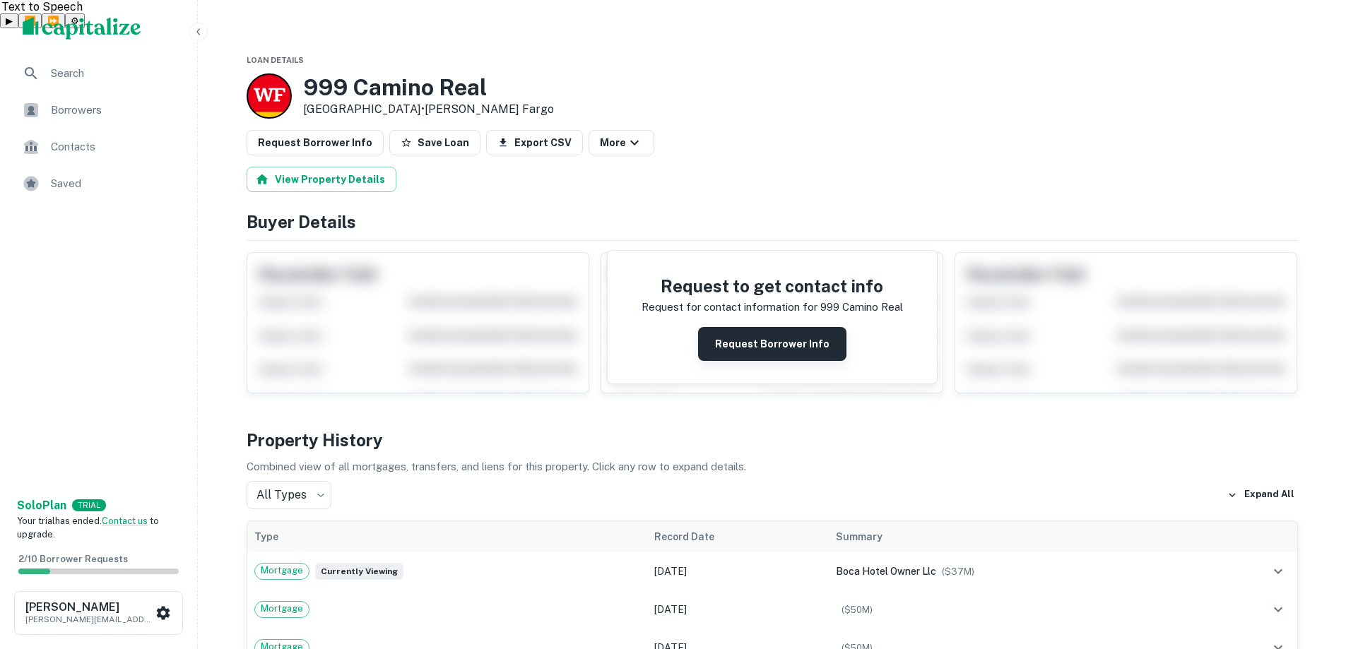
click at [767, 327] on button "Request Borrower Info" at bounding box center [772, 344] width 148 height 34
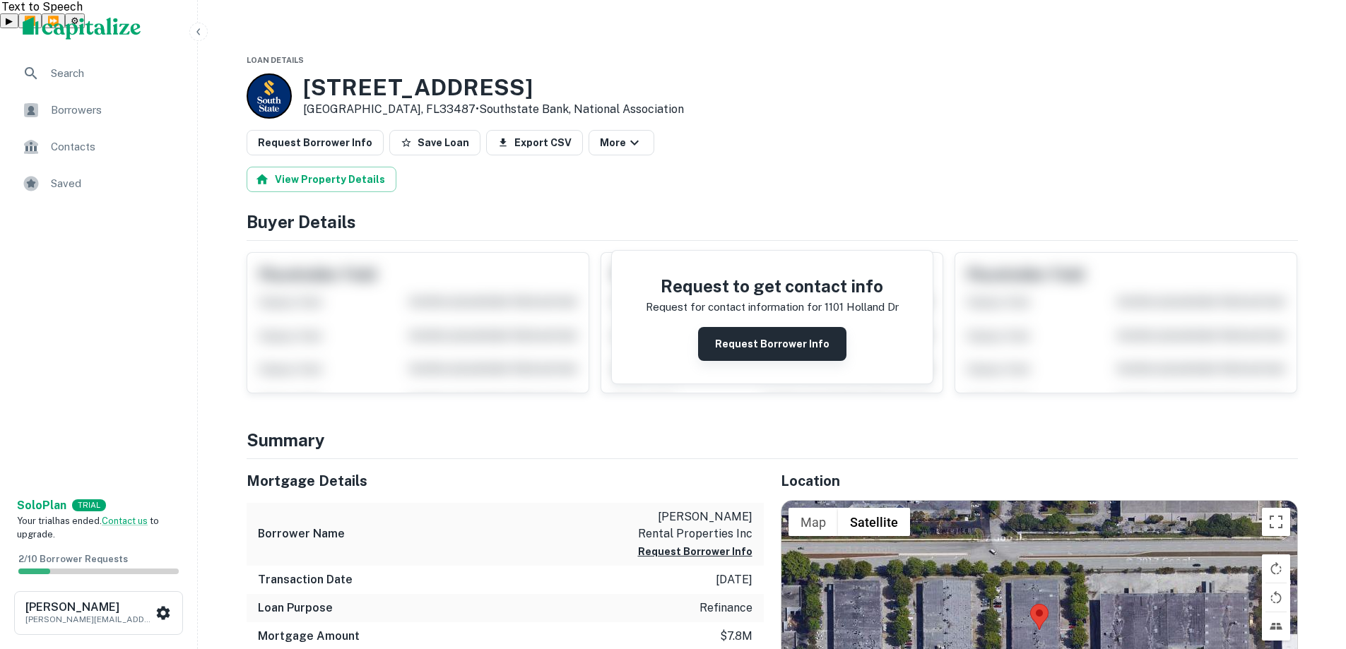
click at [743, 327] on button "Request Borrower Info" at bounding box center [772, 344] width 148 height 34
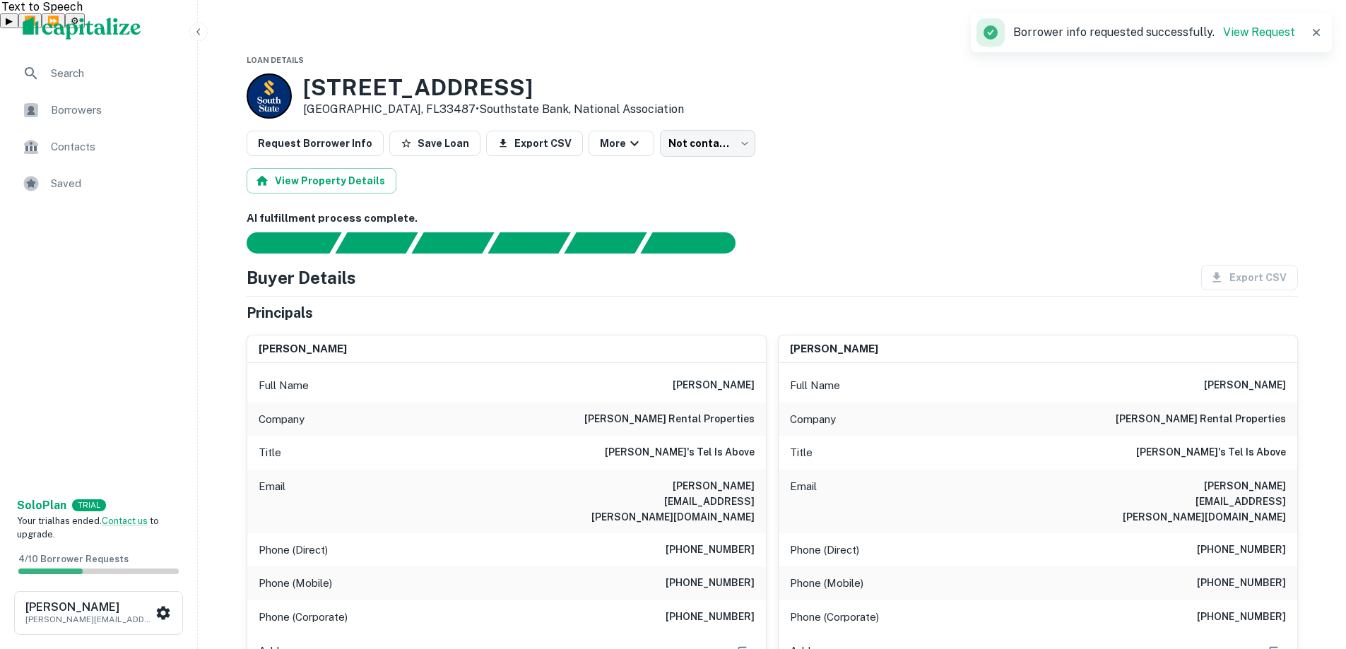
click at [892, 130] on div "Request Borrower Info Save Loan Export CSV More Not contacted **** ​" at bounding box center [772, 143] width 1051 height 27
drag, startPoint x: 892, startPoint y: 102, endPoint x: 867, endPoint y: 100, distance: 25.6
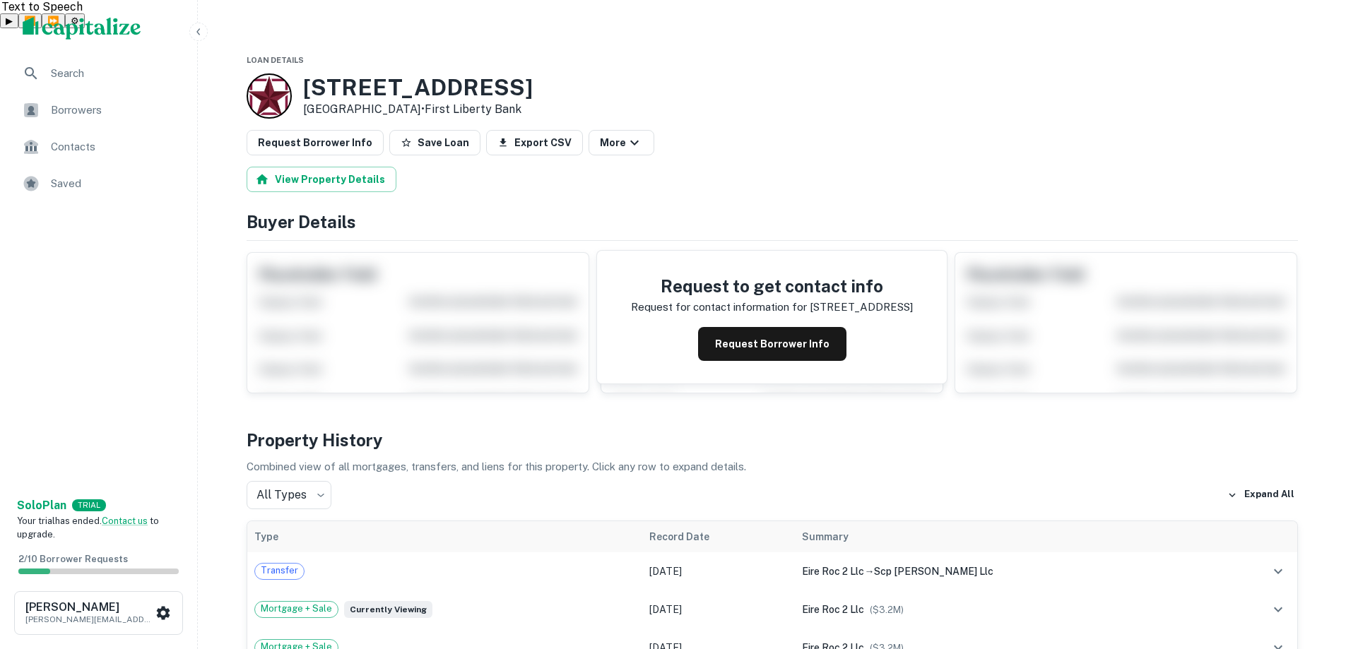
click at [825, 130] on div "Request Borrower Info Save Loan Export CSV More" at bounding box center [772, 142] width 1051 height 25
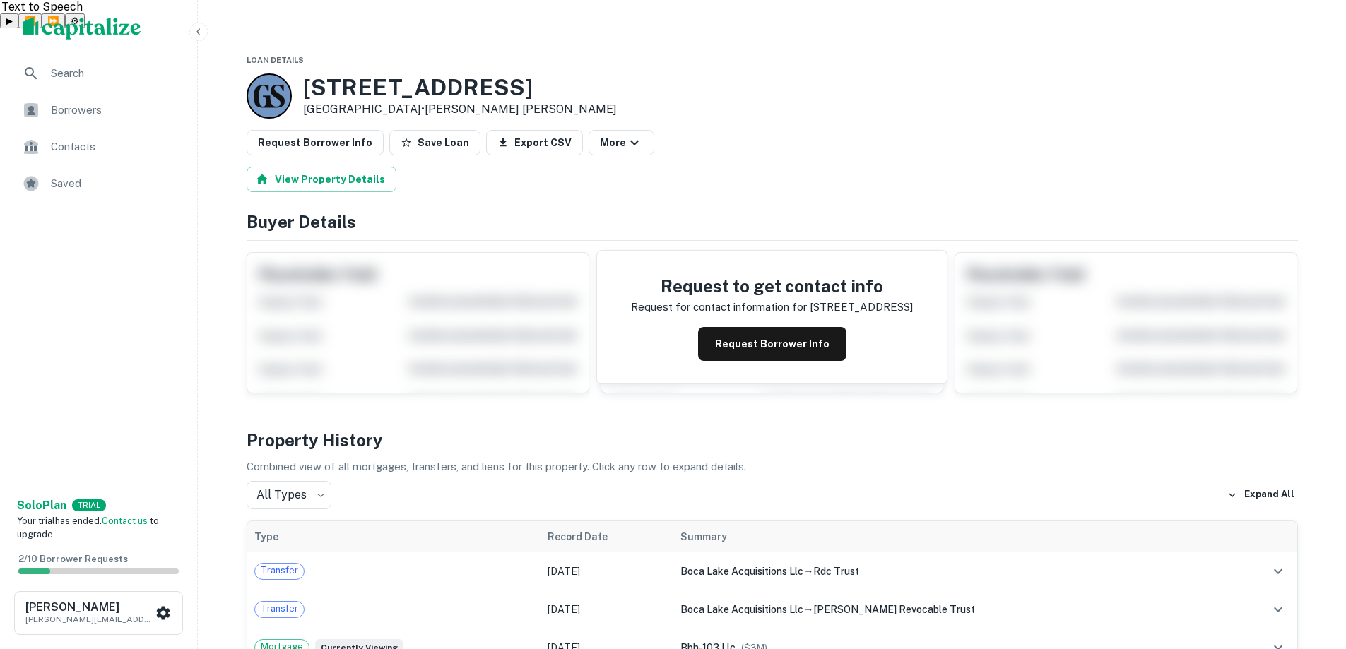
click at [856, 130] on div "Request Borrower Info Save Loan Export CSV More" at bounding box center [772, 142] width 1051 height 25
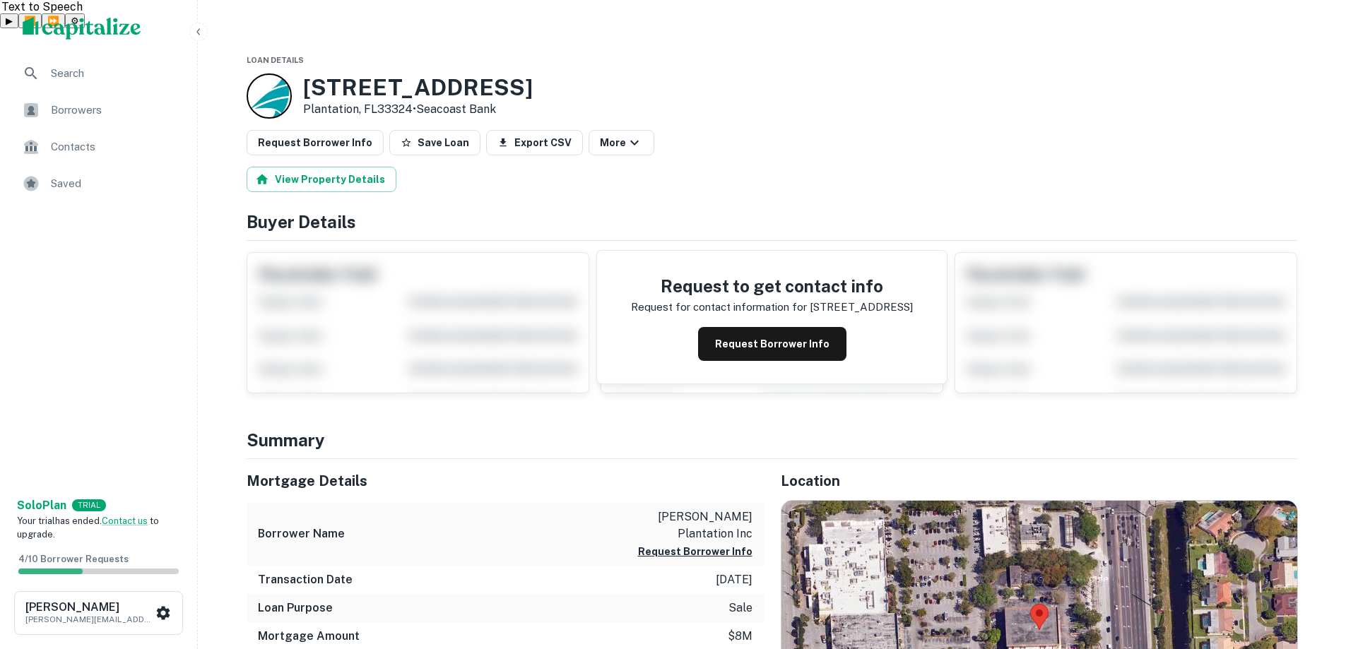
click at [1194, 73] on div "[STREET_ADDRESS] • Seacoast Bank" at bounding box center [772, 95] width 1051 height 45
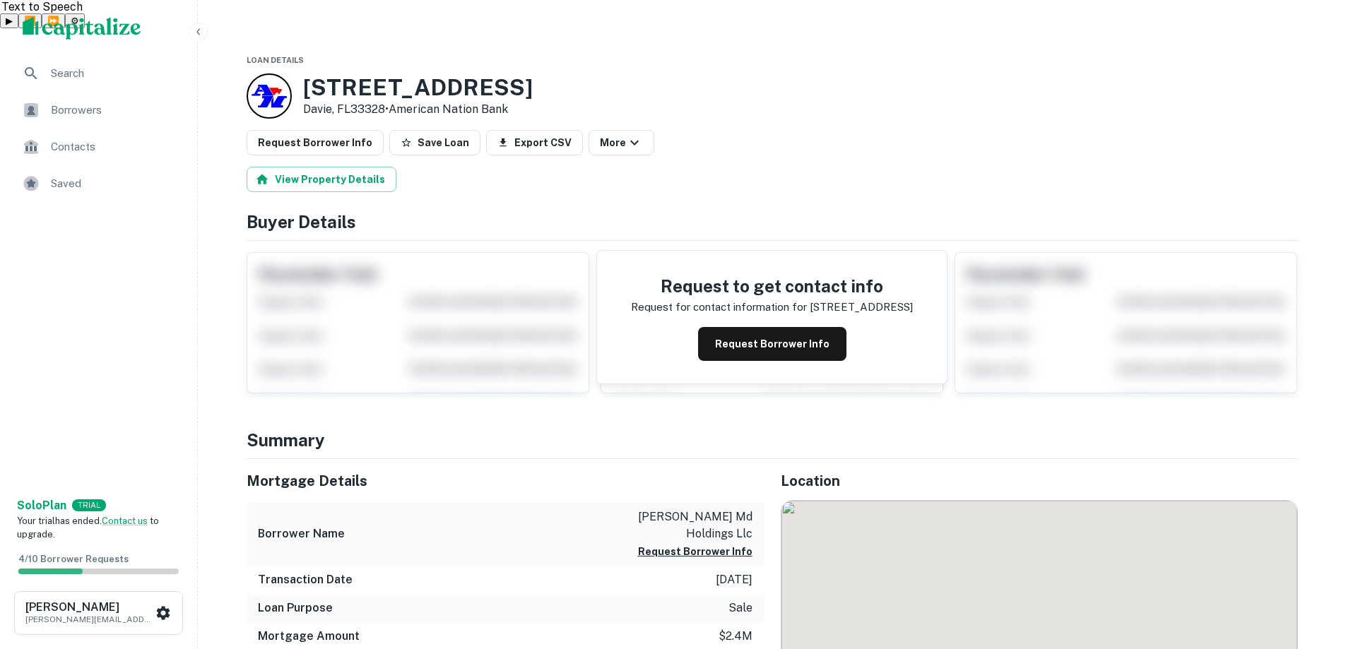
click at [885, 209] on h4 "Buyer Details" at bounding box center [772, 221] width 1051 height 25
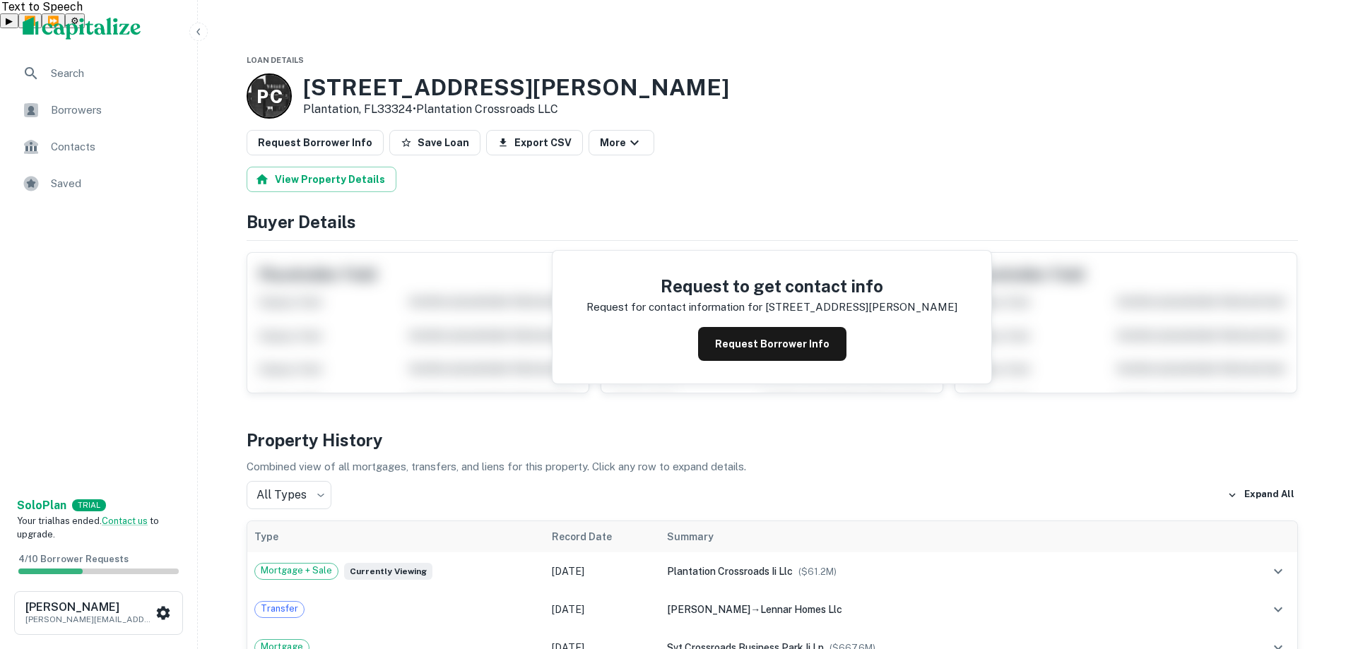
click at [786, 76] on div "P C [STREET_ADDRESS][PERSON_NAME] • Plantation Crossroads LLC" at bounding box center [772, 95] width 1051 height 45
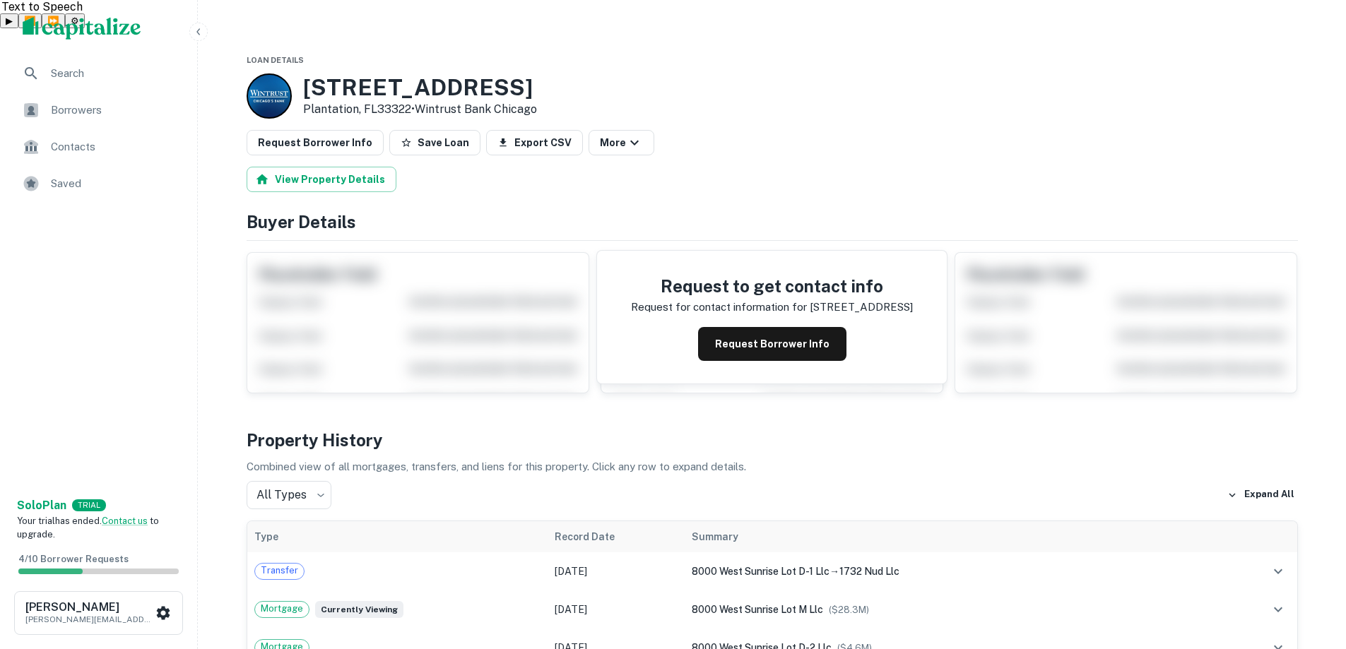
click at [847, 167] on div "View Property Details" at bounding box center [772, 179] width 1051 height 25
